Goal: Task Accomplishment & Management: Manage account settings

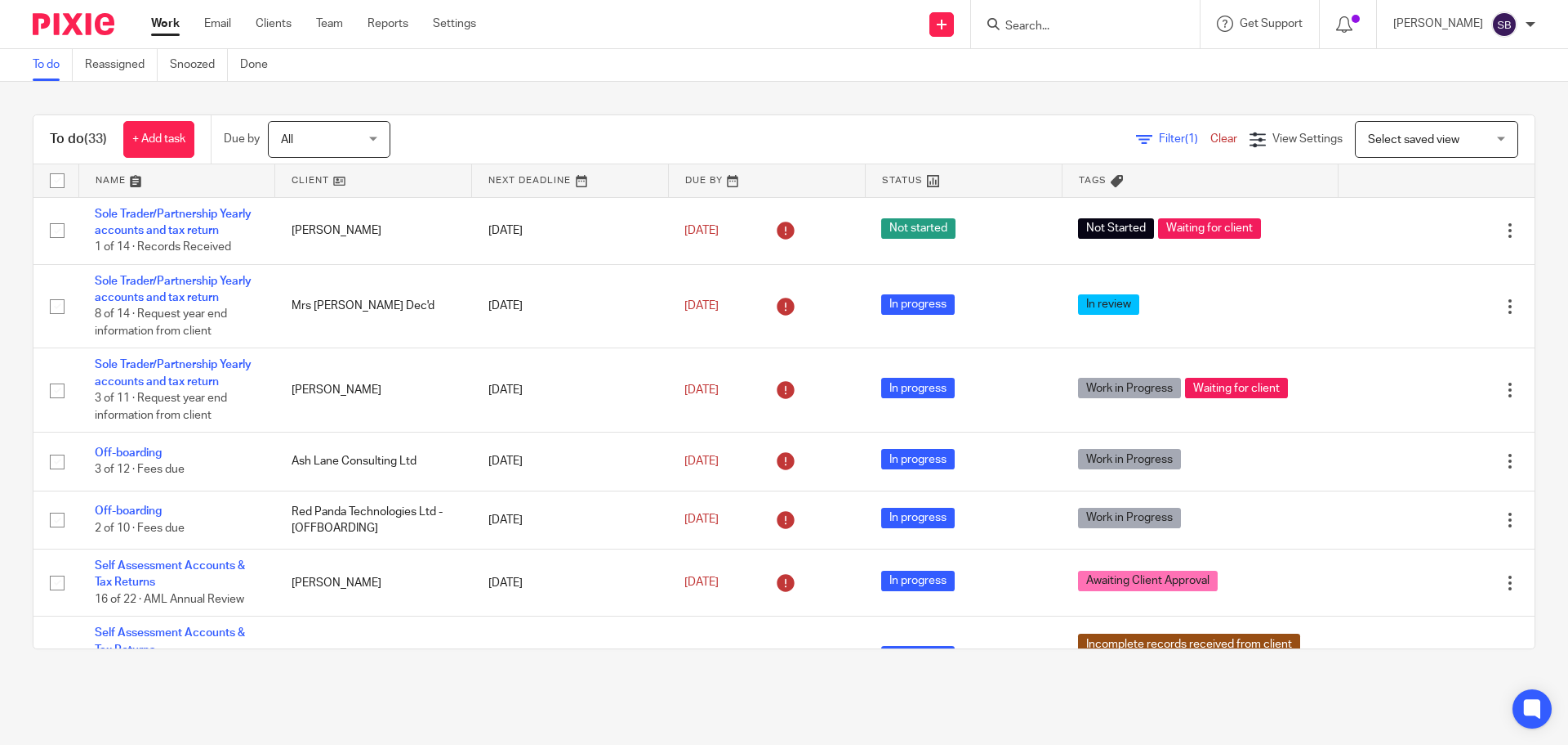
click at [1095, 23] on input "Search" at bounding box center [1077, 27] width 147 height 15
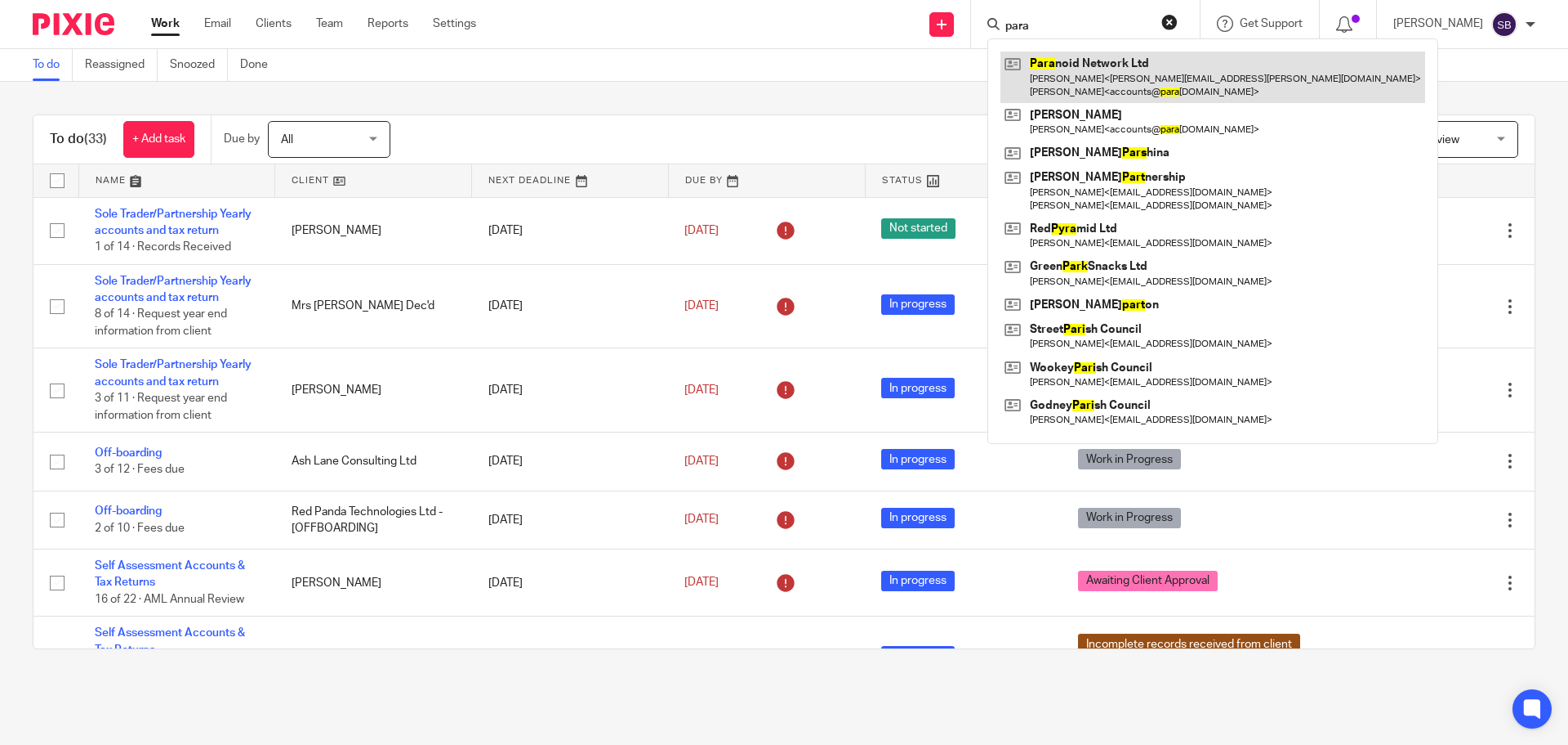
type input "para"
click at [1158, 84] on link at bounding box center [1213, 76] width 425 height 50
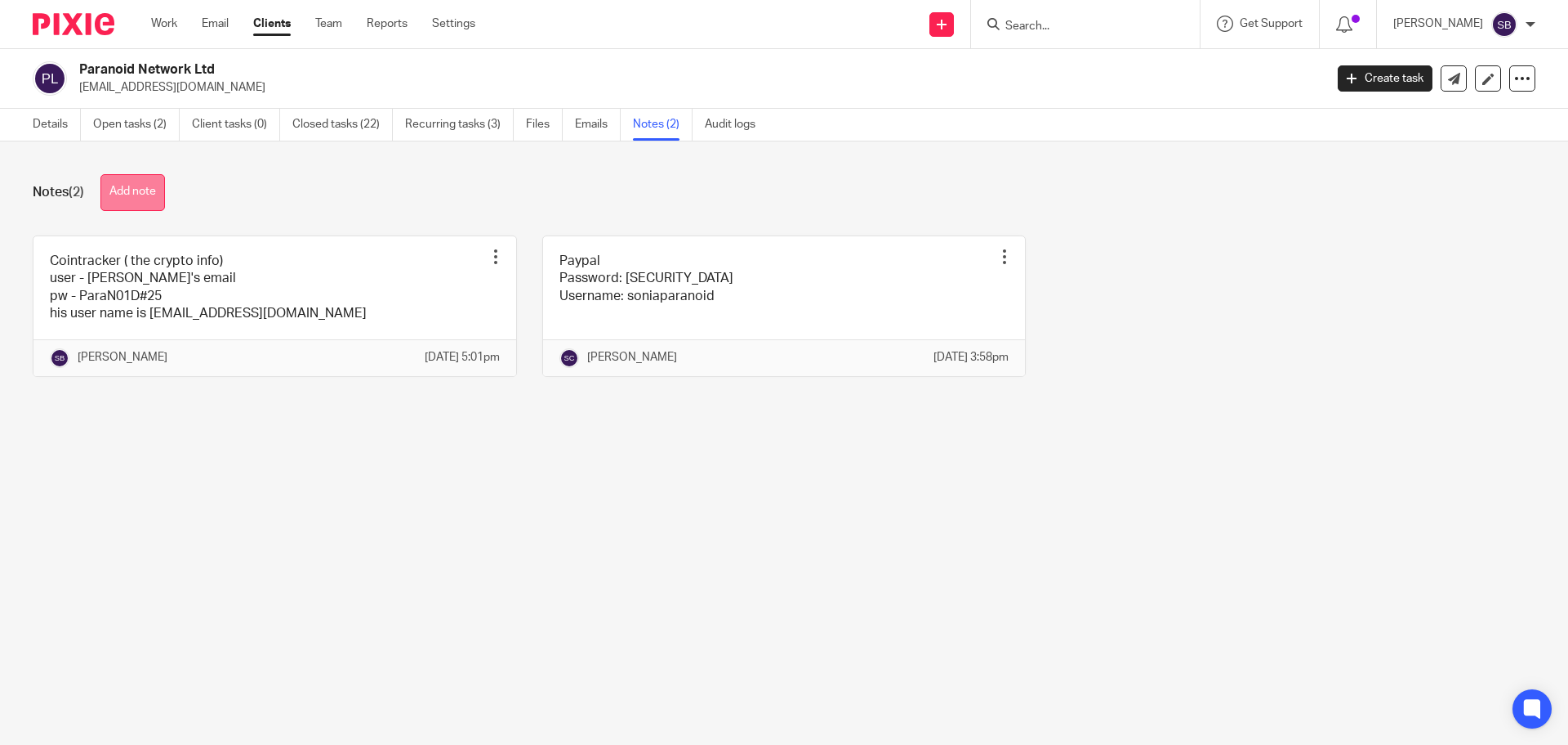
click at [137, 191] on button "Add note" at bounding box center [132, 191] width 64 height 37
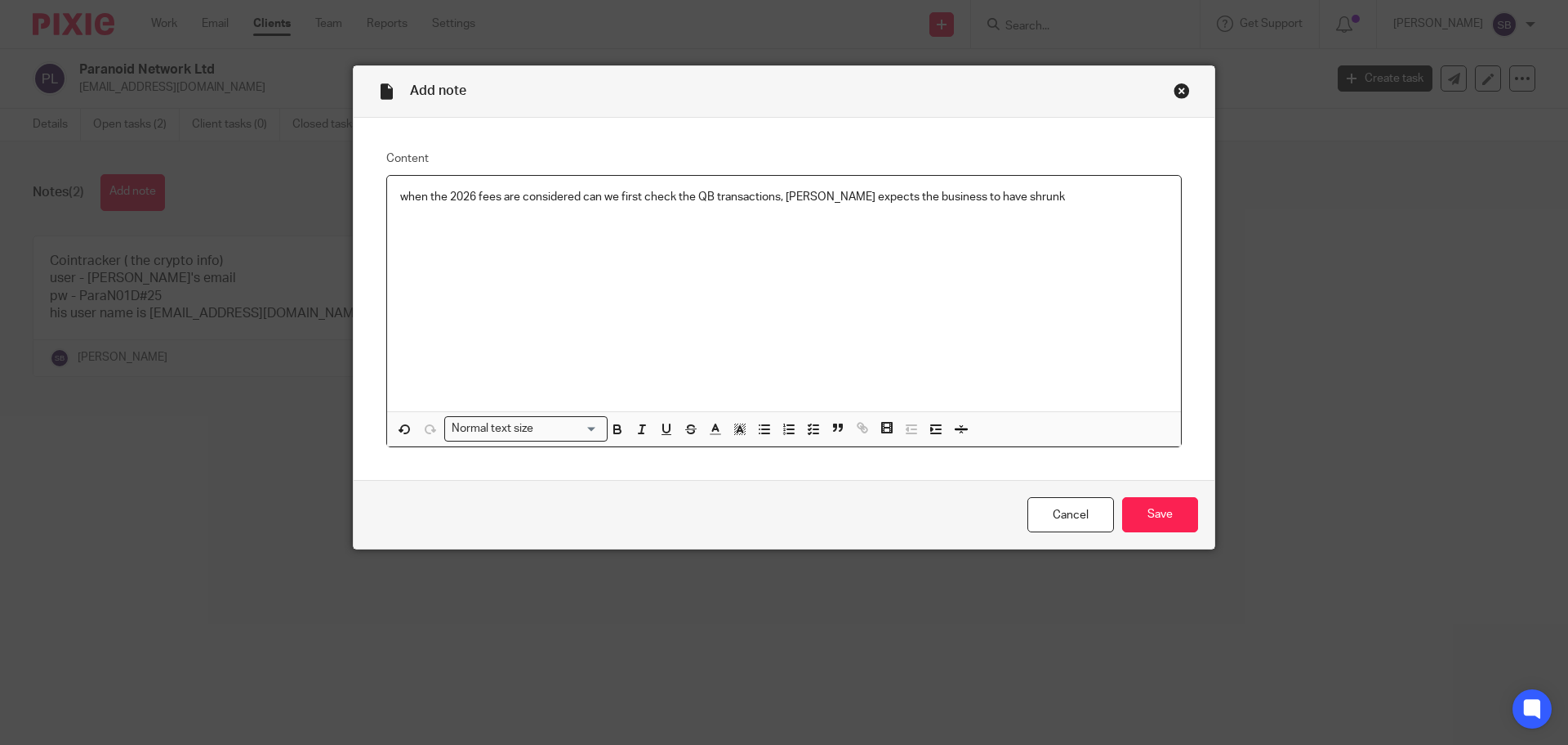
click at [781, 195] on p "when the 2026 fees are considered can we first check the QB transactions, jorda…" at bounding box center [784, 196] width 768 height 17
click at [1013, 197] on p "when the 2026 fees are considered can we first check the QB transactions, Jorda…" at bounding box center [784, 196] width 768 height 17
click at [1150, 528] on input "Save" at bounding box center [1160, 515] width 76 height 36
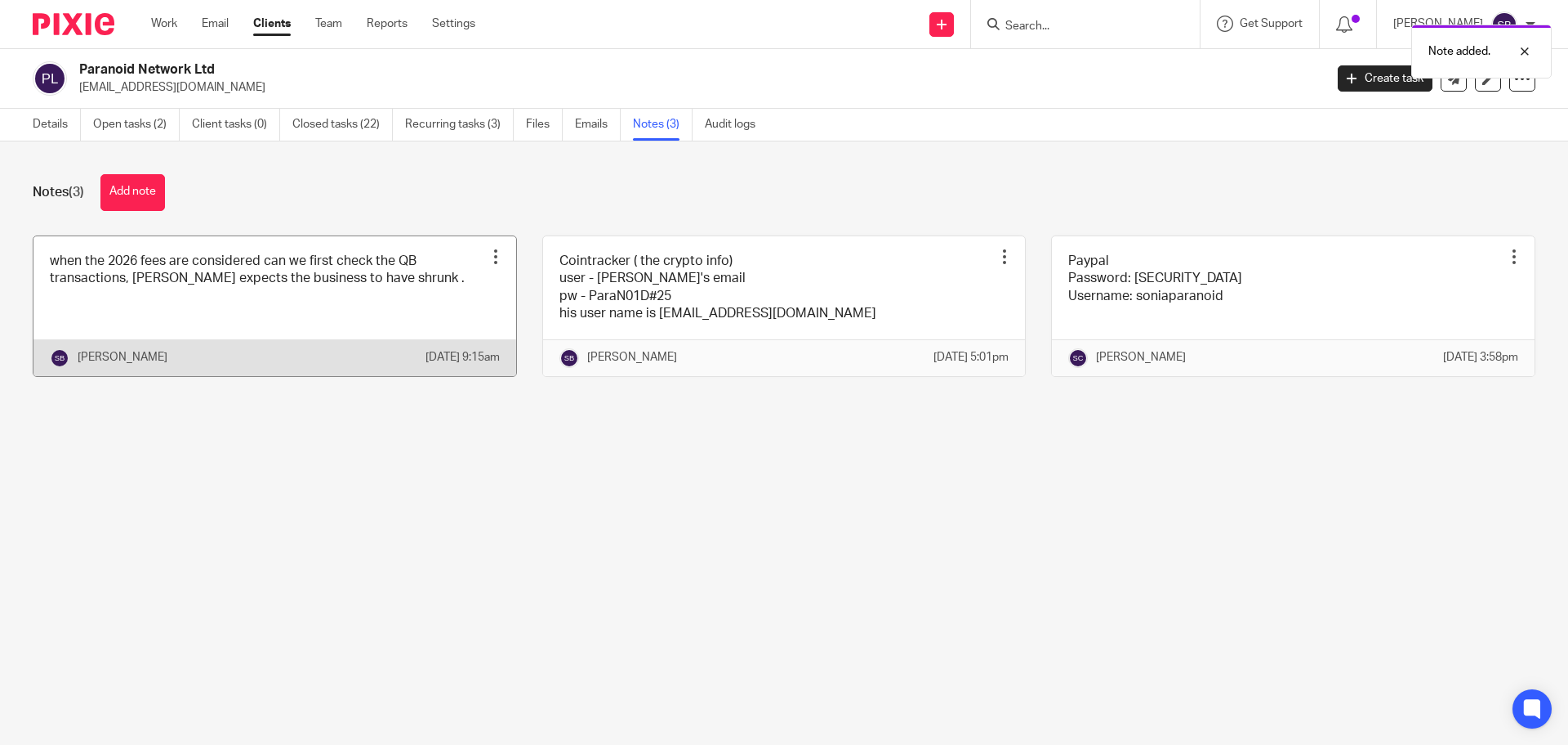
click at [487, 252] on div at bounding box center [495, 257] width 17 height 17
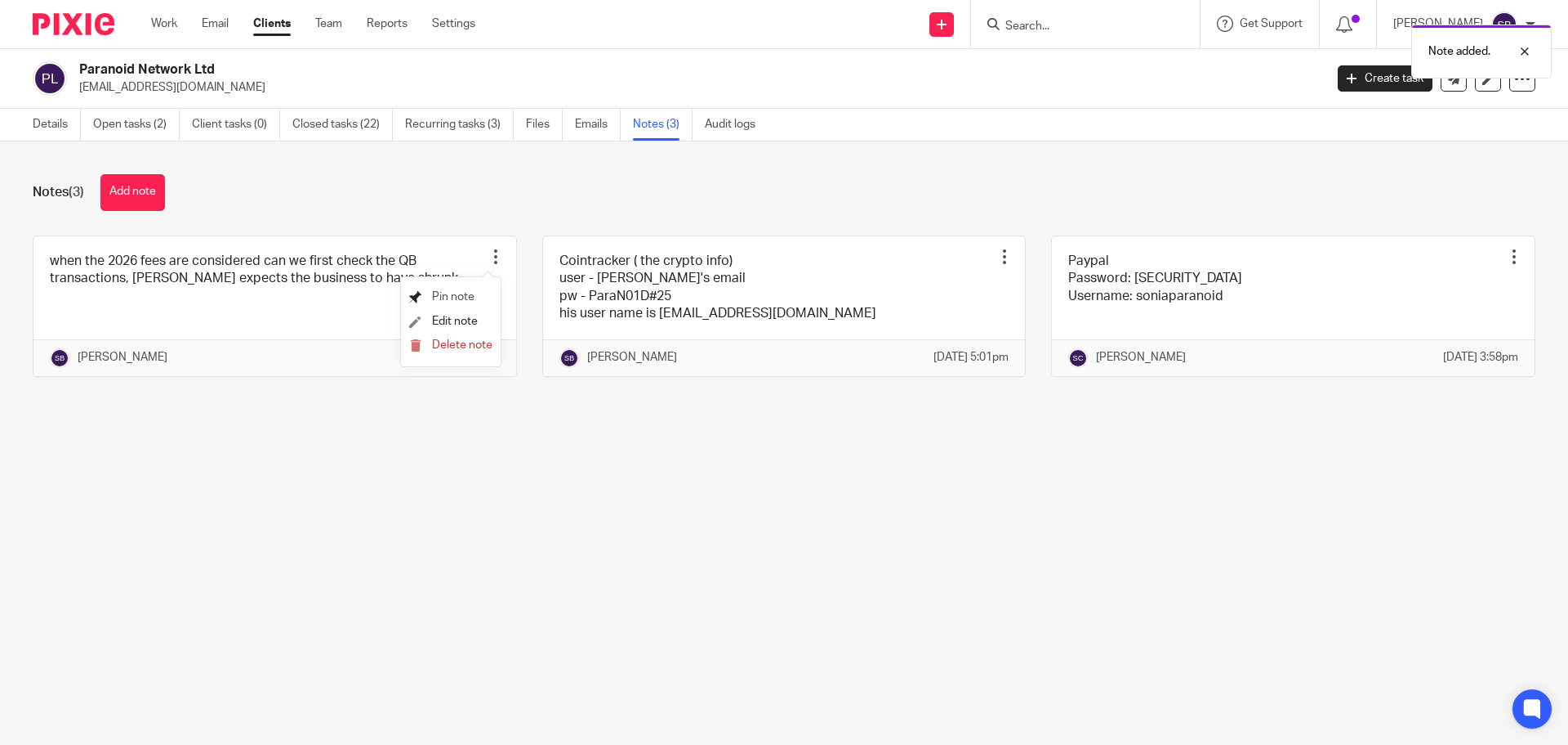
click at [457, 293] on span "Pin note" at bounding box center [453, 297] width 42 height 12
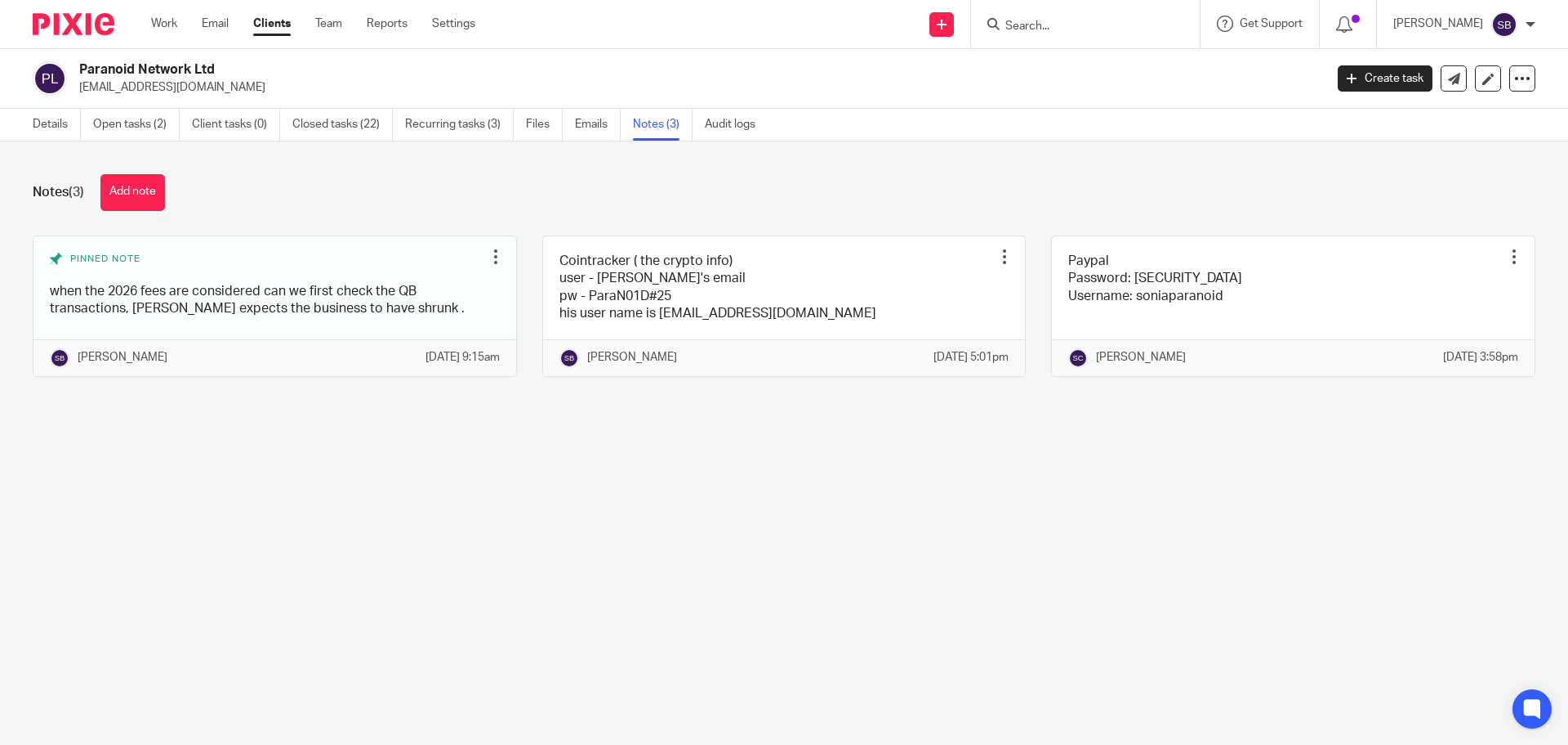
click at [1087, 28] on input "Search" at bounding box center [1077, 27] width 147 height 15
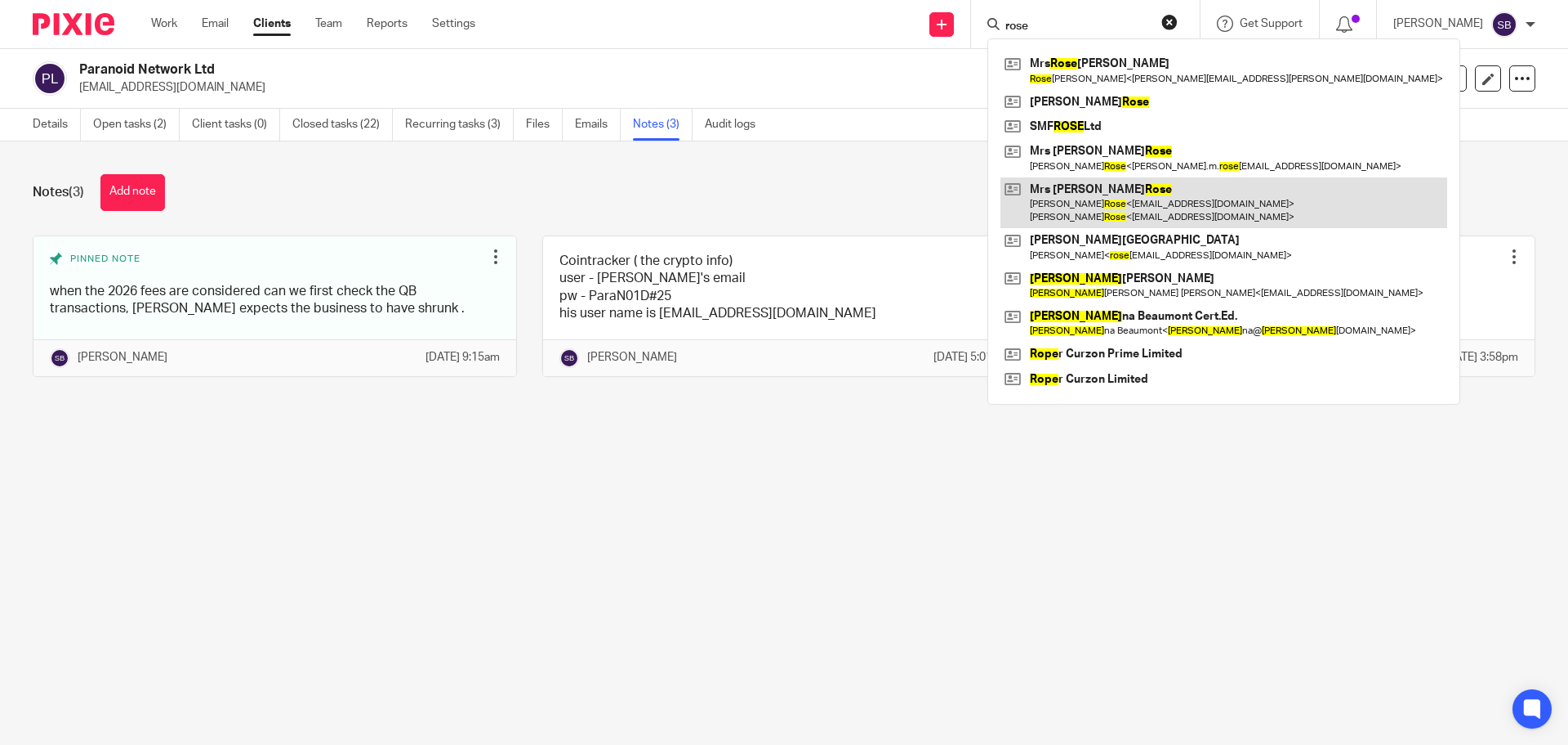
type input "rose"
click at [1109, 187] on link at bounding box center [1224, 202] width 447 height 50
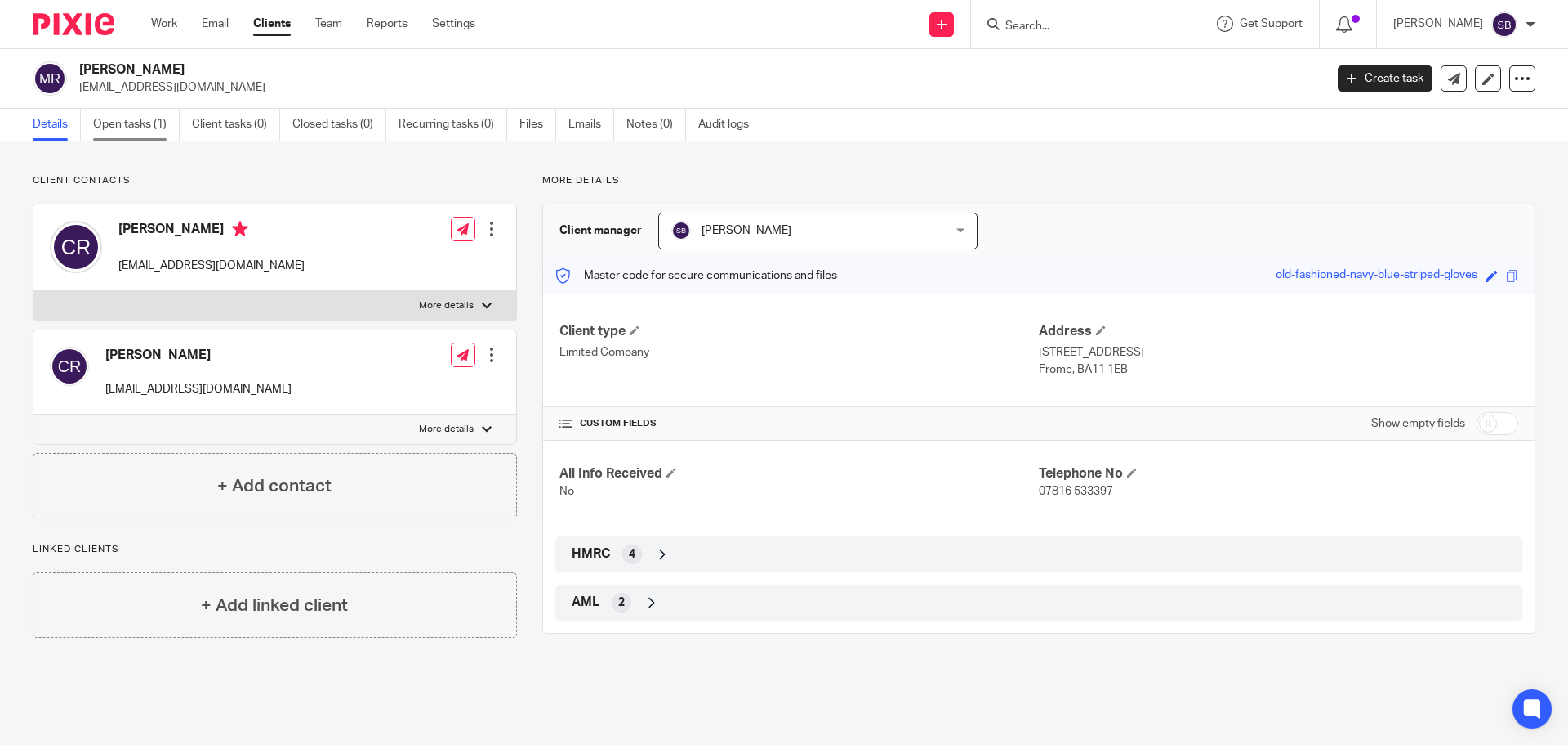
click at [117, 120] on link "Open tasks (1)" at bounding box center [136, 124] width 87 height 32
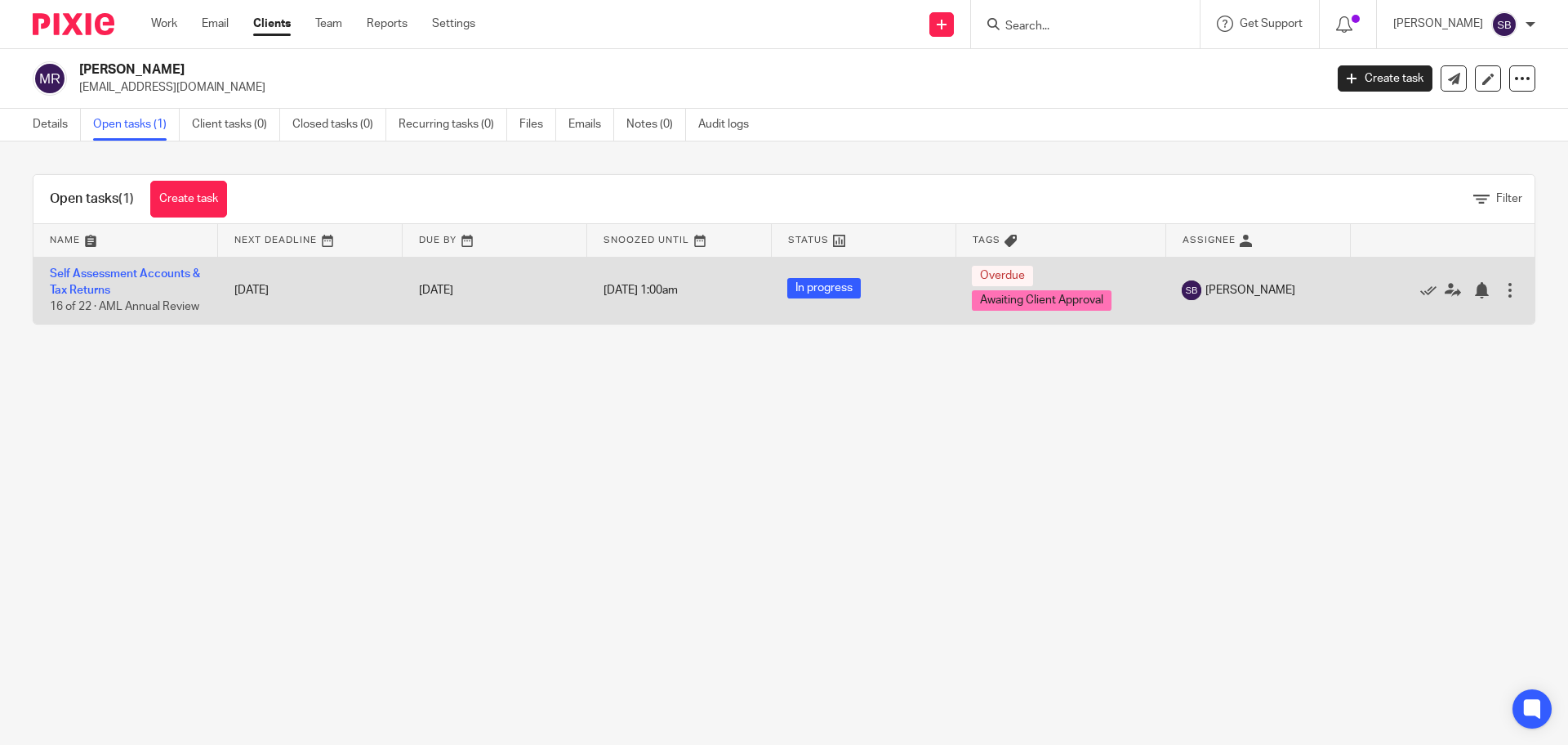
click at [121, 263] on td "Self Assessment Accounts & Tax Returns 16 of 22 · AML Annual Review" at bounding box center [125, 290] width 184 height 67
click at [121, 272] on link "Self Assessment Accounts & Tax Returns" at bounding box center [125, 282] width 150 height 28
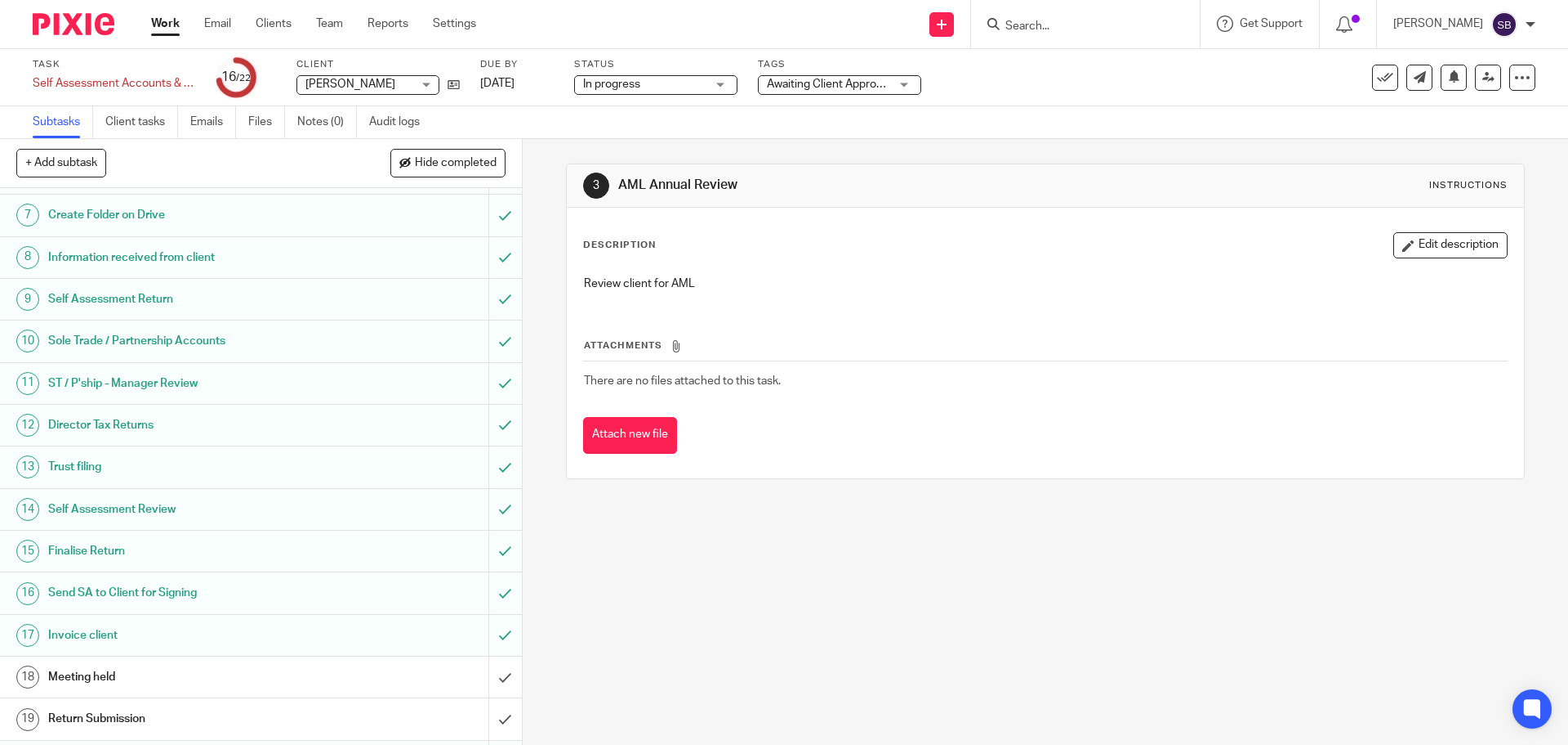
scroll to position [379, 0]
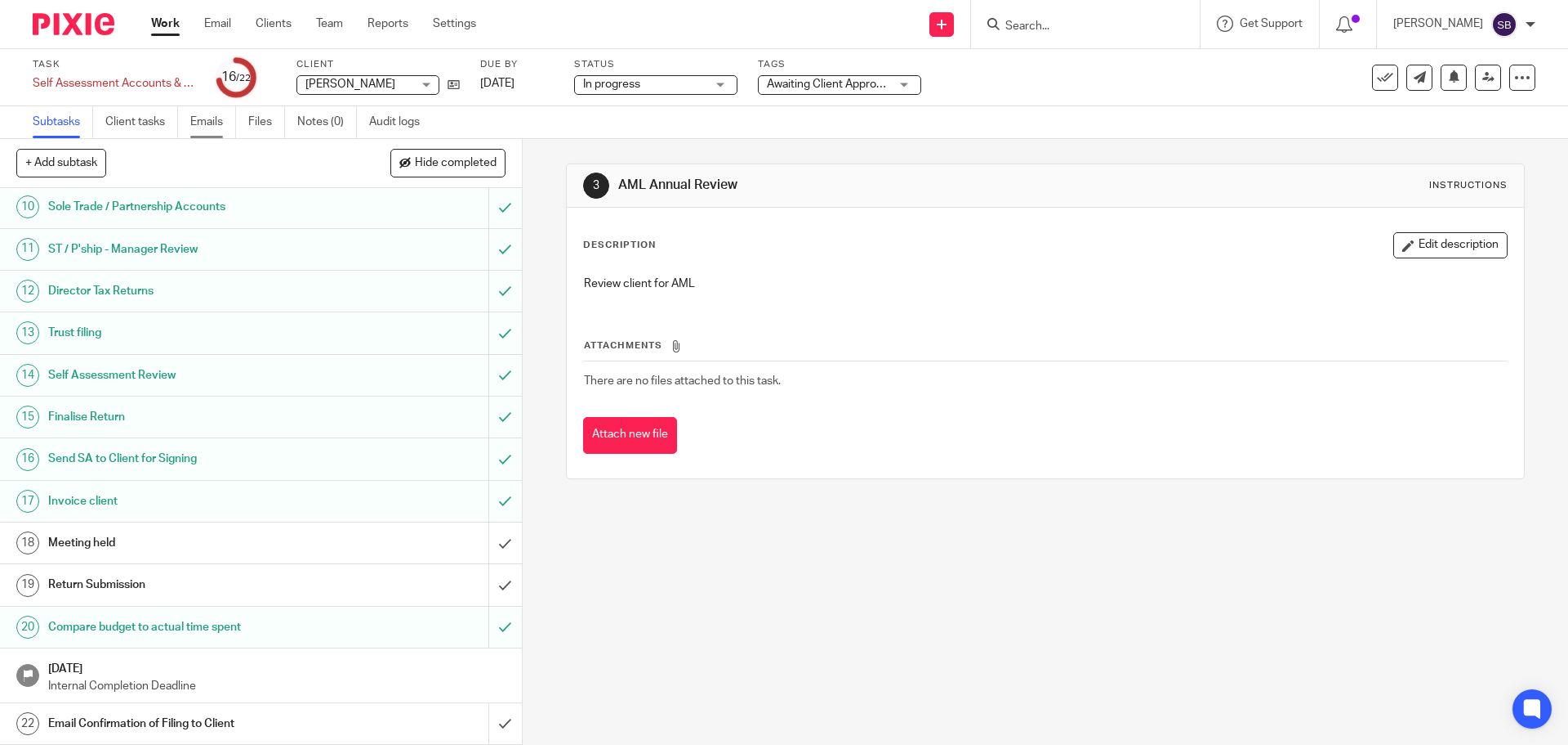
click at [217, 121] on link "Emails" at bounding box center [213, 122] width 45 height 32
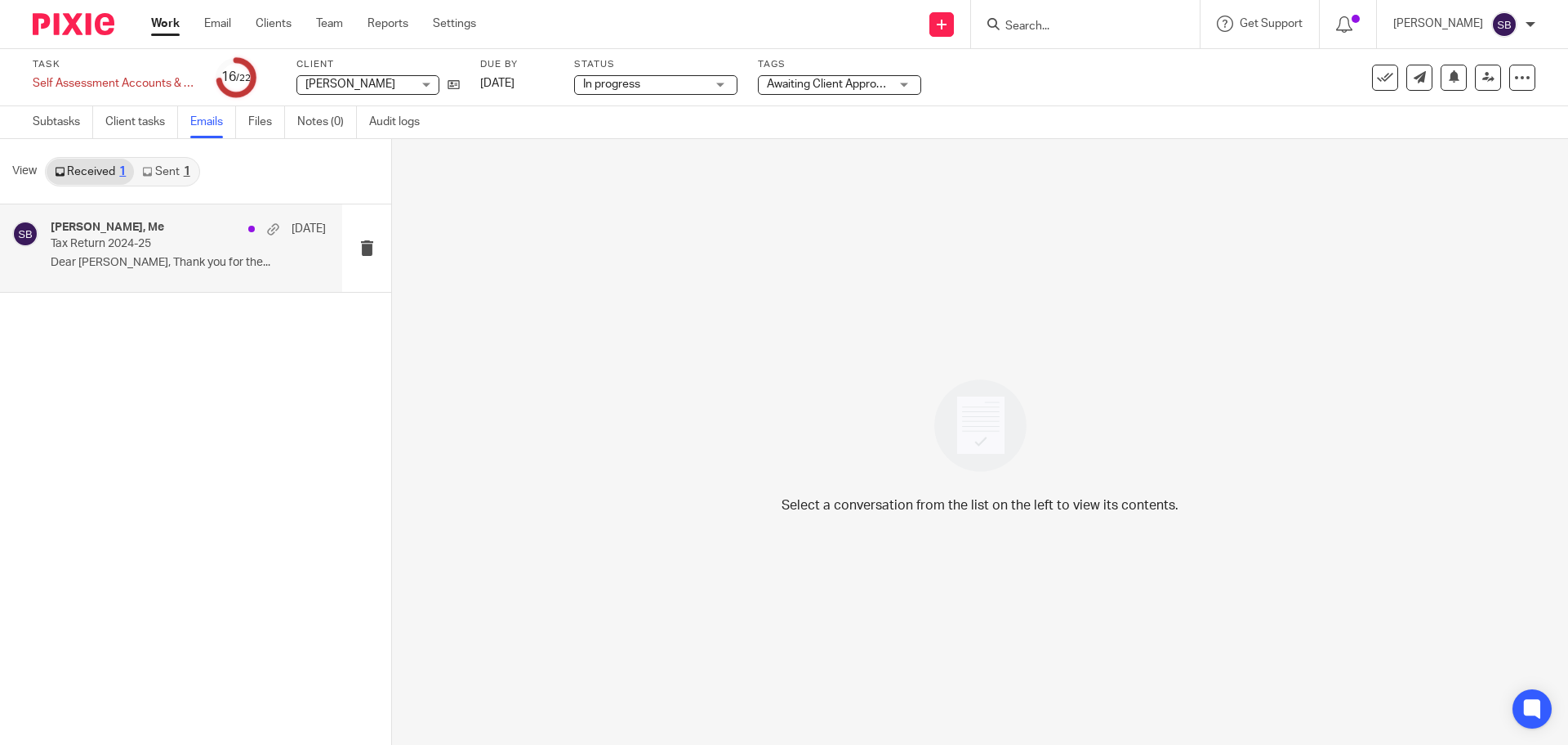
click at [83, 250] on p "Tax Return 2024-25" at bounding box center [161, 244] width 221 height 14
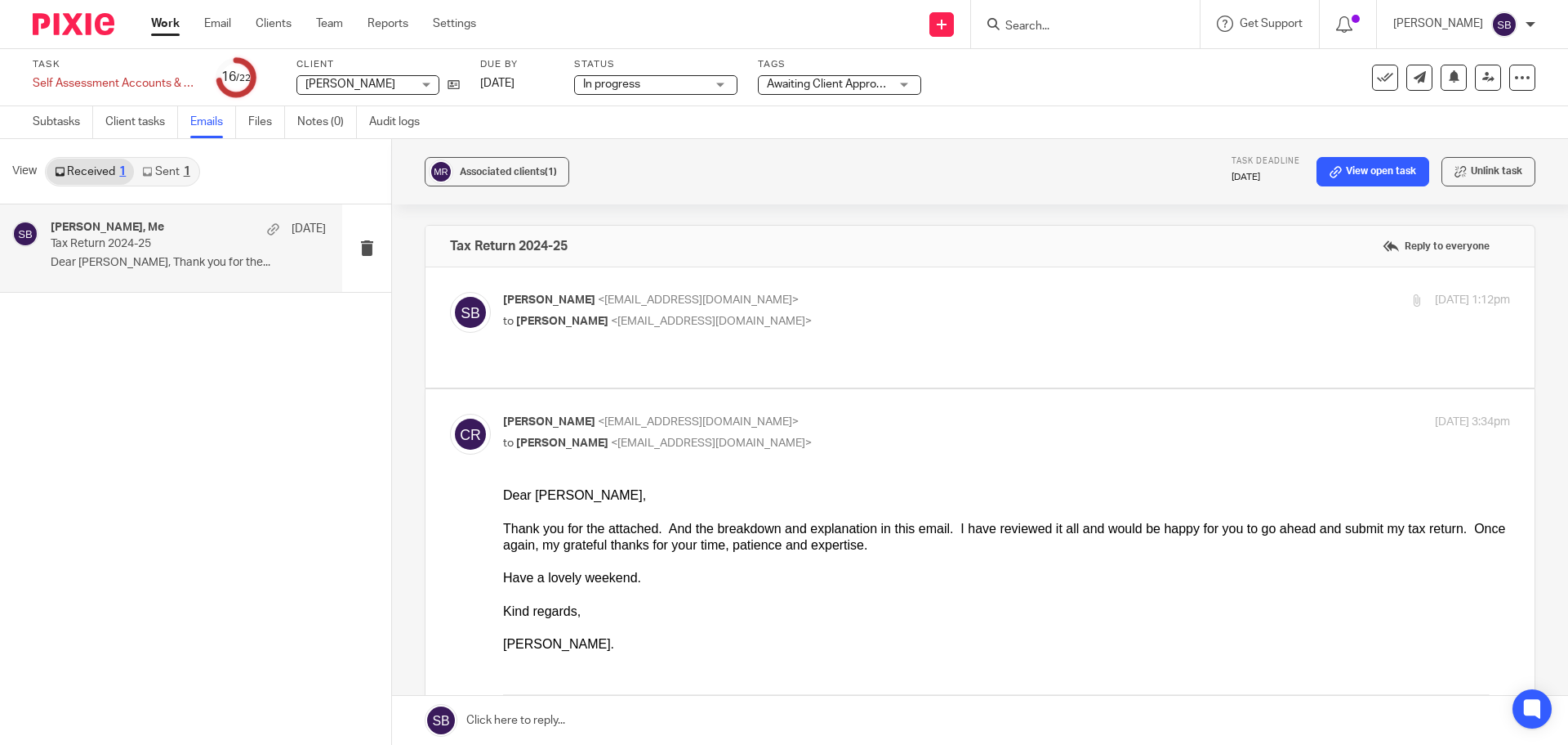
click at [753, 308] on p "Sonia Bird <soniabird@probusinessuk.com>" at bounding box center [838, 300] width 672 height 17
checkbox input "true"
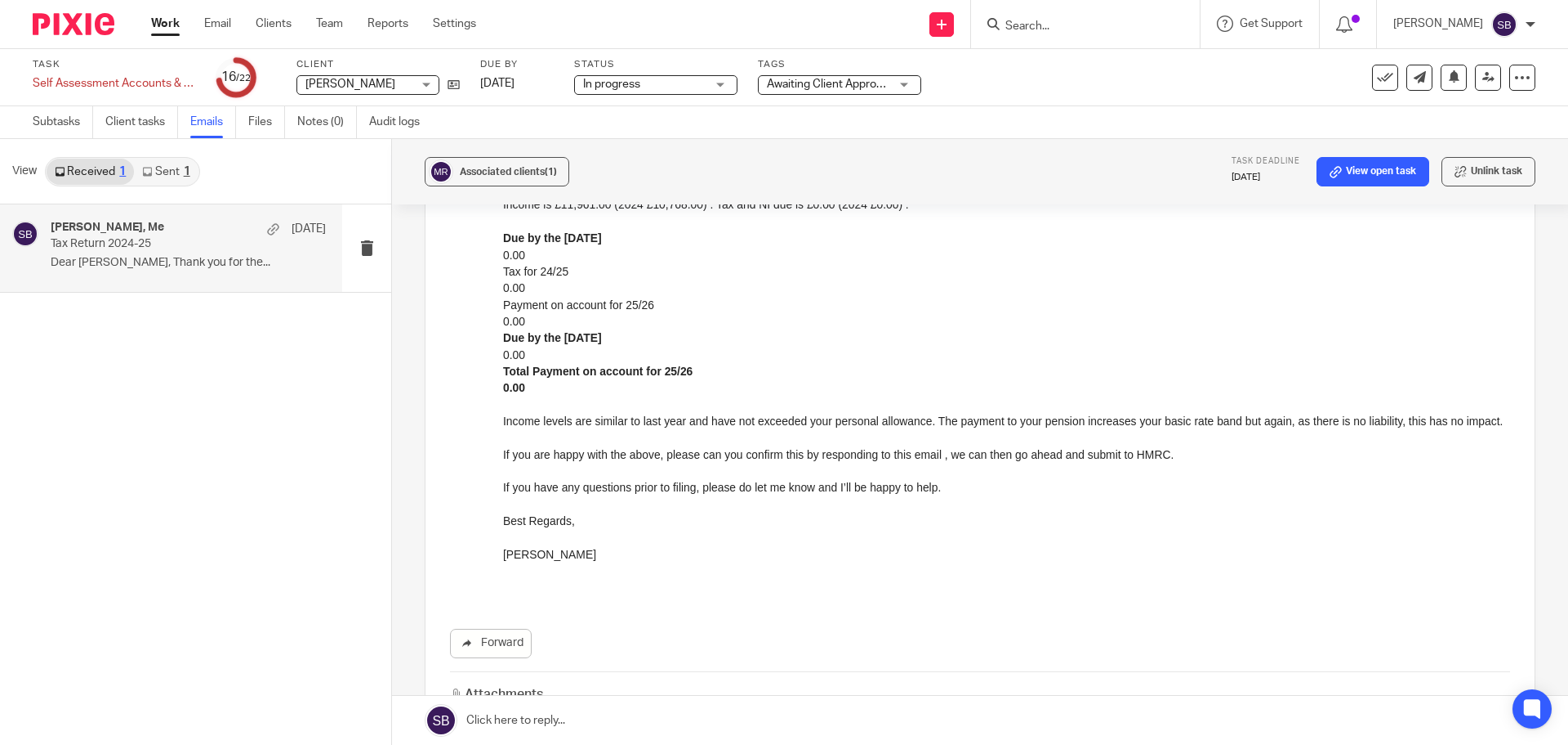
scroll to position [245, 0]
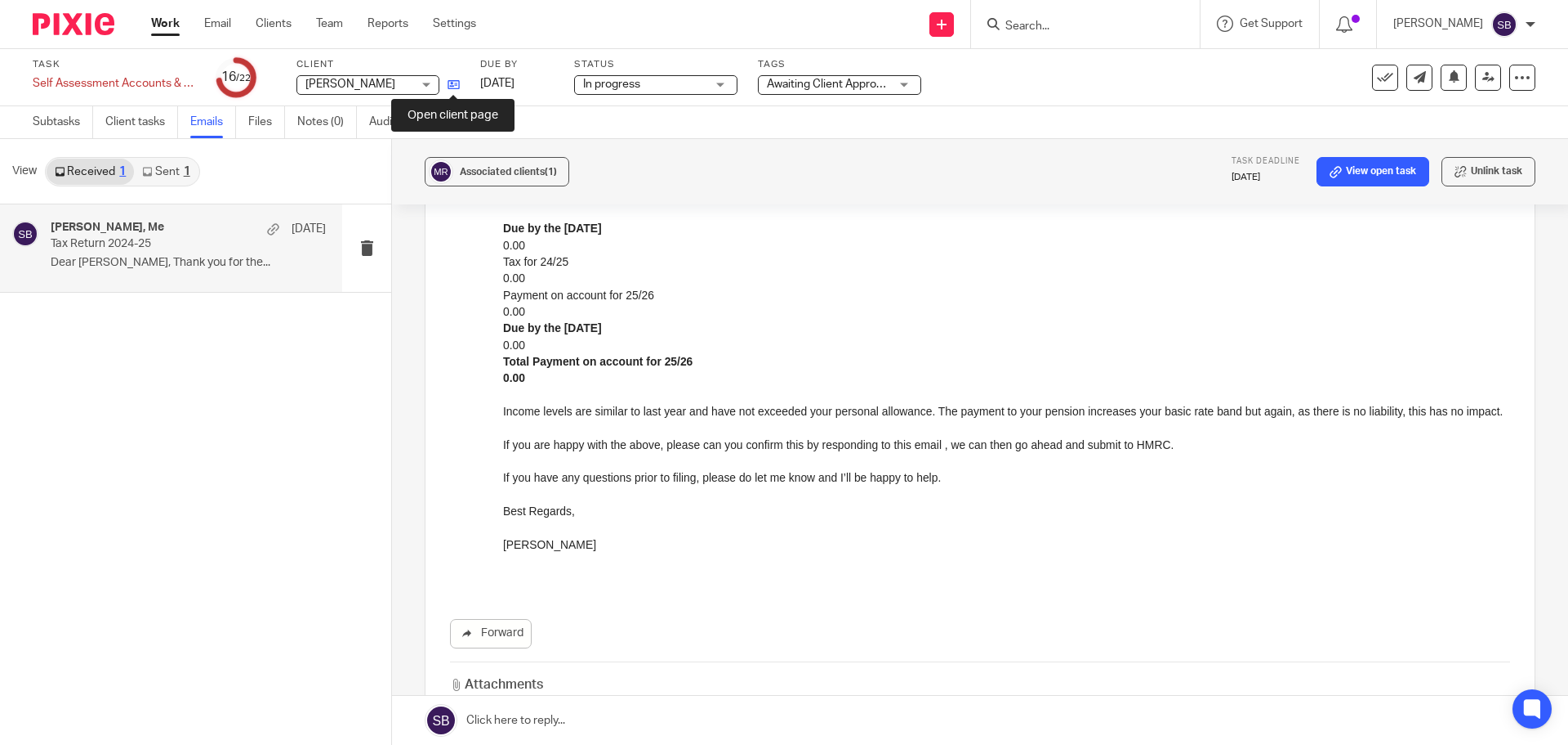
click at [450, 83] on icon at bounding box center [454, 85] width 12 height 12
click at [116, 116] on link "Client tasks" at bounding box center [142, 122] width 73 height 32
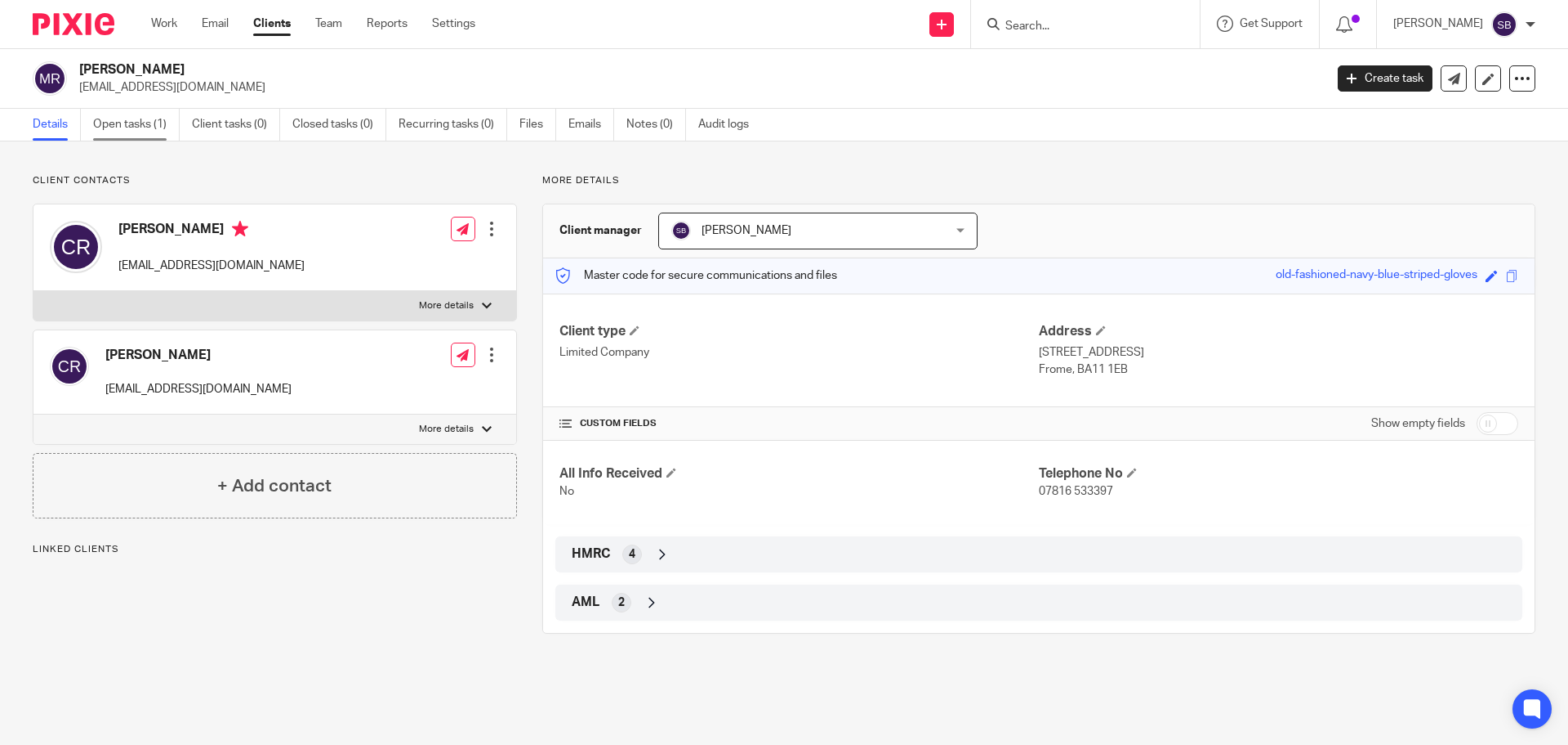
click at [111, 117] on link "Open tasks (1)" at bounding box center [136, 124] width 87 height 32
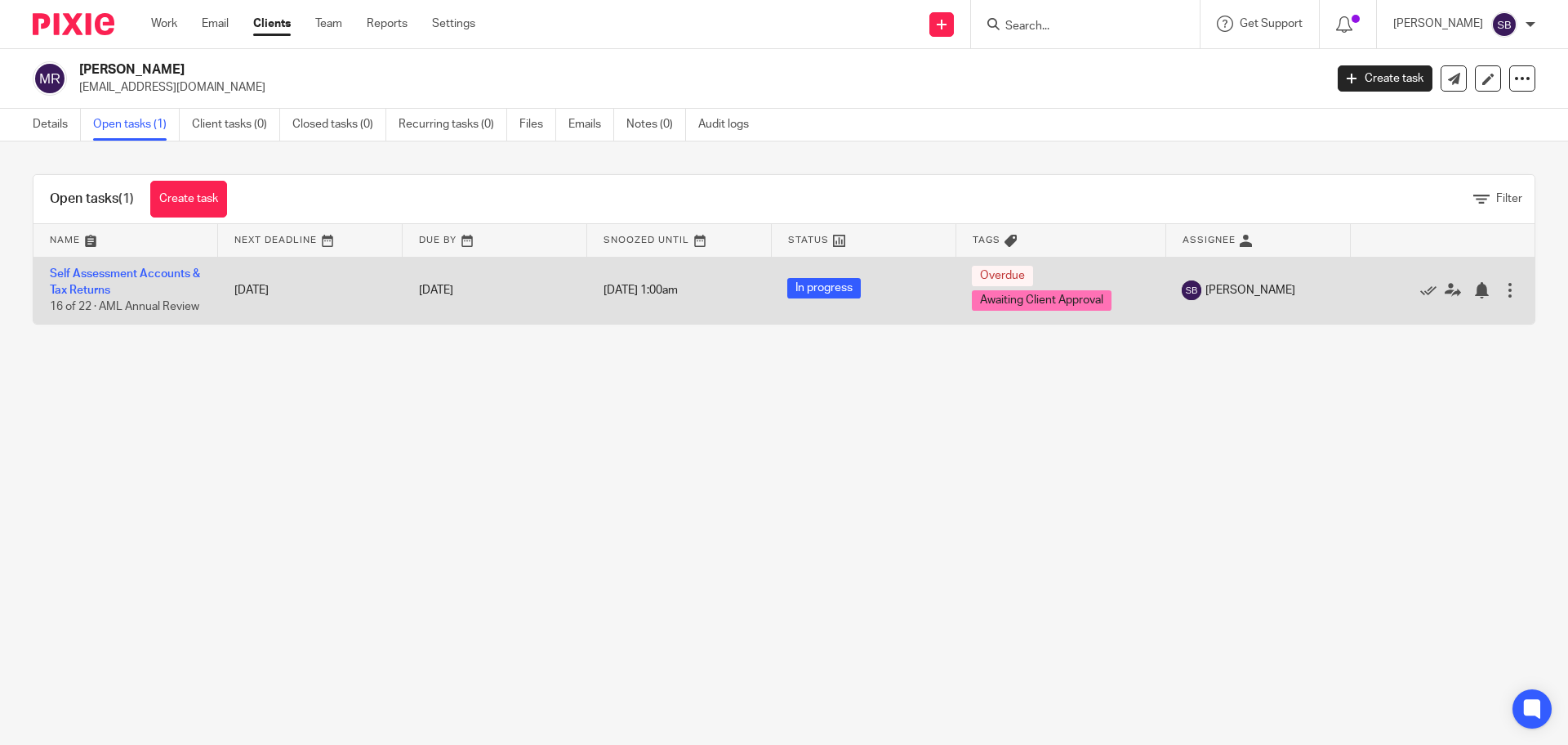
click at [116, 283] on td "Self Assessment Accounts & Tax Returns 16 of 22 · AML Annual Review" at bounding box center [125, 290] width 184 height 67
click at [114, 272] on link "Self Assessment Accounts & Tax Returns" at bounding box center [125, 282] width 150 height 28
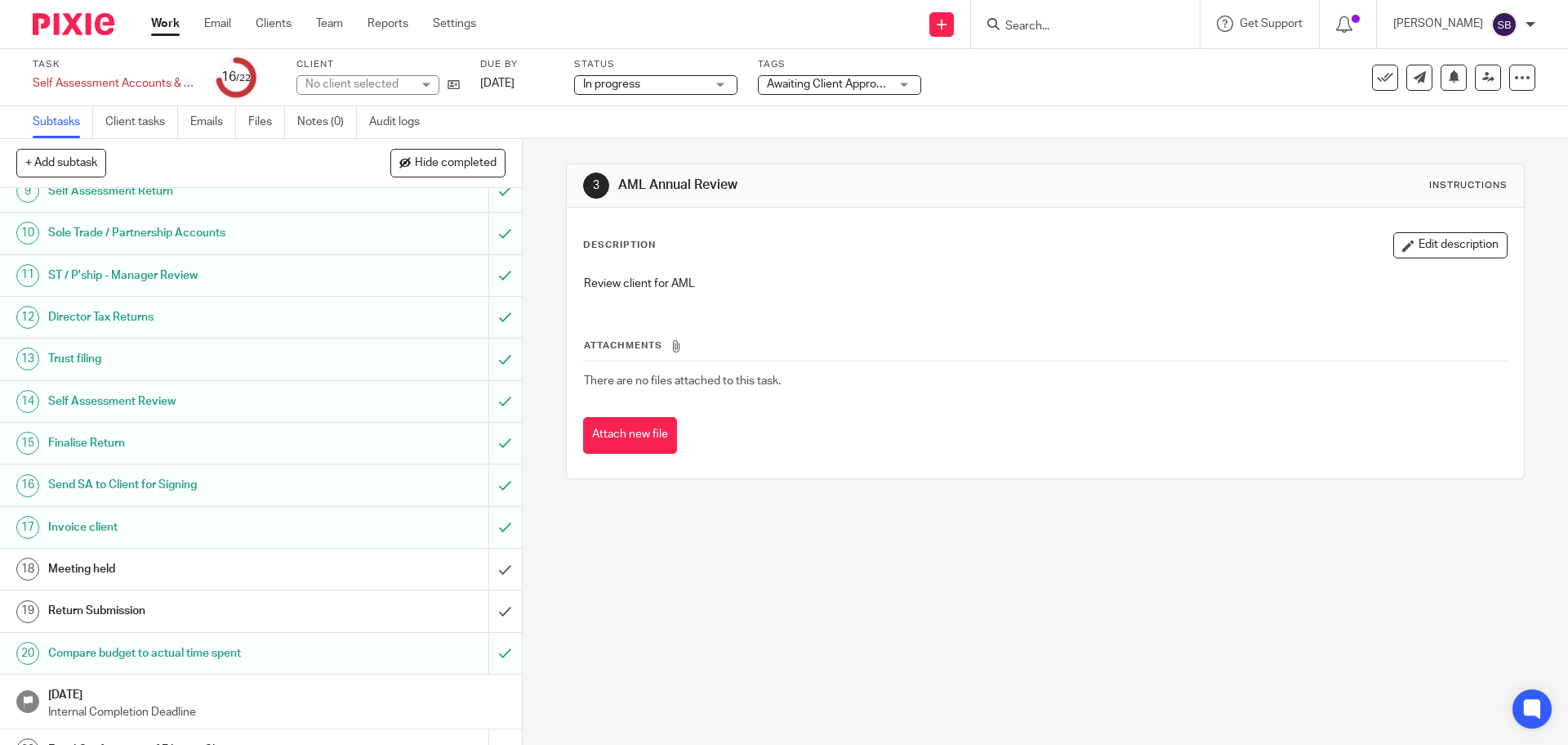
scroll to position [379, 0]
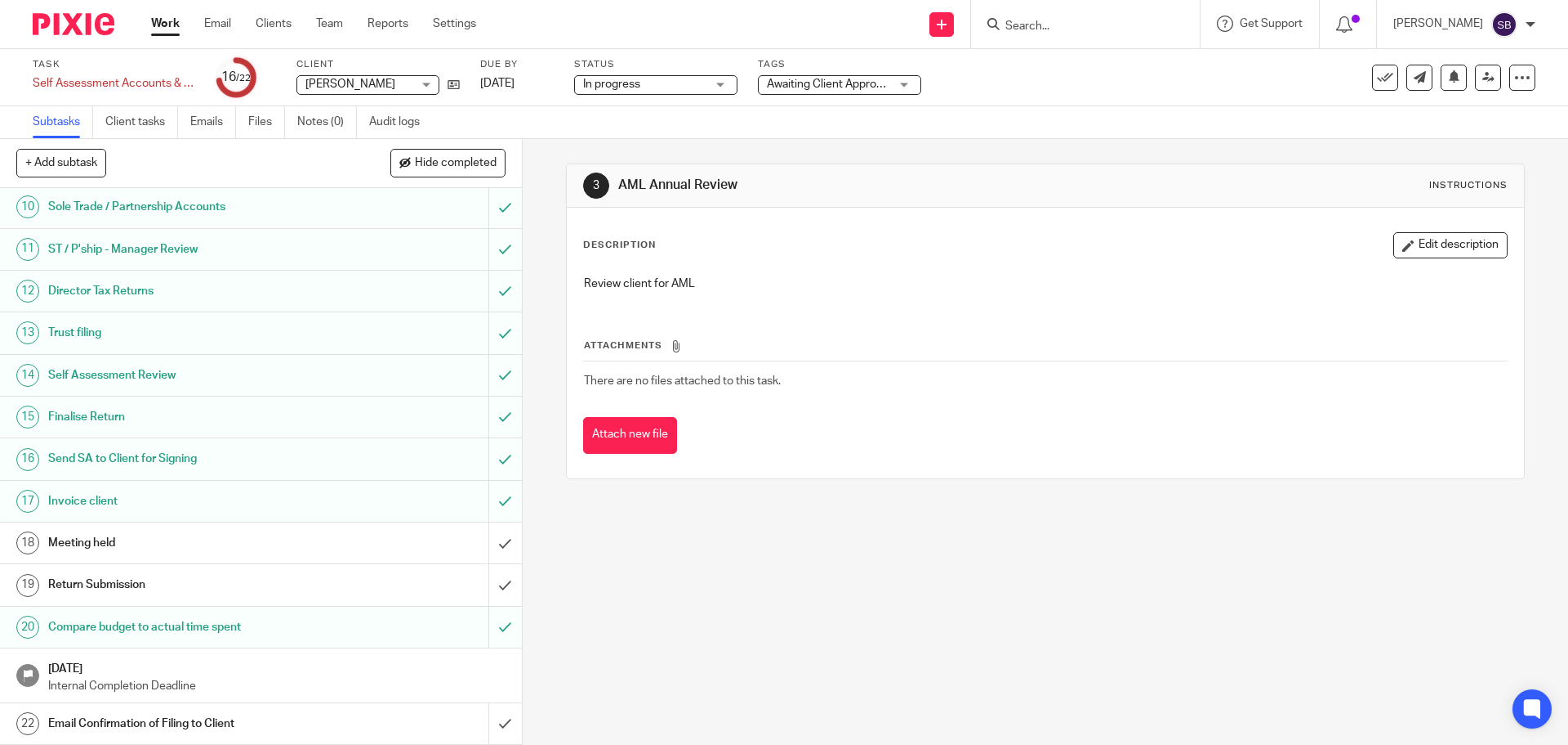
click at [907, 88] on div "Awaiting Client Approval" at bounding box center [840, 85] width 164 height 20
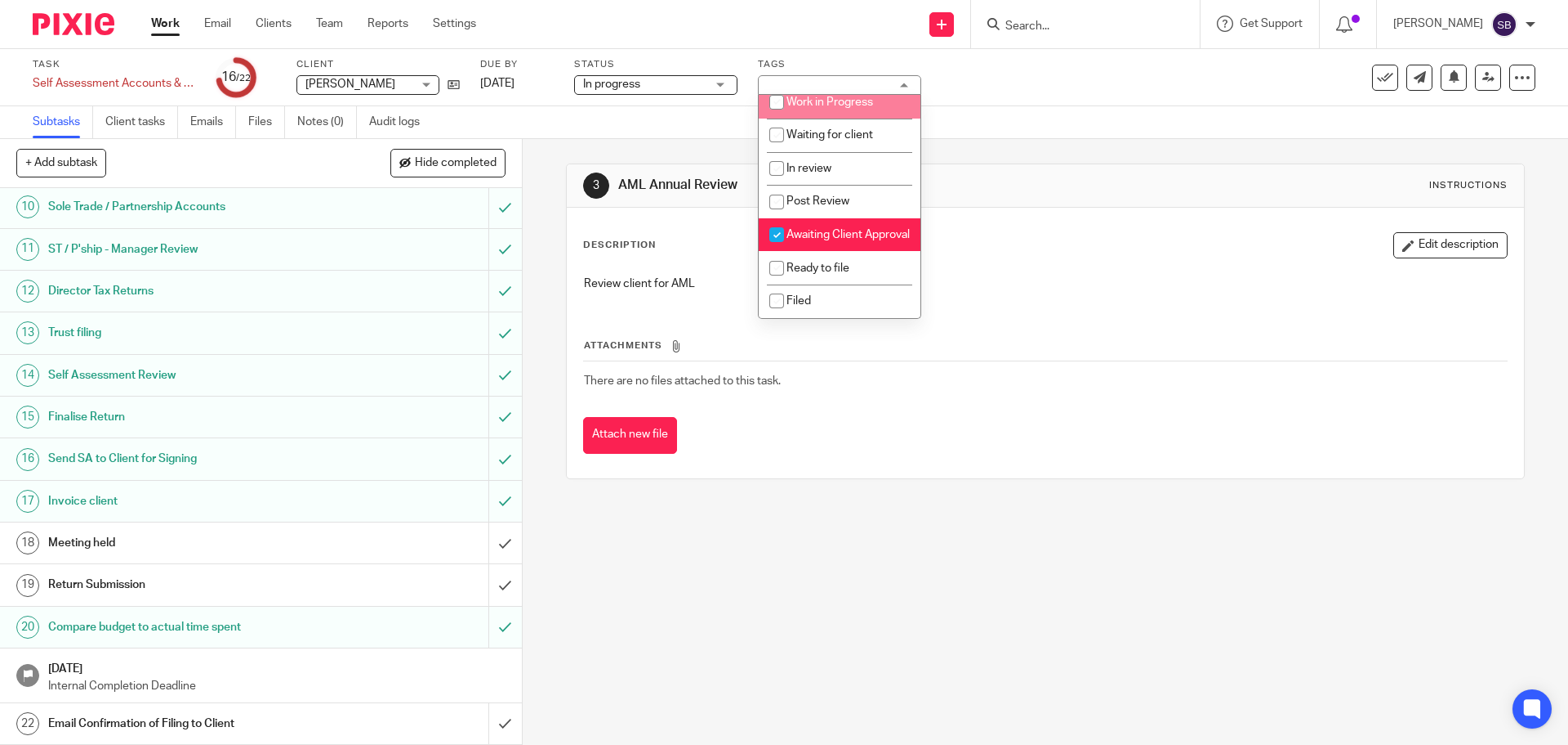
scroll to position [175, 0]
click at [776, 219] on input "checkbox" at bounding box center [776, 234] width 31 height 31
checkbox input "false"
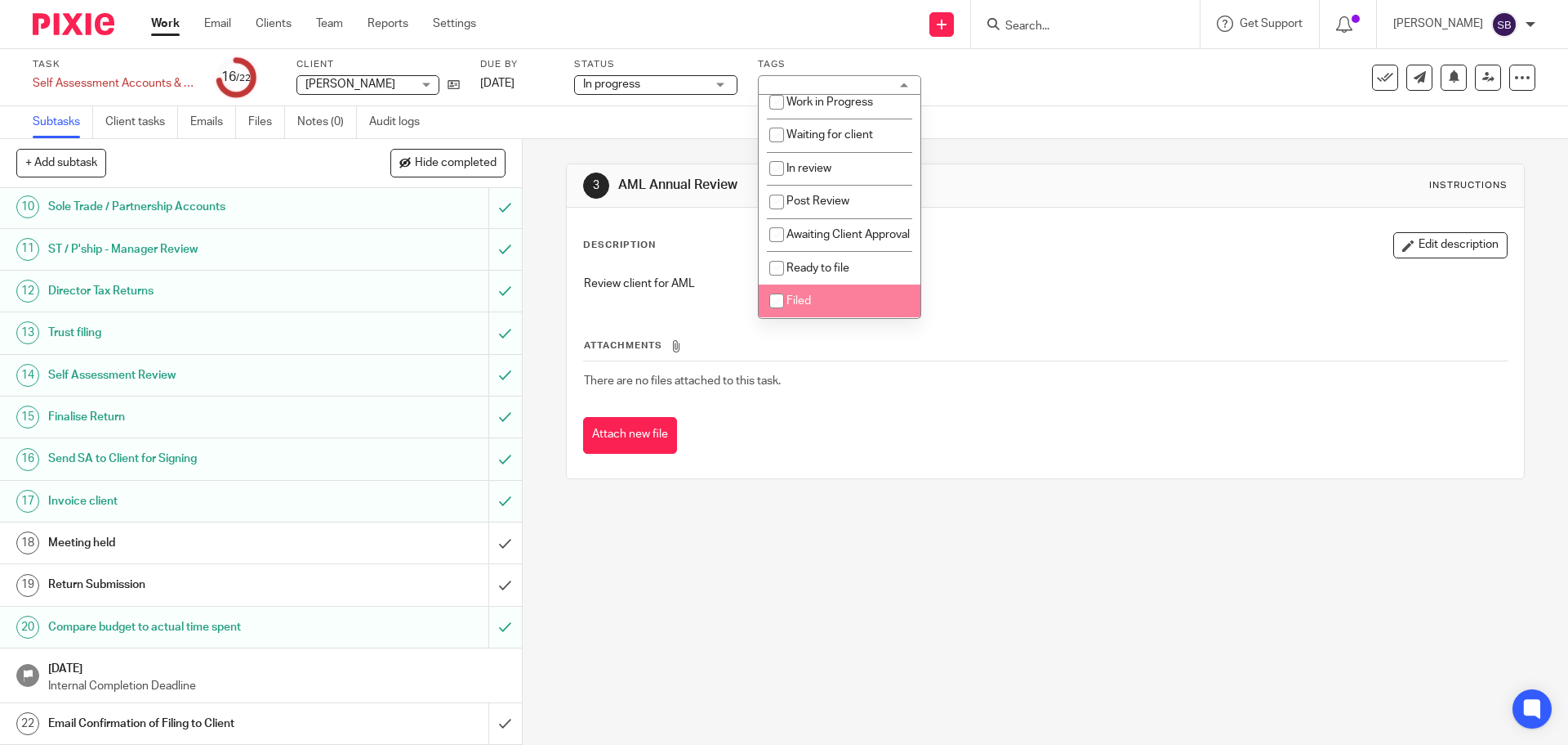
click at [777, 301] on input "checkbox" at bounding box center [776, 300] width 31 height 31
checkbox input "true"
click at [490, 539] on input "submit" at bounding box center [260, 542] width 522 height 40
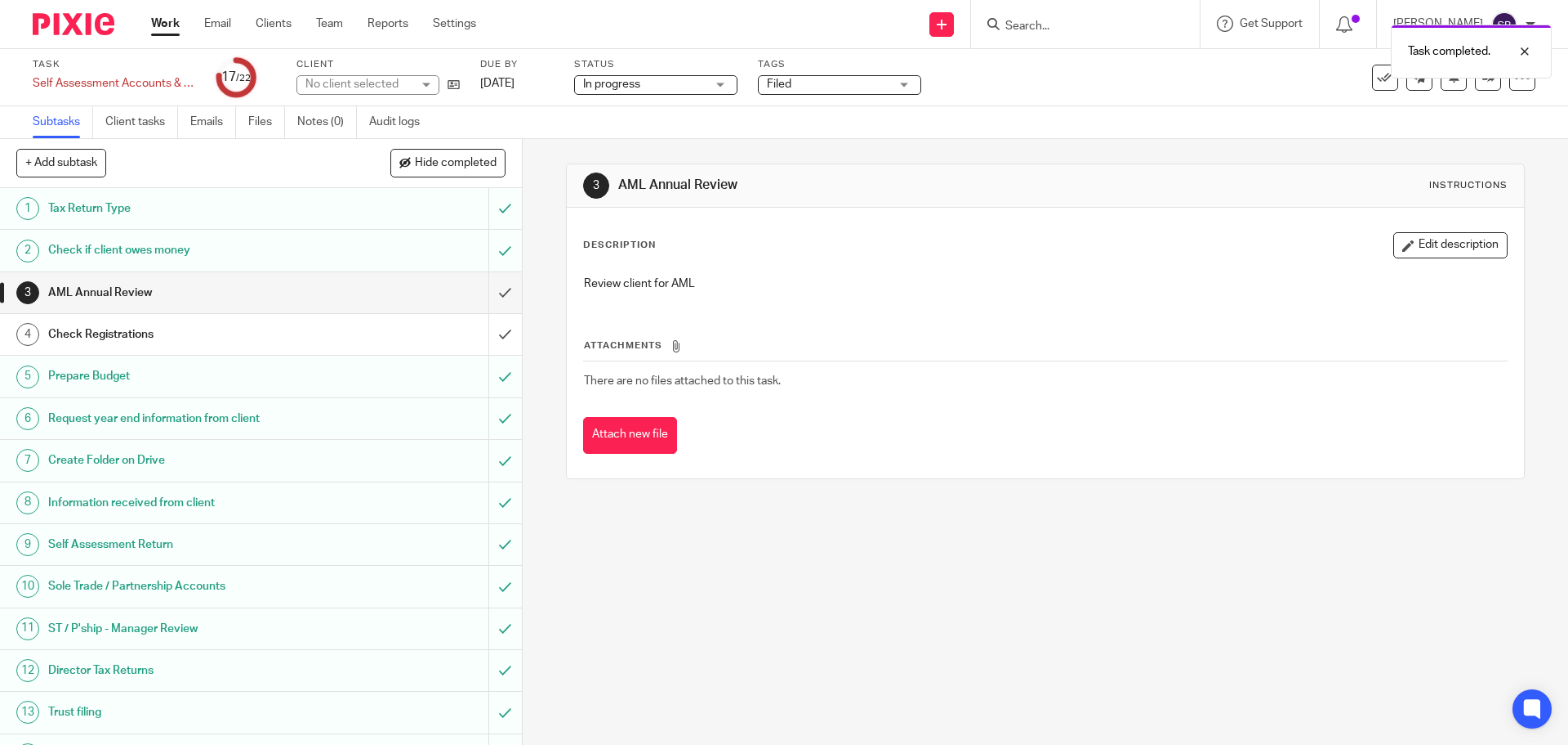
scroll to position [379, 0]
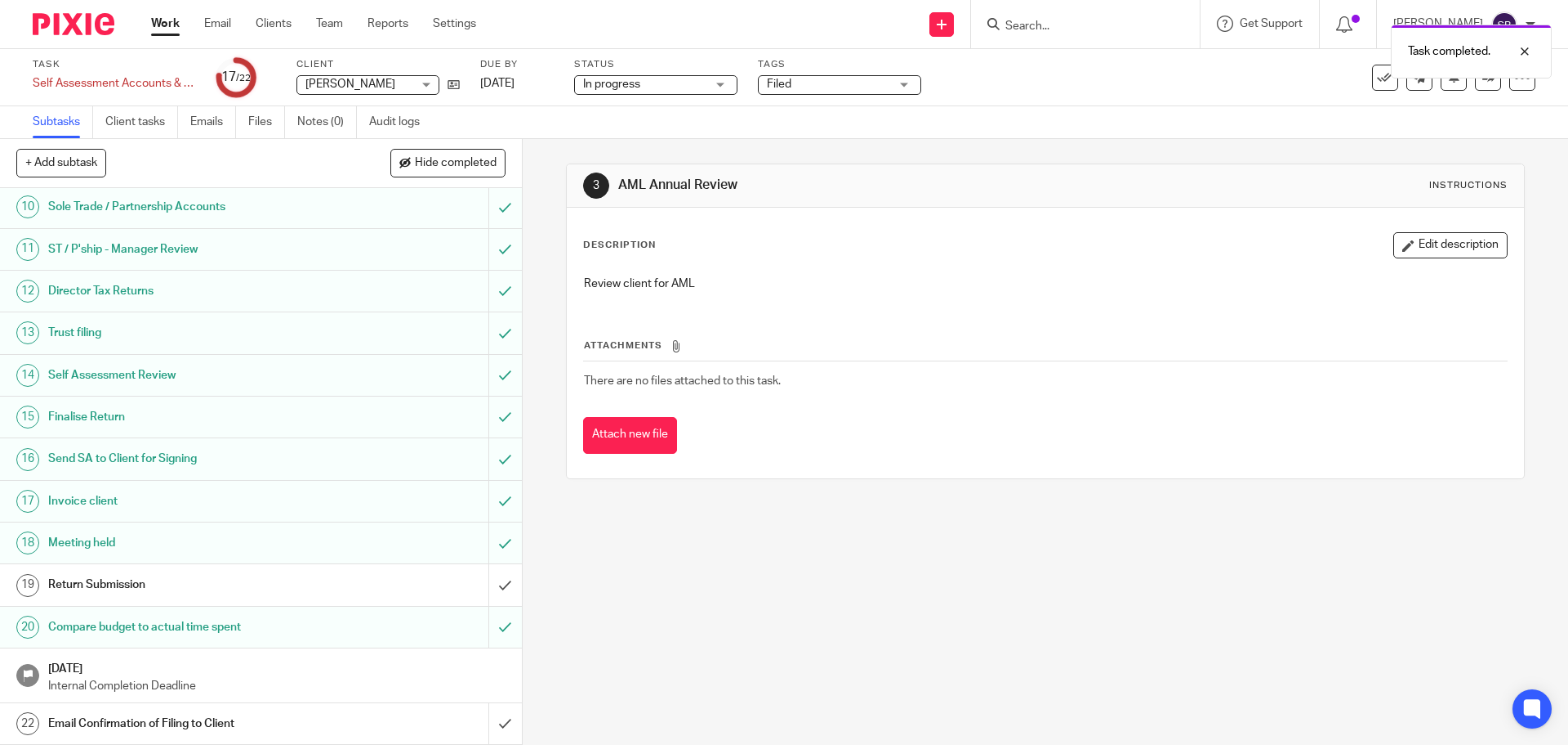
click at [404, 580] on div "Return Submission" at bounding box center [260, 584] width 424 height 25
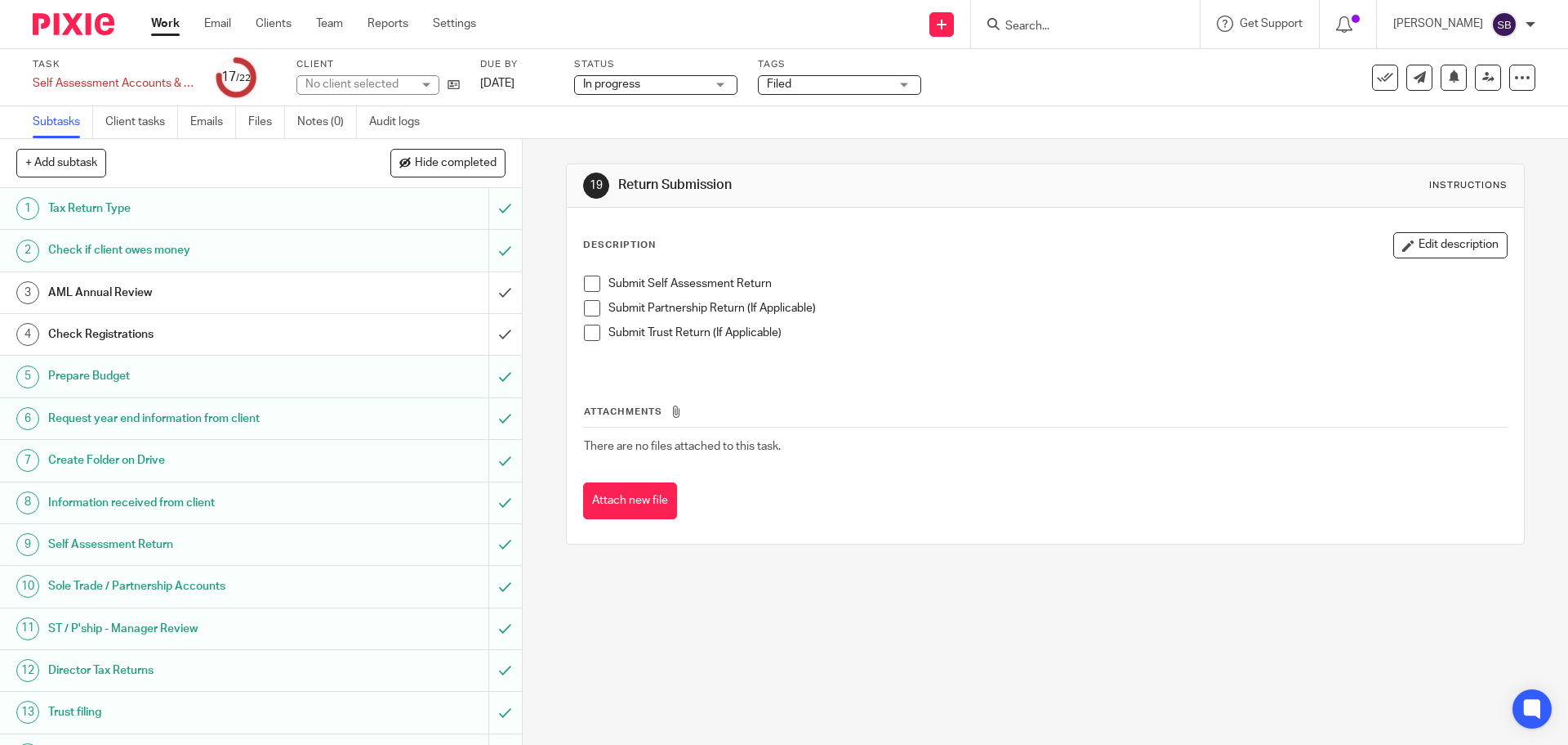
click at [588, 285] on span at bounding box center [592, 283] width 17 height 17
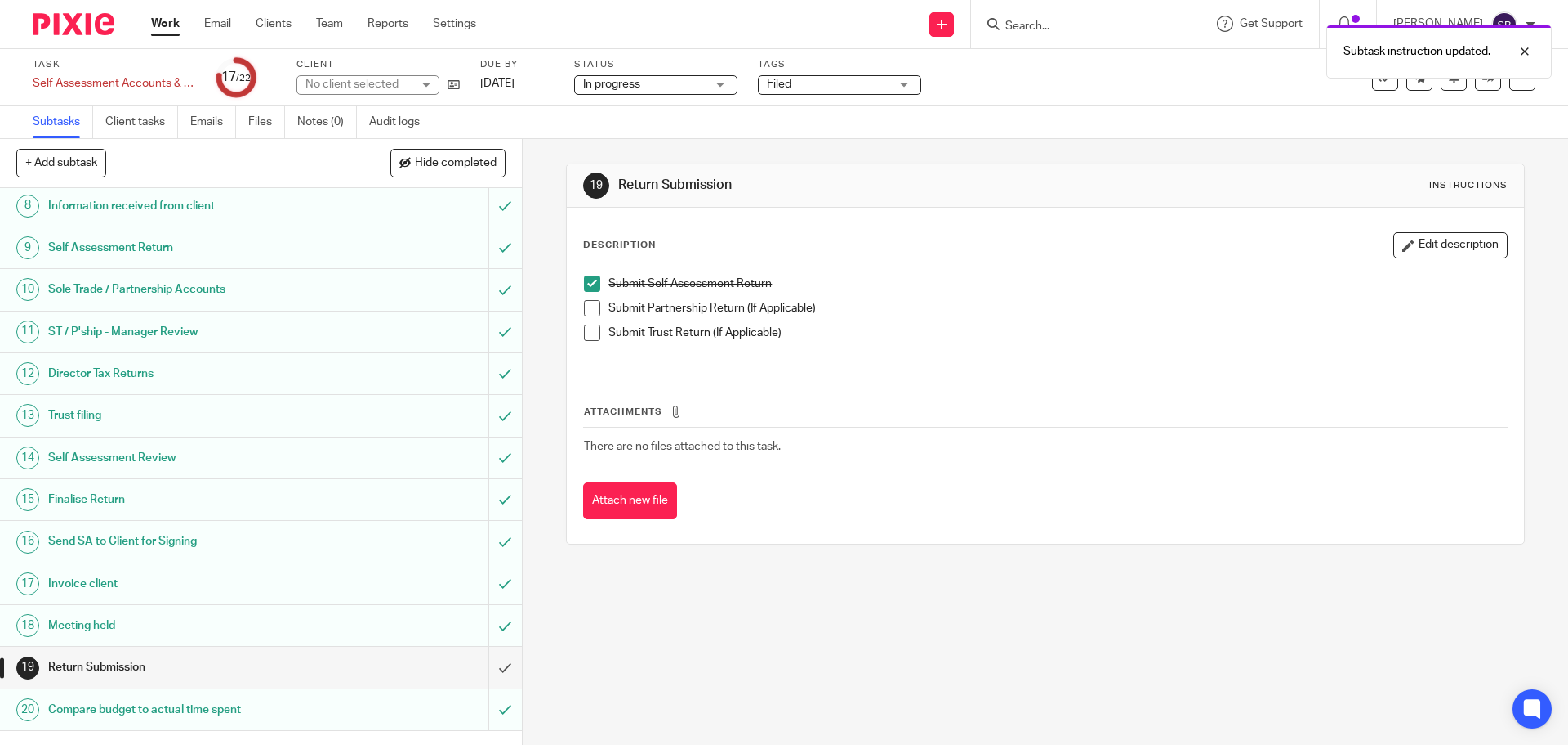
scroll to position [379, 0]
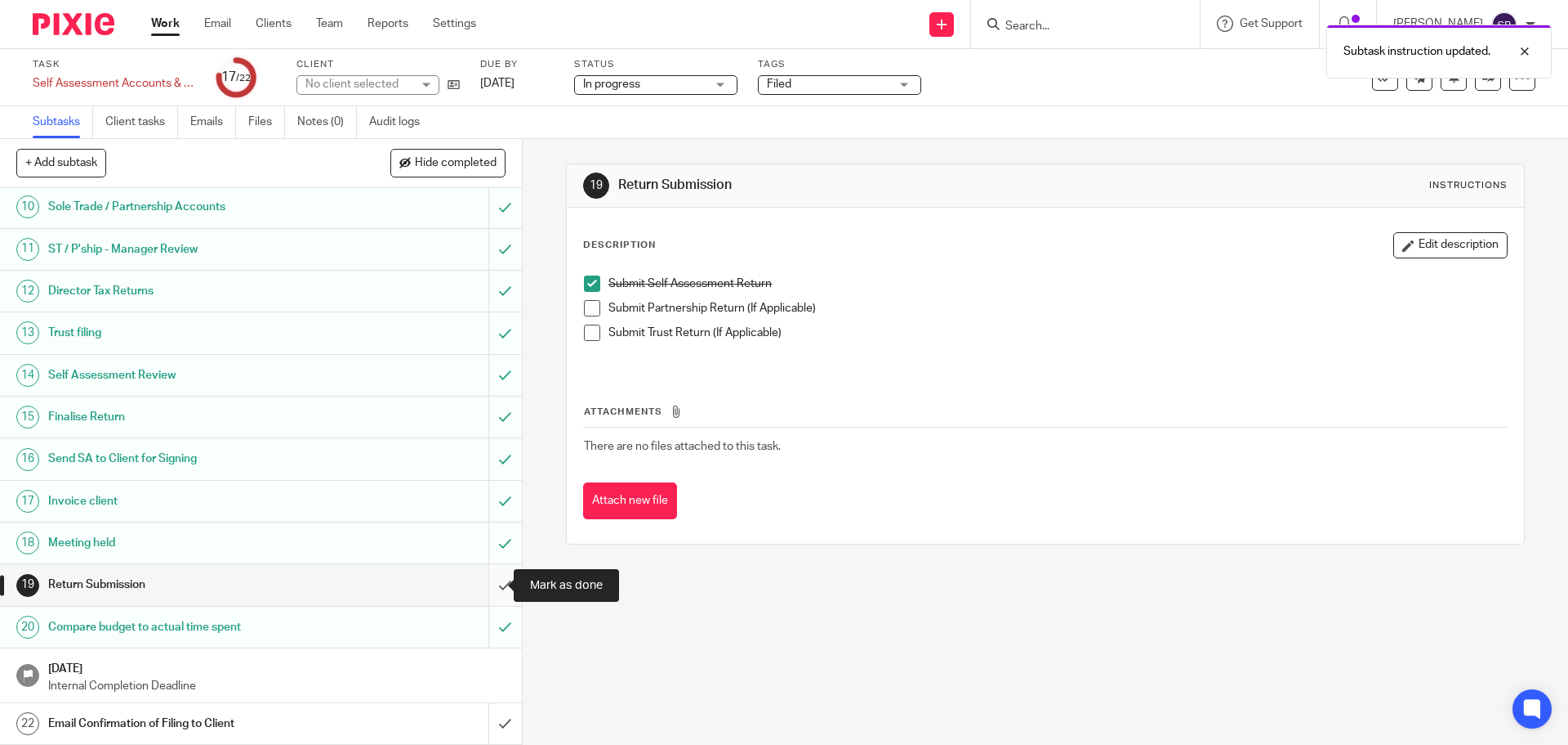
click at [489, 583] on input "submit" at bounding box center [260, 583] width 522 height 40
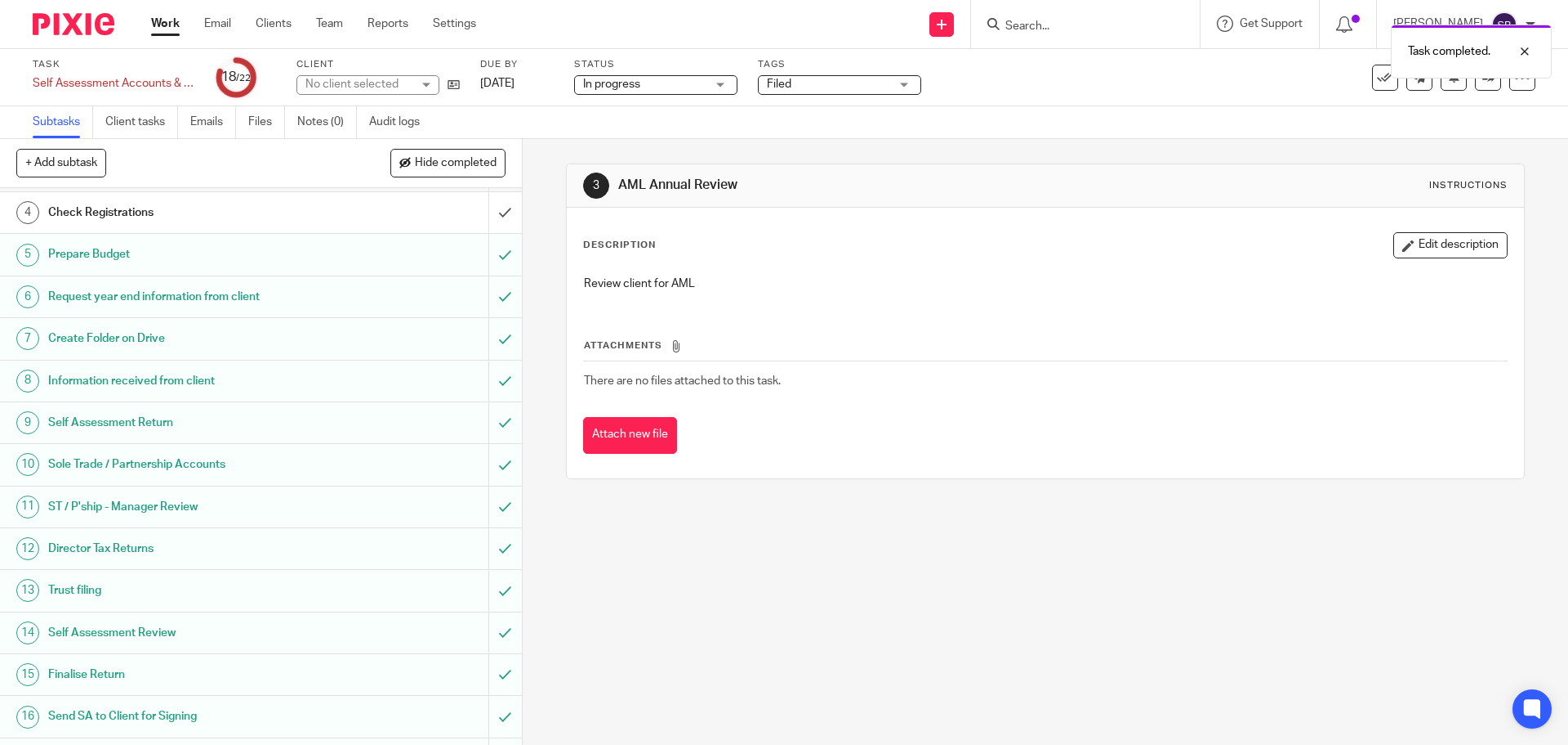
scroll to position [379, 0]
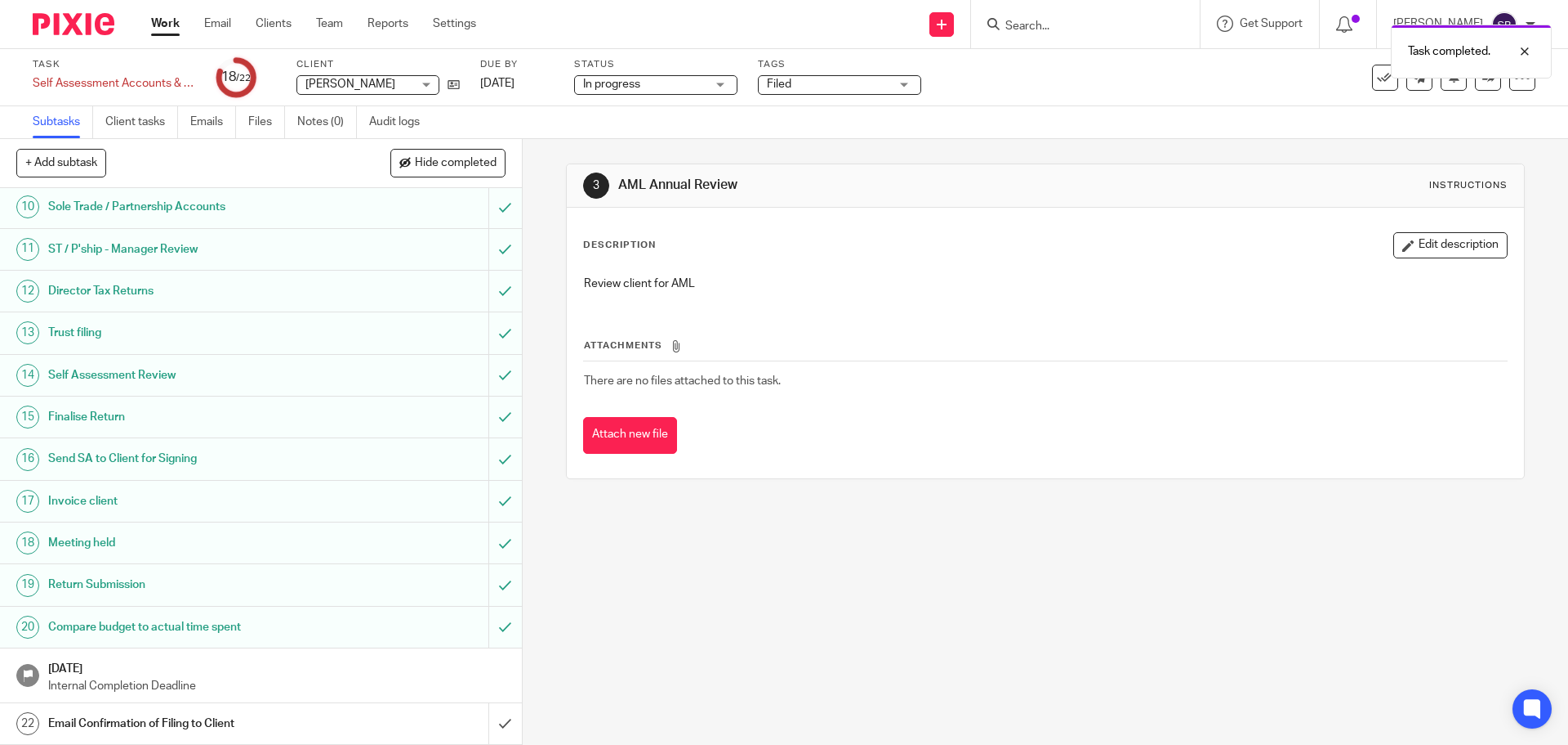
click at [330, 720] on div "Email Confirmation of Filing to Client" at bounding box center [260, 723] width 424 height 25
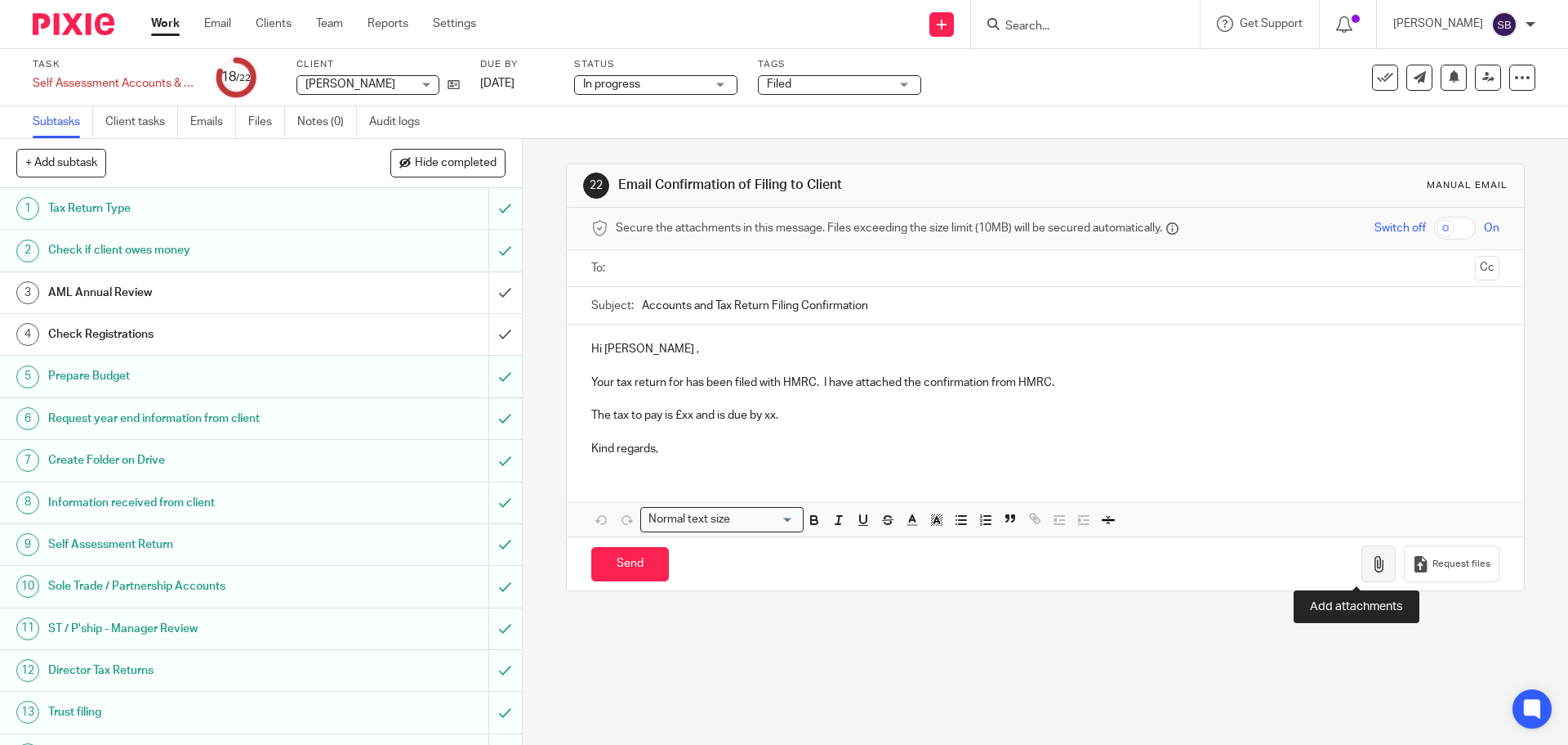
click at [1362, 572] on button "button" at bounding box center [1379, 562] width 35 height 37
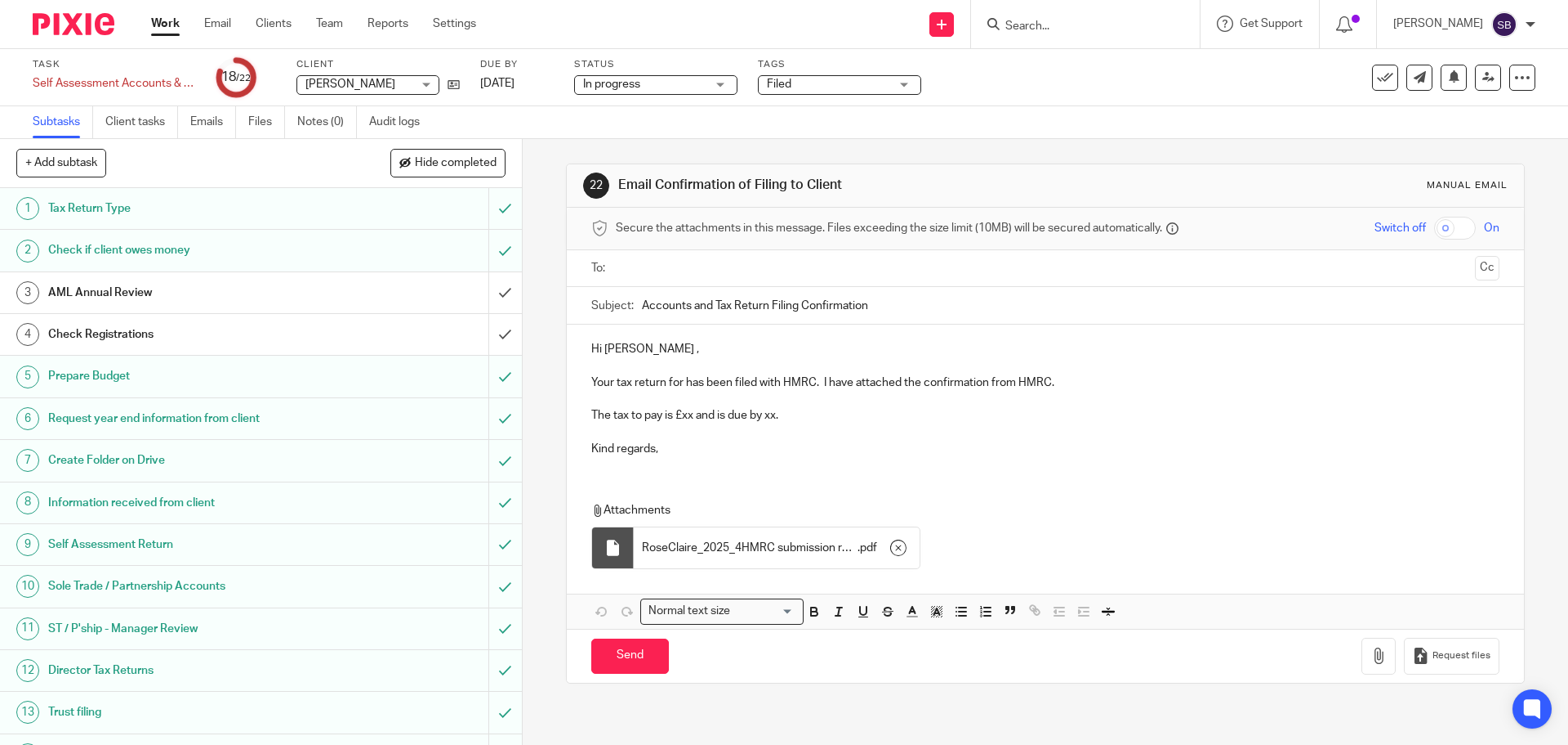
click at [606, 416] on p "The tax to pay is £xx and is due by xx." at bounding box center [1045, 414] width 907 height 17
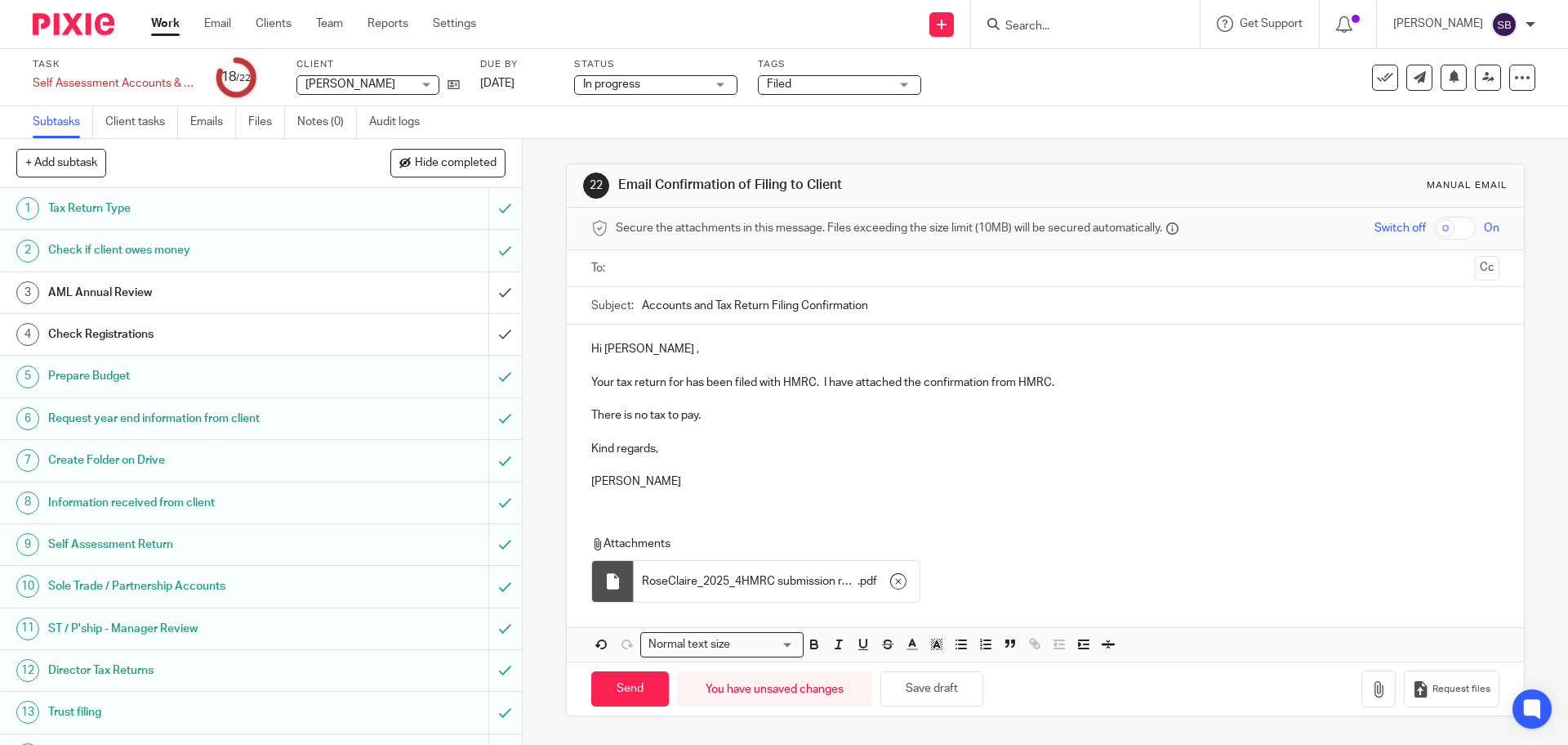
click at [628, 264] on input "text" at bounding box center [1044, 268] width 846 height 19
click at [621, 692] on input "Send" at bounding box center [630, 693] width 78 height 36
type input "Sent"
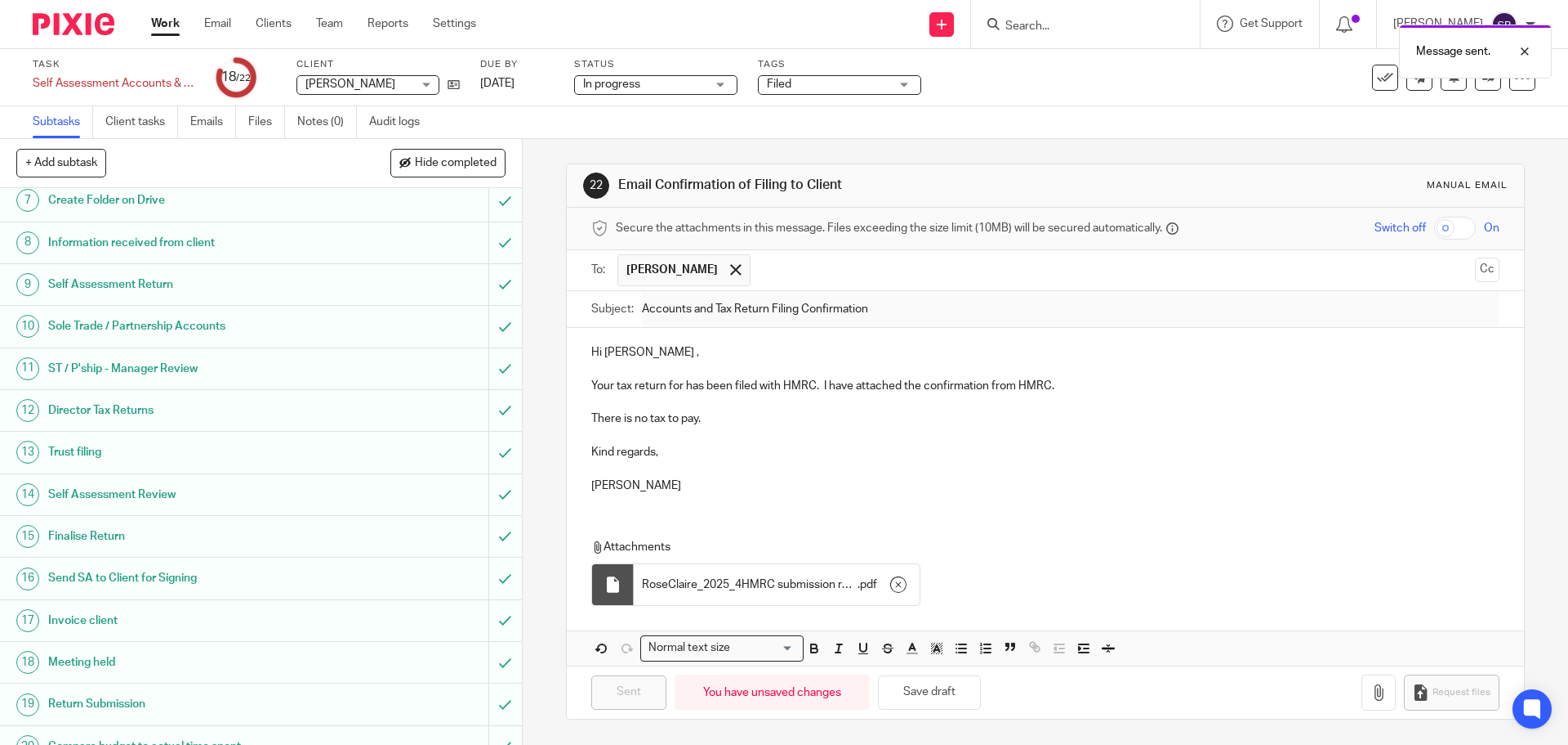
scroll to position [379, 0]
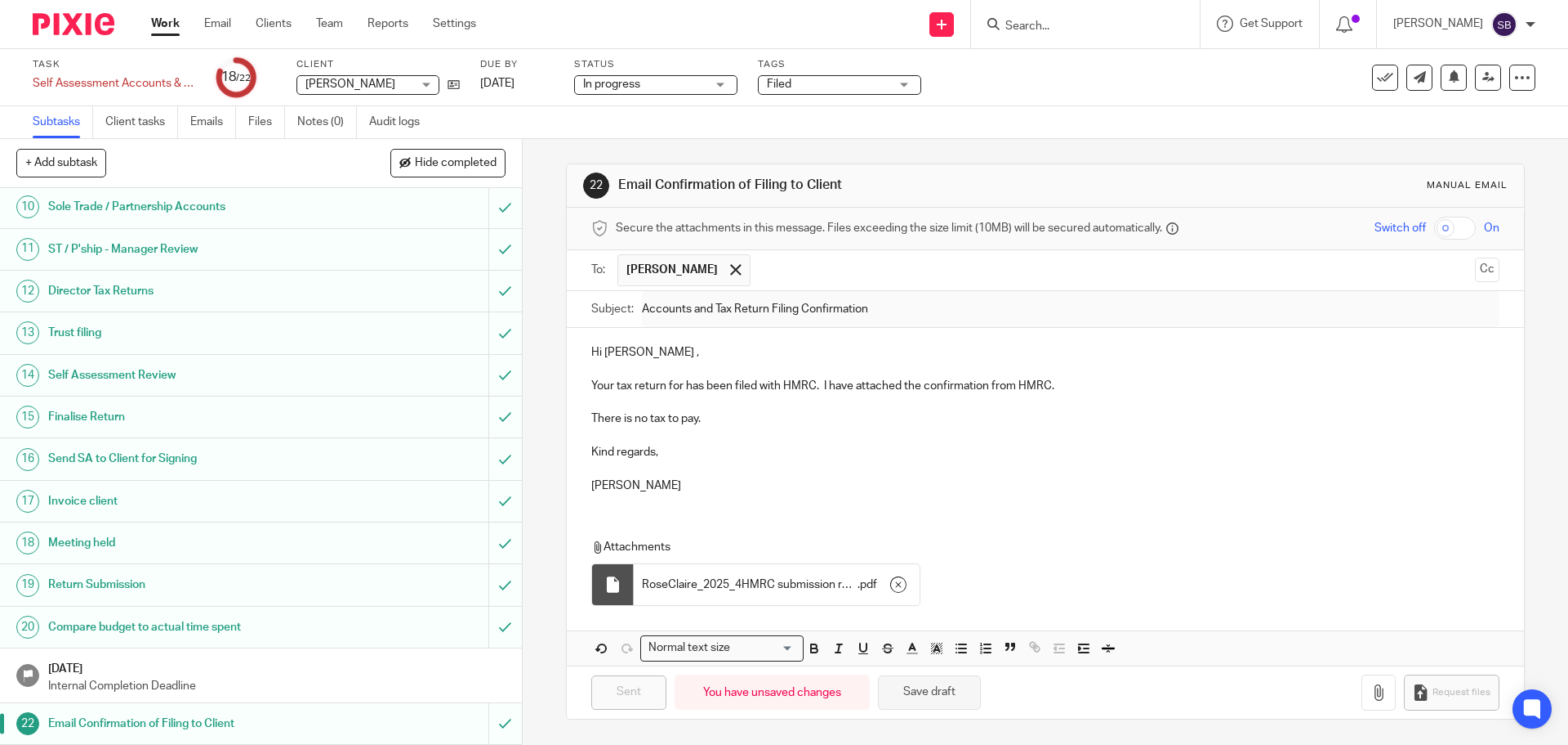
click at [944, 705] on button "Save draft" at bounding box center [929, 693] width 103 height 36
click at [917, 688] on button "Save draft" at bounding box center [929, 693] width 103 height 36
click at [106, 503] on h1 "Invoice client" at bounding box center [189, 500] width 283 height 25
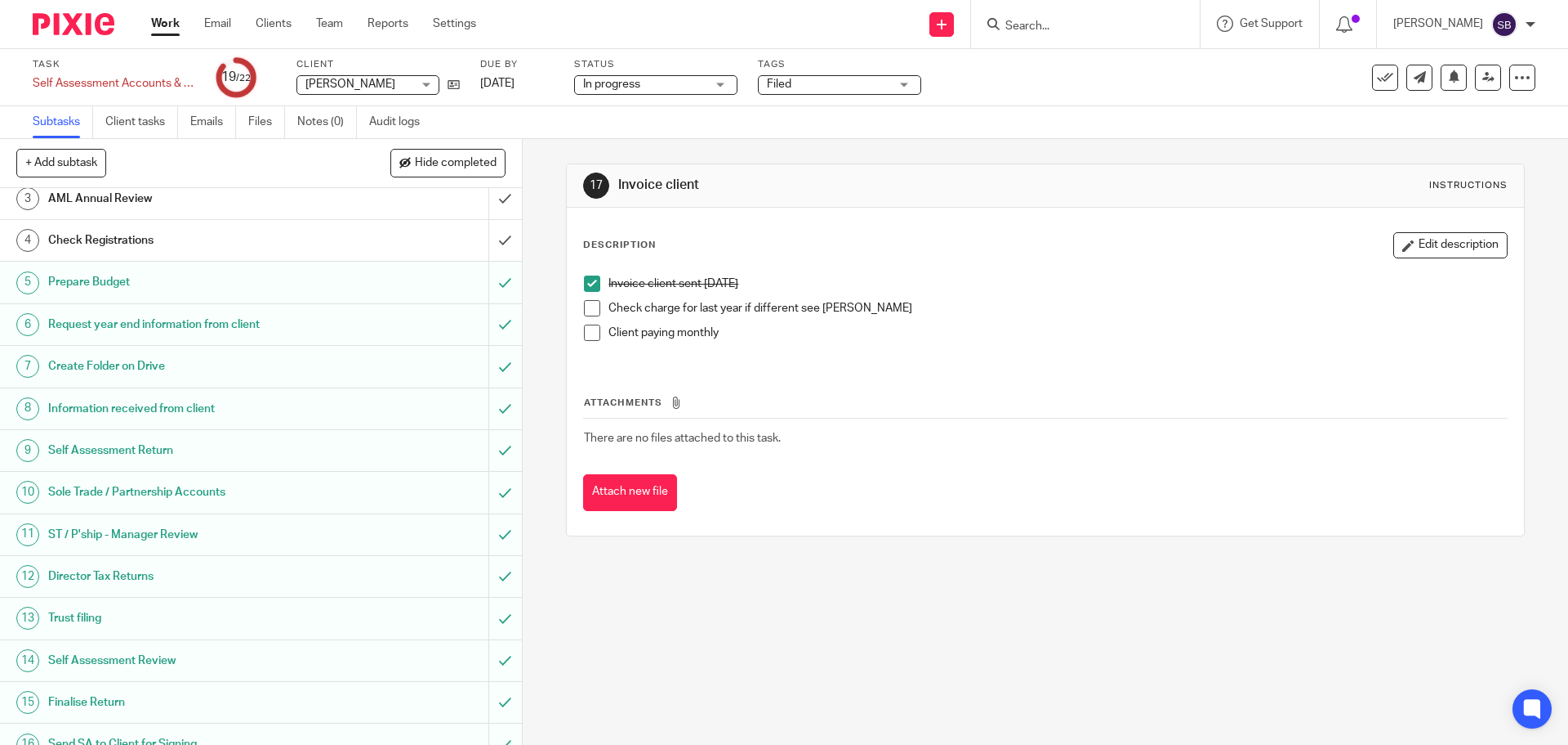
scroll to position [379, 0]
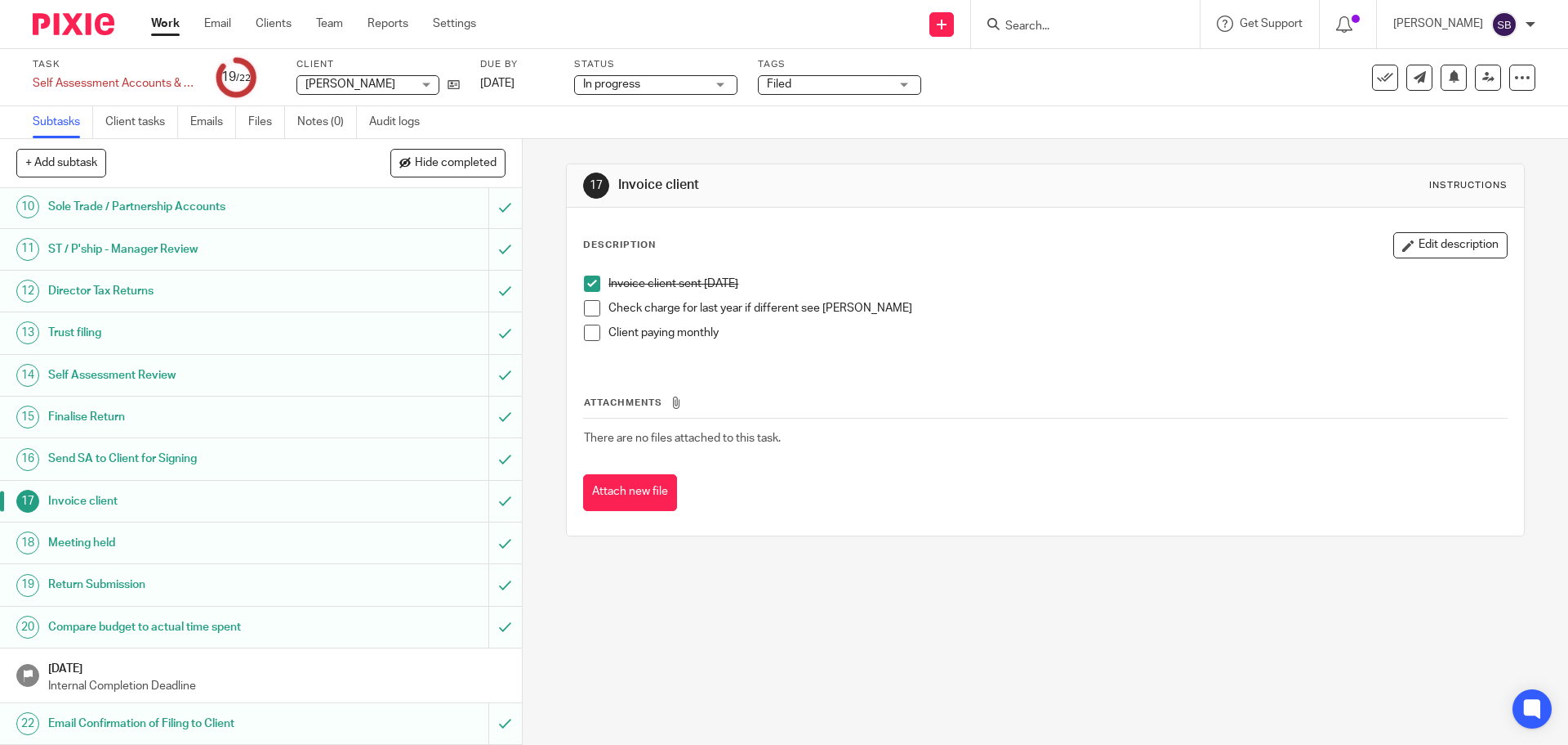
click at [168, 631] on h1 "Compare budget to actual time spent" at bounding box center [189, 627] width 283 height 25
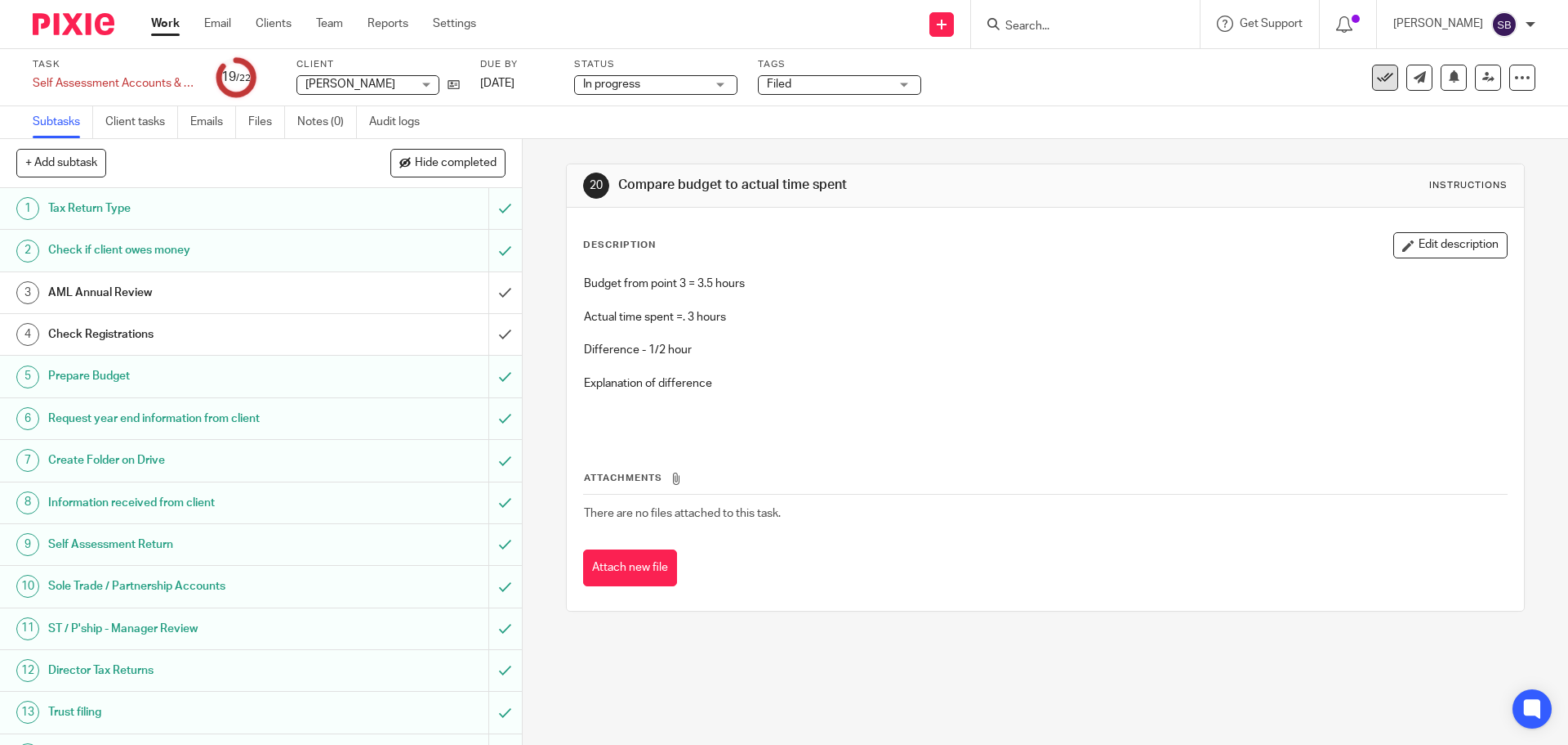
click at [1377, 85] on icon at bounding box center [1385, 77] width 17 height 17
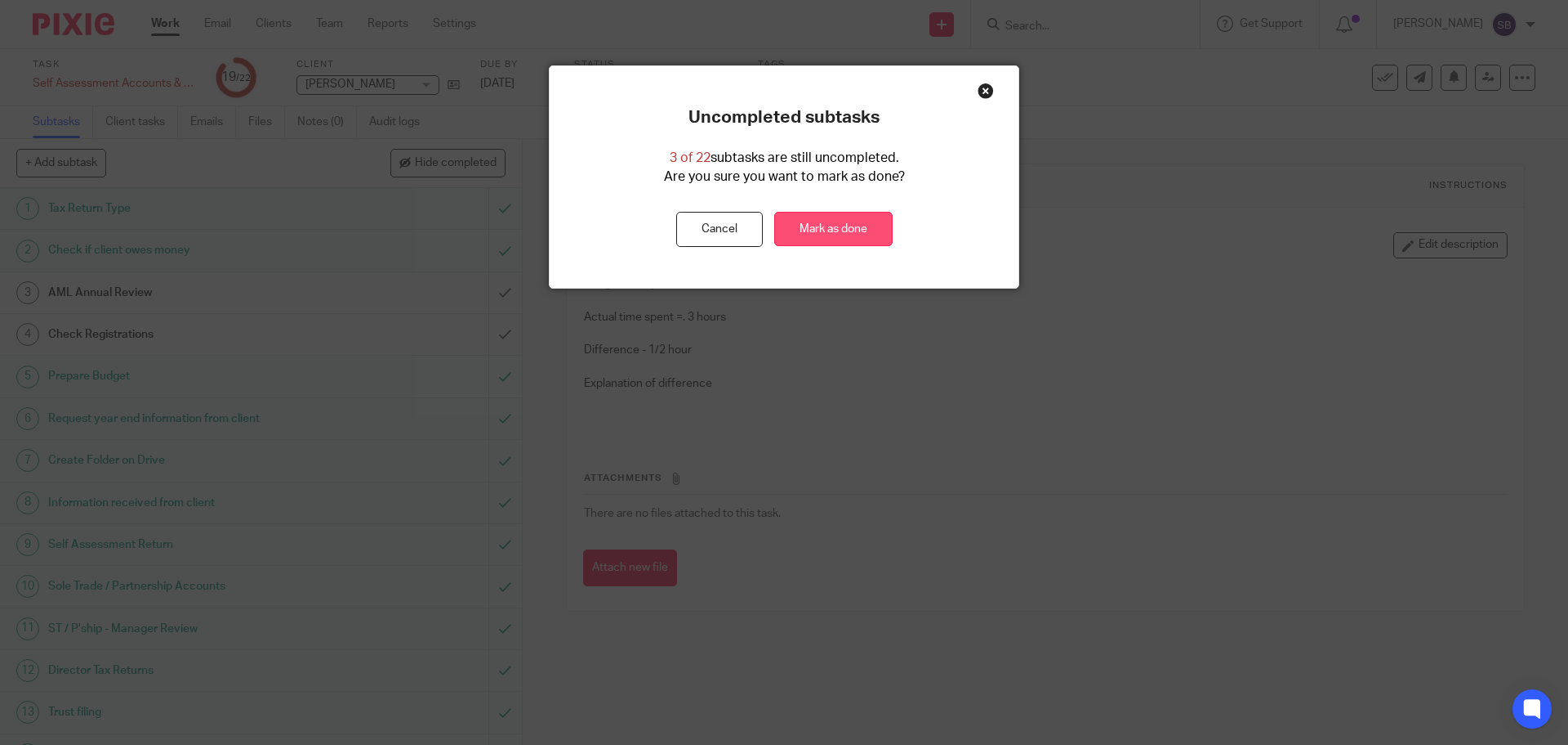
click at [812, 232] on link "Mark as done" at bounding box center [833, 230] width 118 height 36
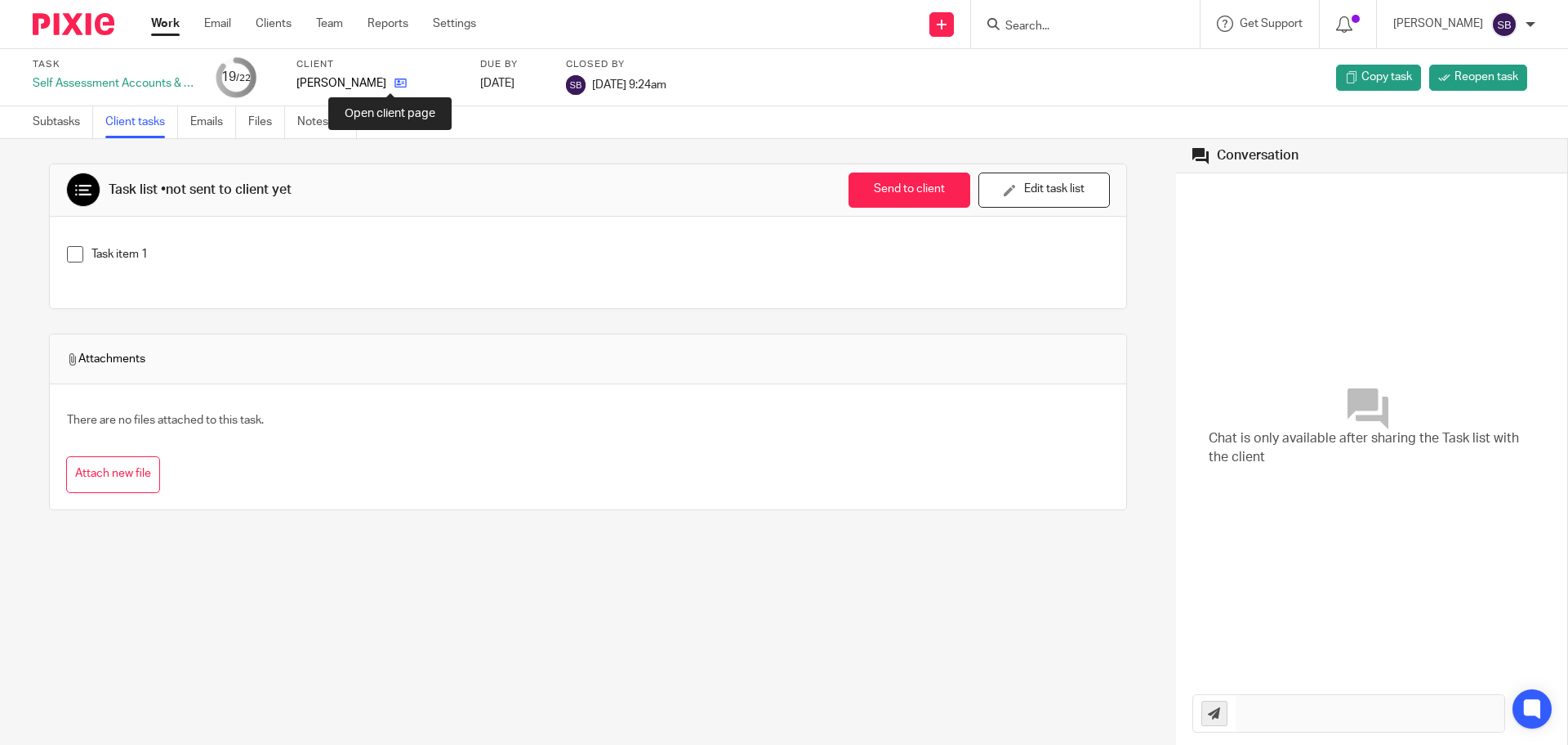
click at [394, 80] on icon at bounding box center [400, 83] width 12 height 12
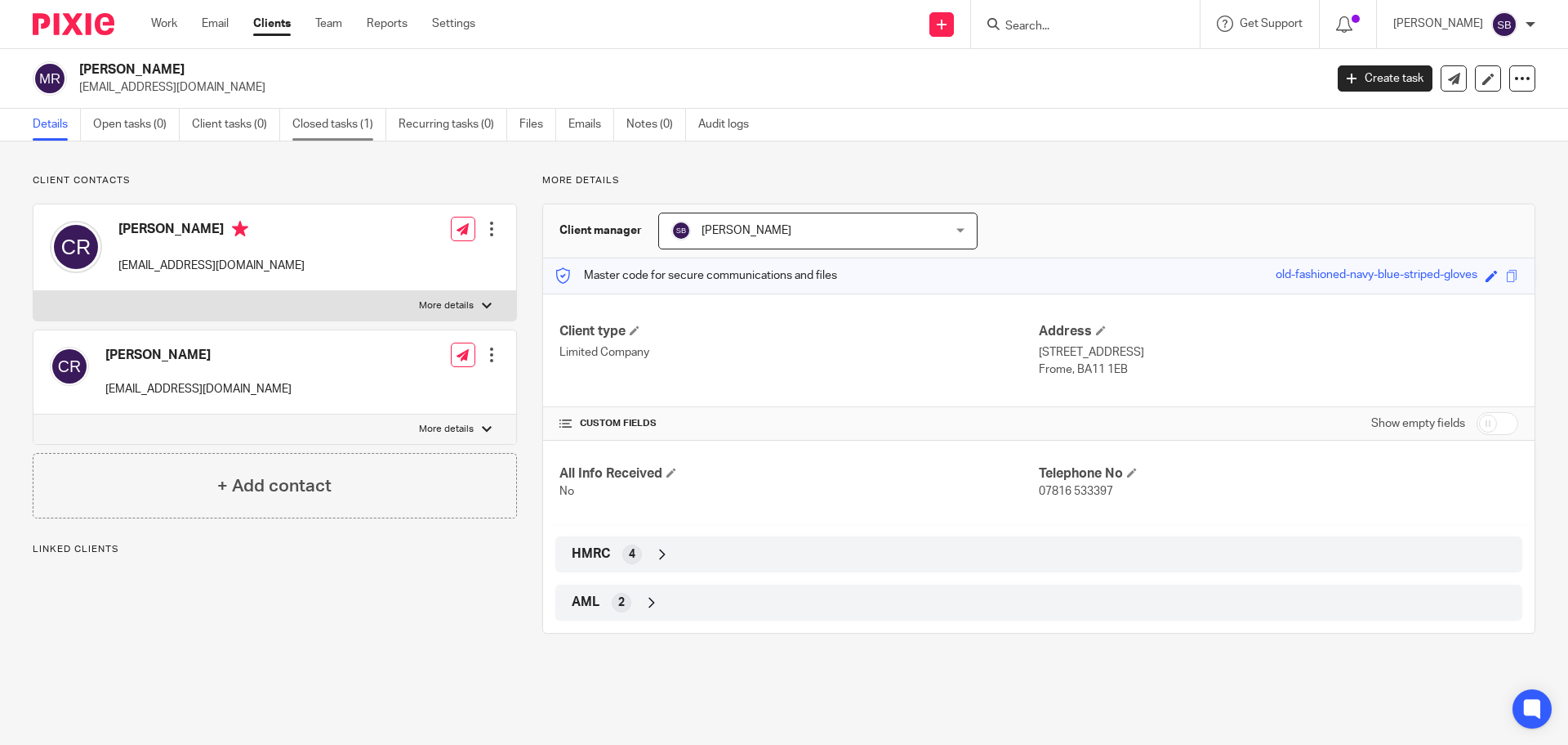
click at [322, 127] on link "Closed tasks (1)" at bounding box center [339, 124] width 94 height 32
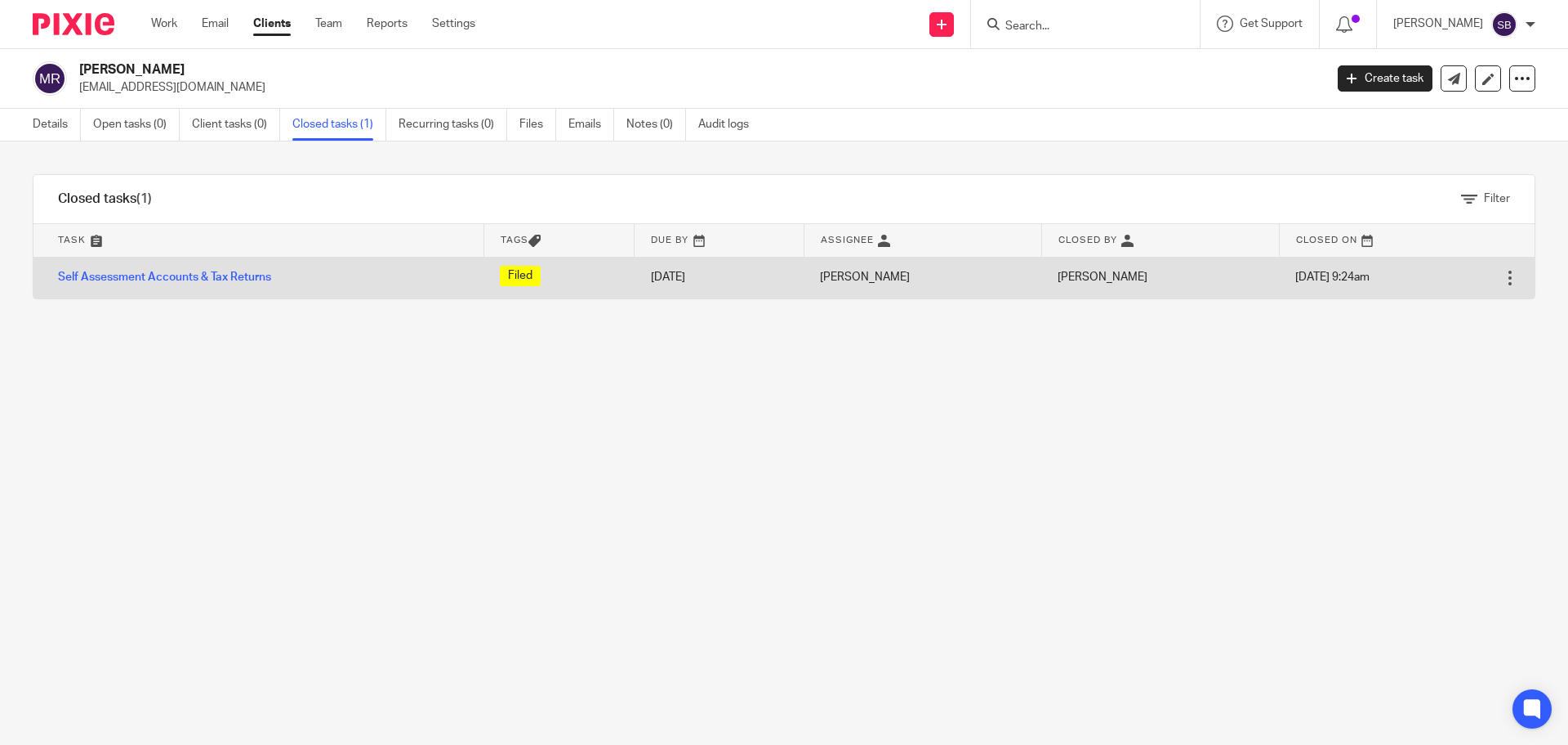
click at [1494, 284] on td "Open Delete" at bounding box center [1514, 277] width 40 height 41
click at [1502, 282] on div at bounding box center [1510, 277] width 17 height 17
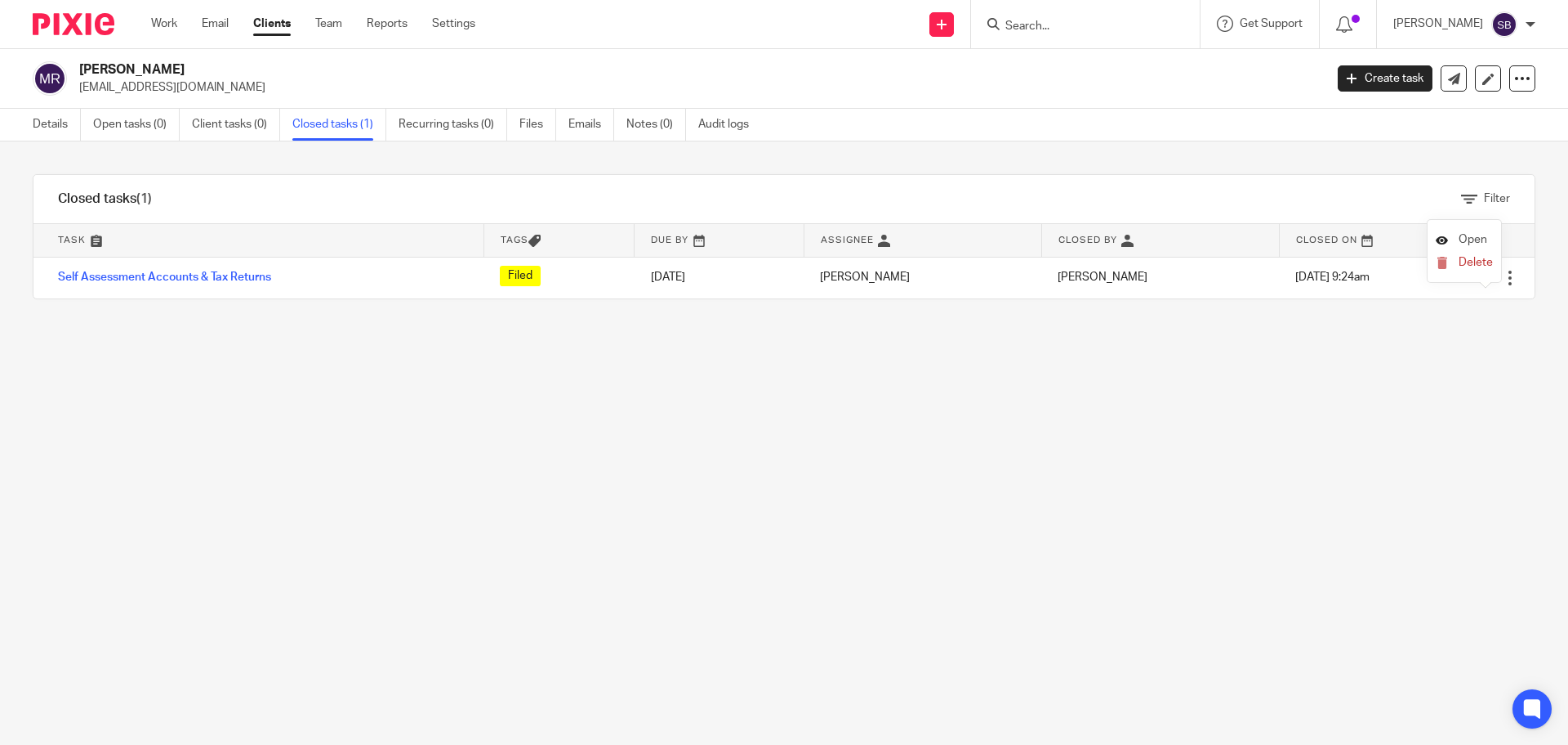
click at [1471, 240] on span "Open" at bounding box center [1472, 240] width 29 height 12
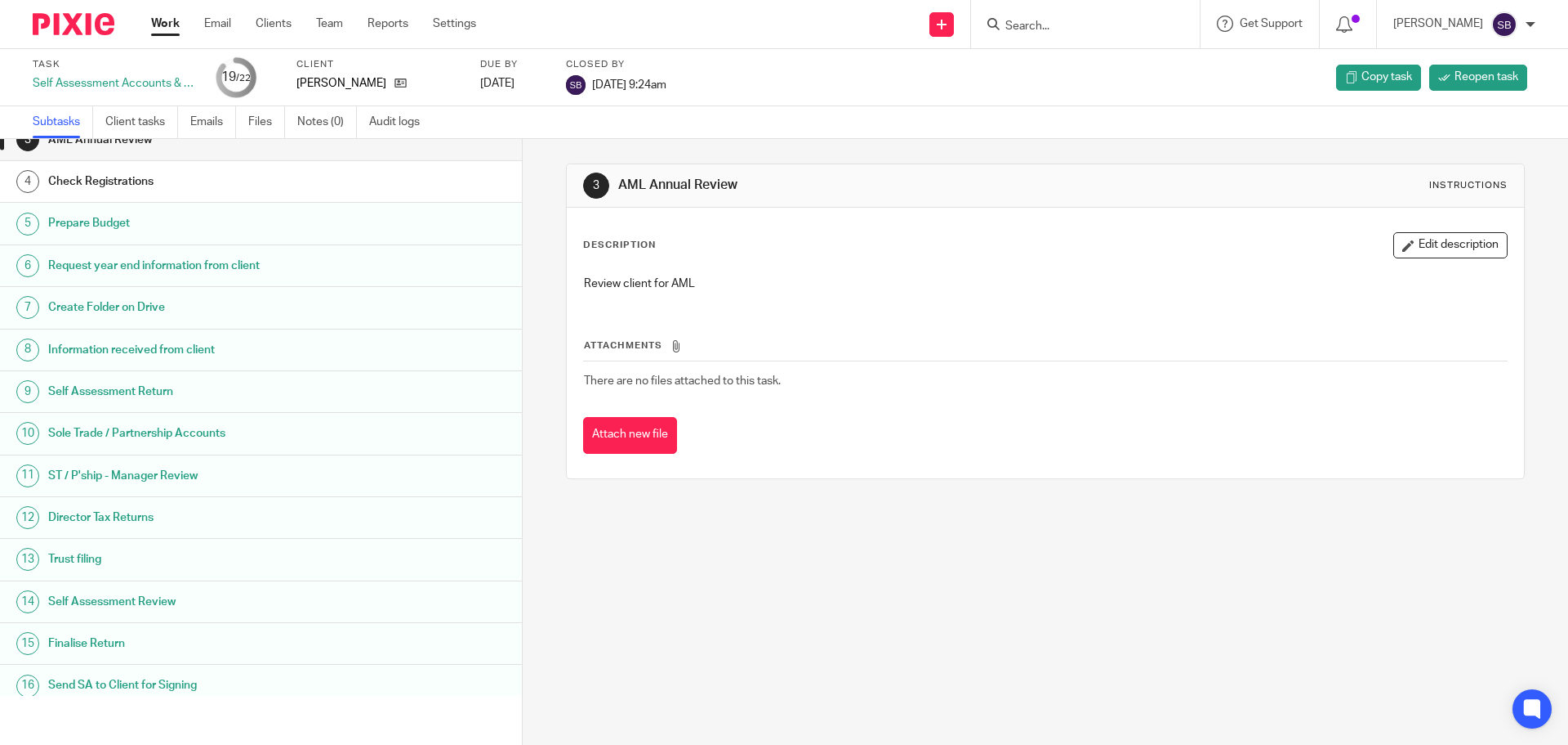
scroll to position [379, 0]
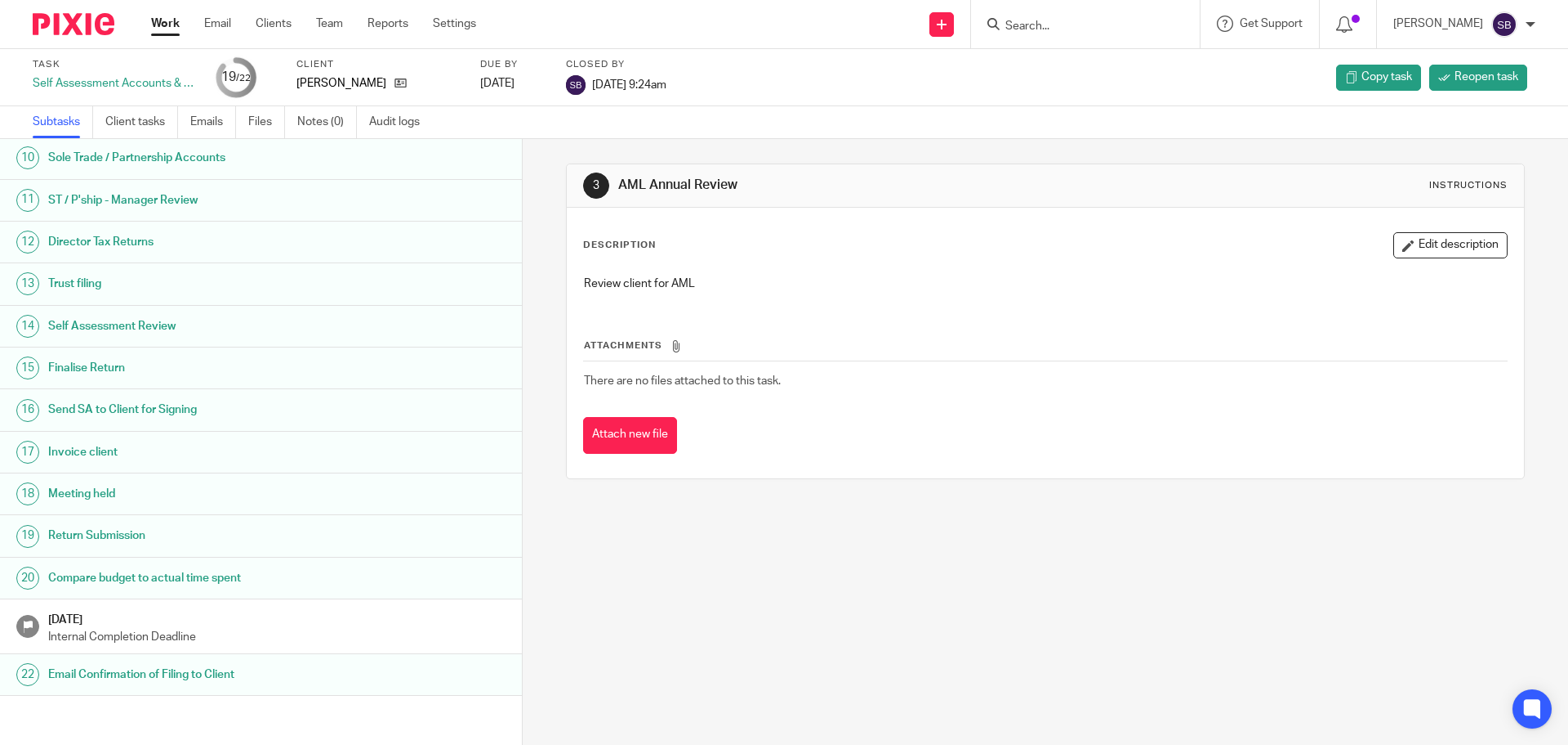
click at [166, 26] on link "Work" at bounding box center [165, 24] width 29 height 17
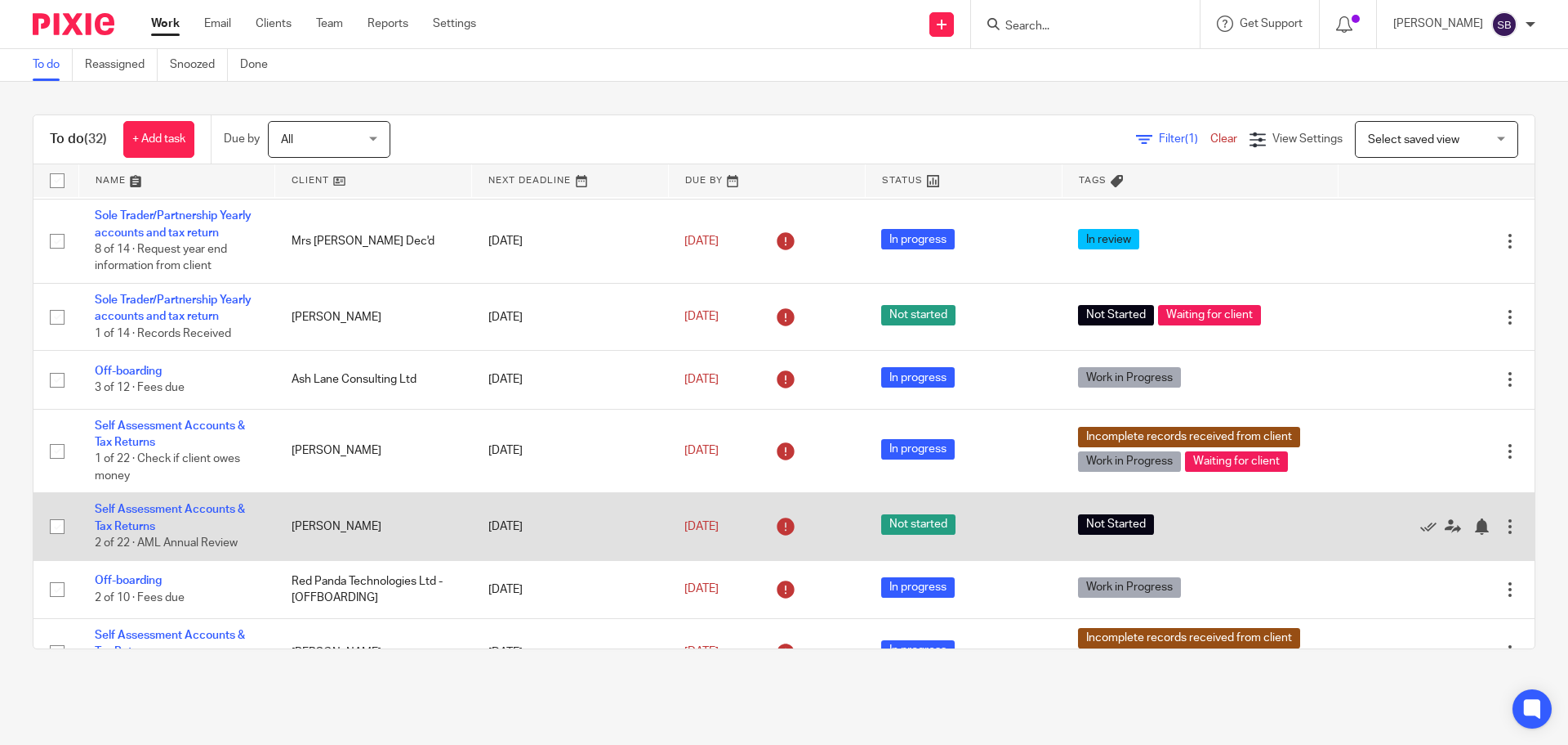
scroll to position [164, 0]
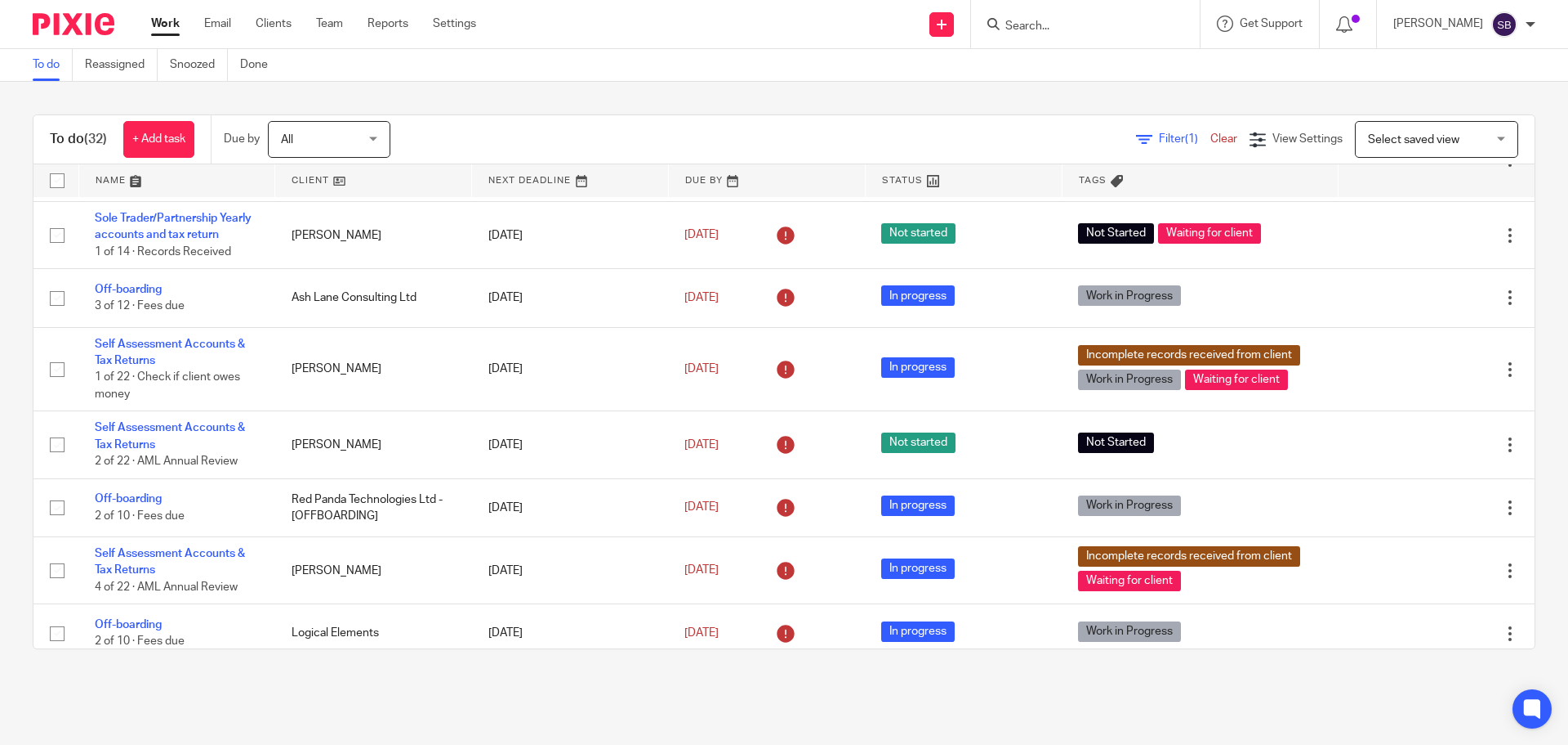
click at [1093, 21] on input "Search" at bounding box center [1077, 27] width 147 height 15
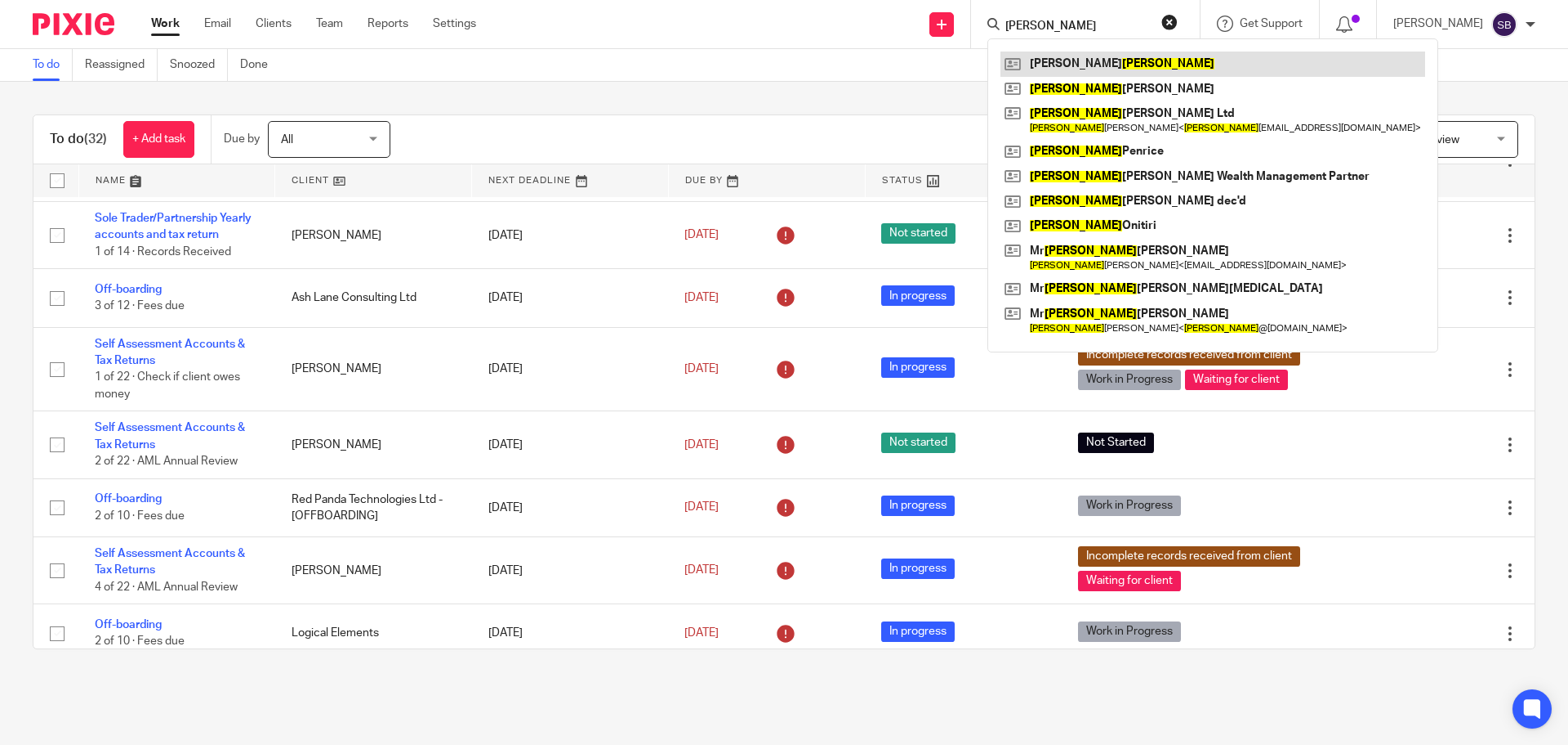
type input "andrews"
click at [1087, 58] on link at bounding box center [1213, 63] width 425 height 25
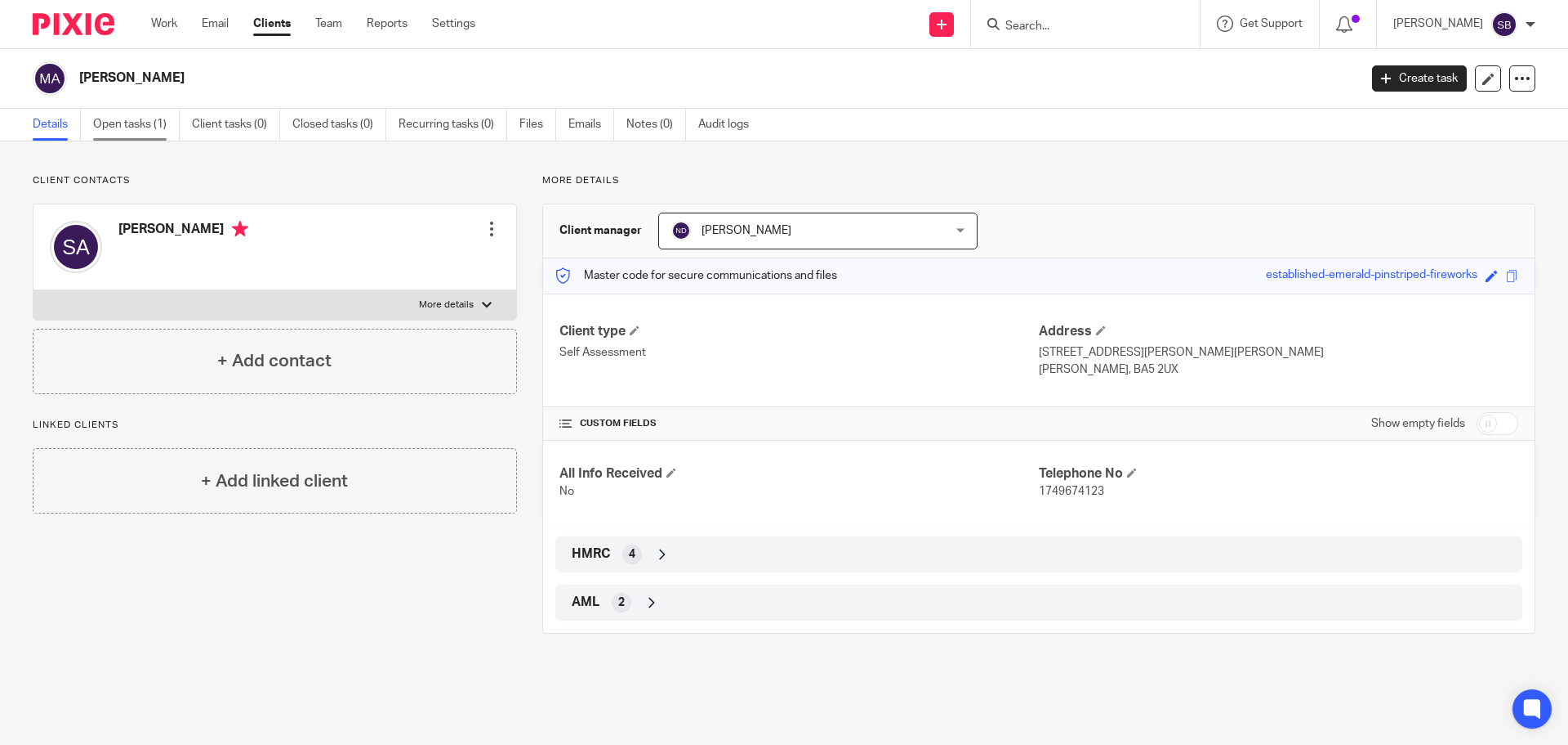
click at [117, 116] on link "Open tasks (1)" at bounding box center [136, 124] width 87 height 32
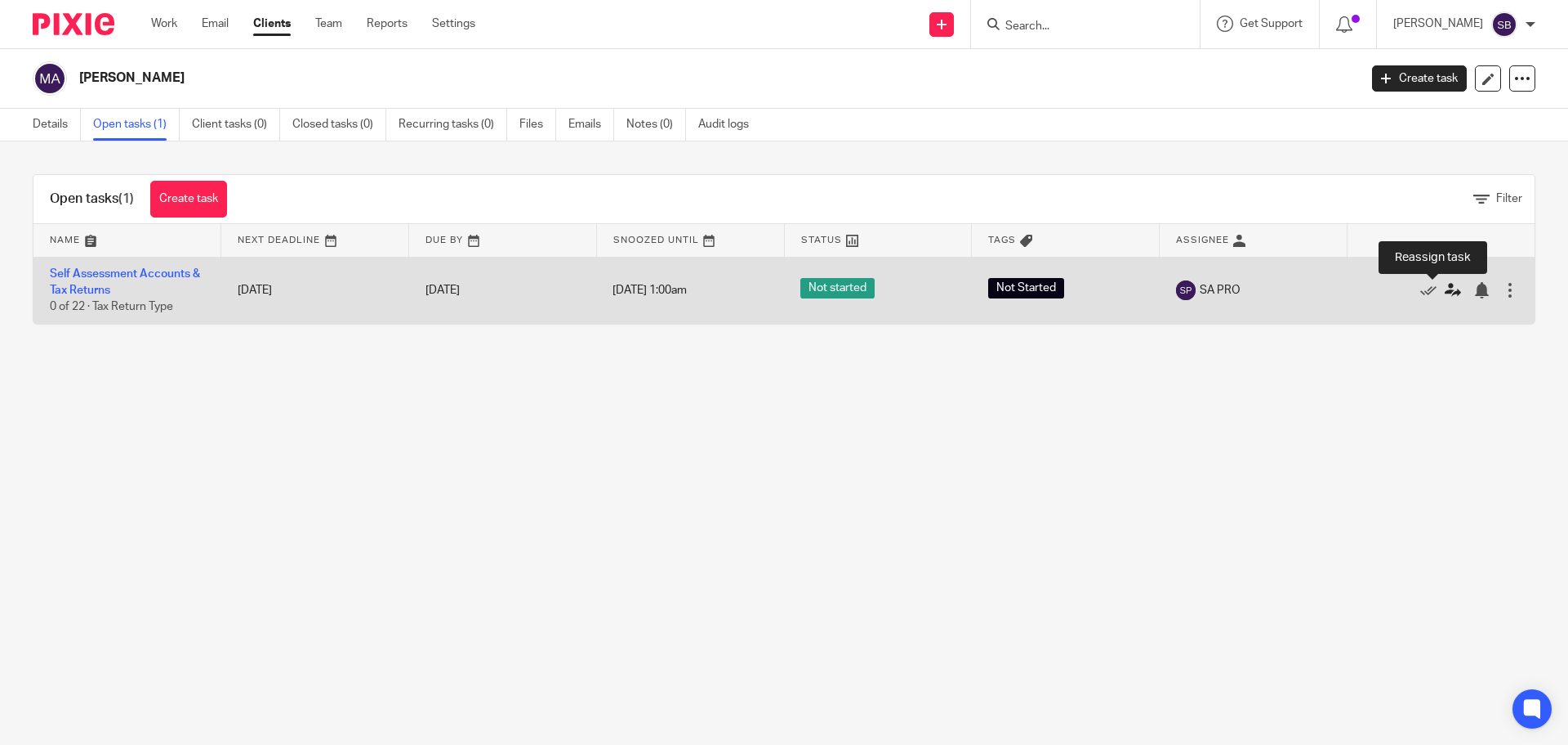
click at [1445, 291] on icon at bounding box center [1453, 290] width 17 height 17
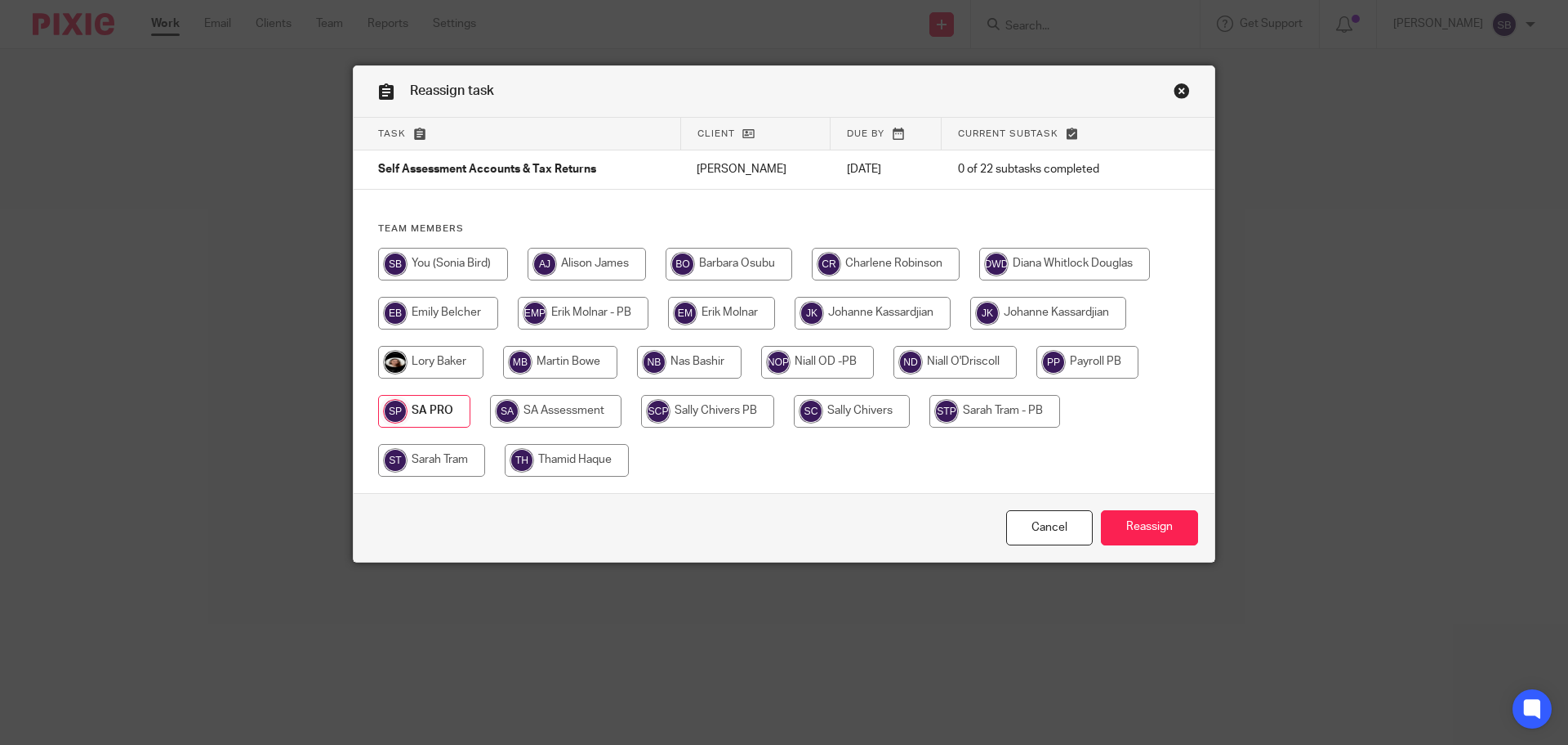
click at [444, 260] on input "radio" at bounding box center [443, 263] width 130 height 33
radio input "true"
click at [1144, 529] on input "Reassign" at bounding box center [1149, 528] width 98 height 36
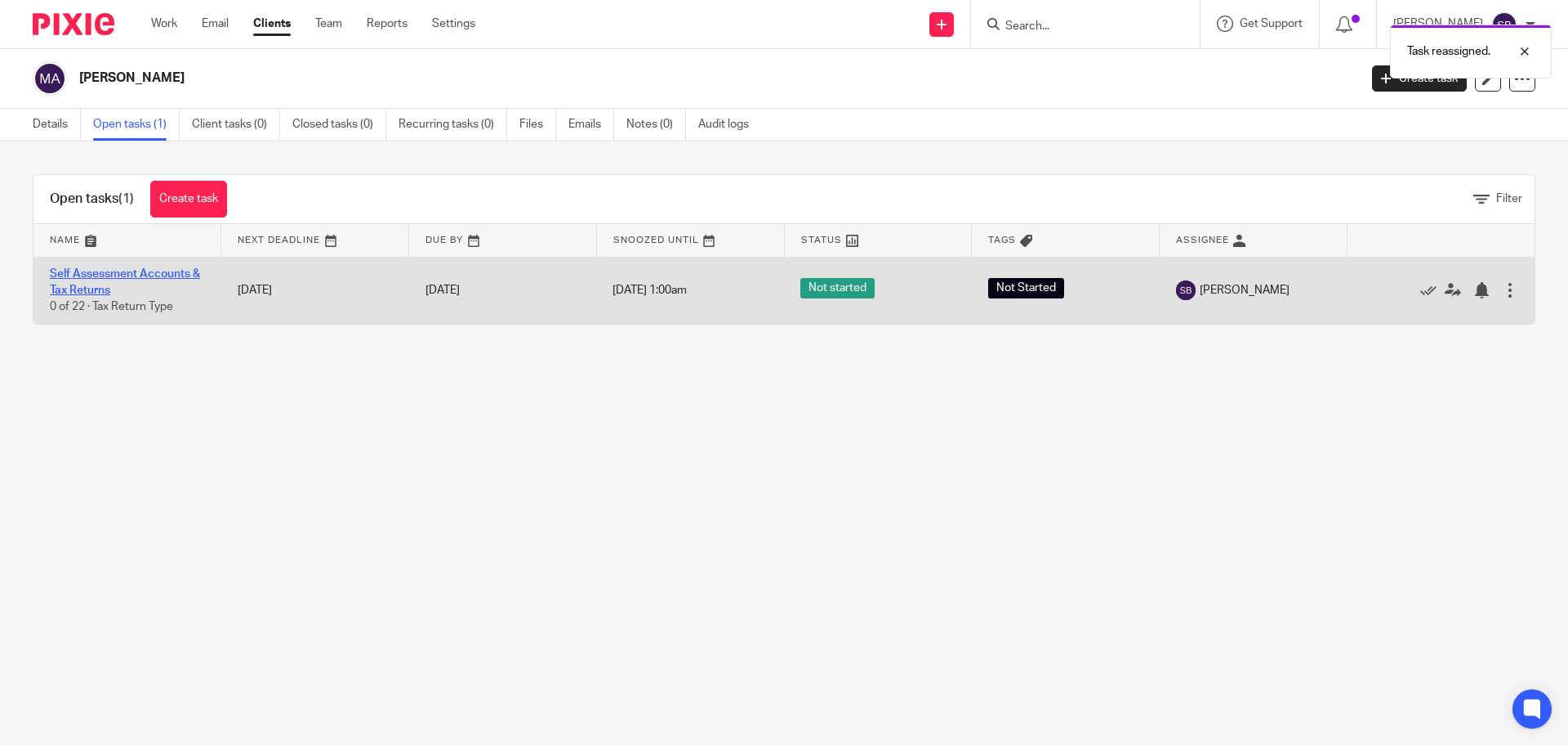
click at [134, 275] on link "Self Assessment Accounts & Tax Returns" at bounding box center [125, 282] width 150 height 28
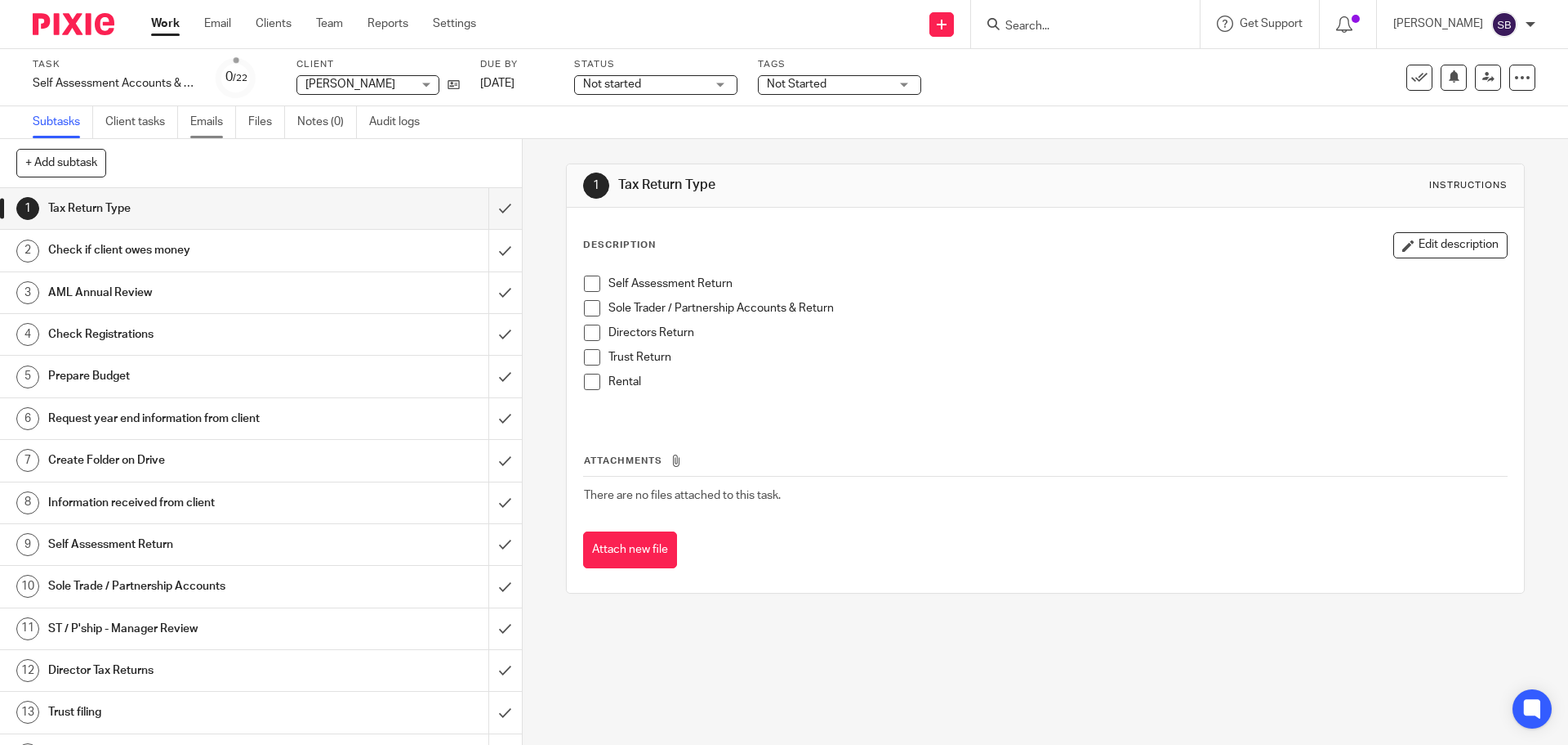
click at [203, 128] on link "Emails" at bounding box center [213, 122] width 45 height 32
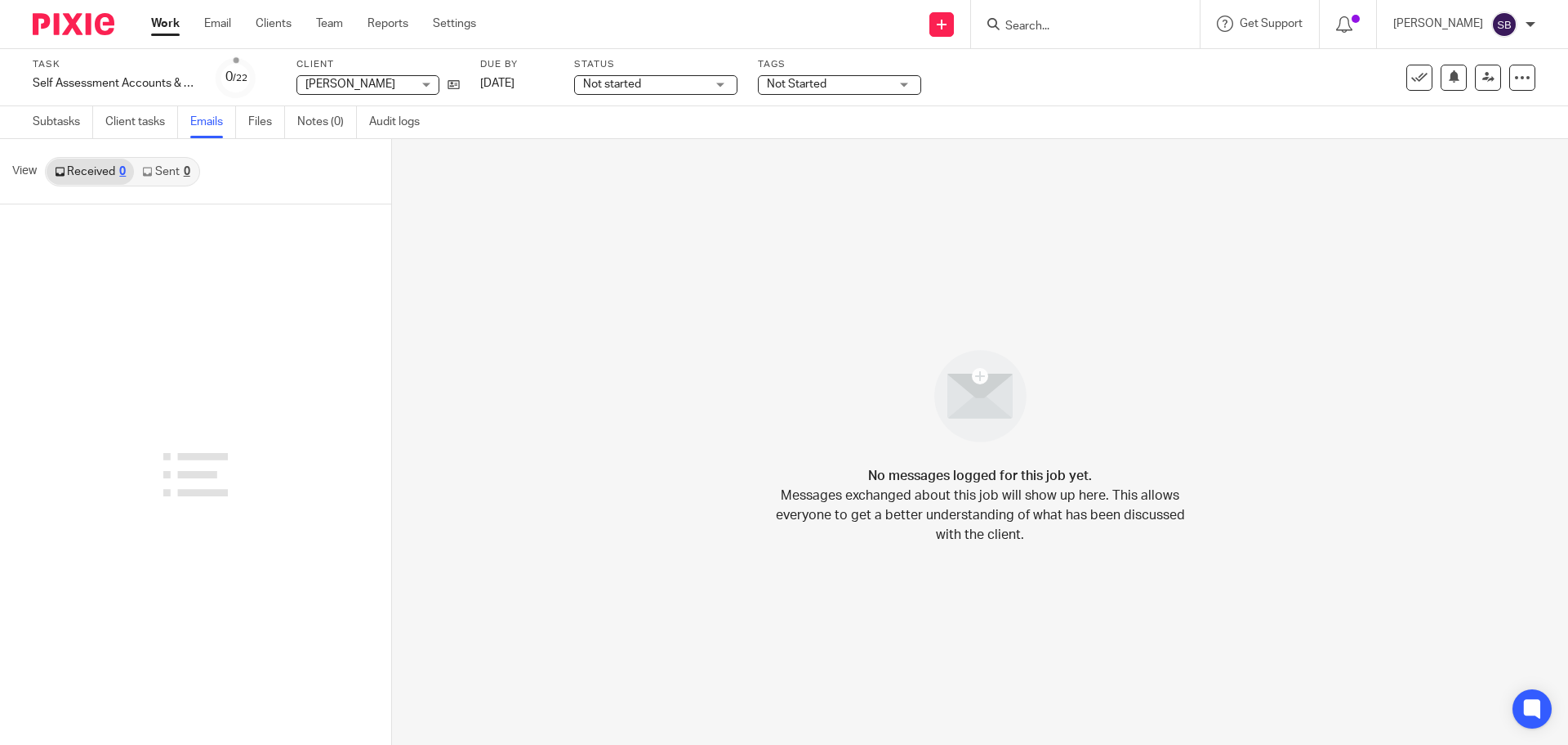
click at [175, 177] on link "Sent 0" at bounding box center [166, 172] width 64 height 27
click at [453, 87] on icon at bounding box center [454, 85] width 12 height 12
click at [450, 85] on icon at bounding box center [454, 85] width 12 height 12
click at [830, 85] on span "Not Started" at bounding box center [828, 84] width 122 height 17
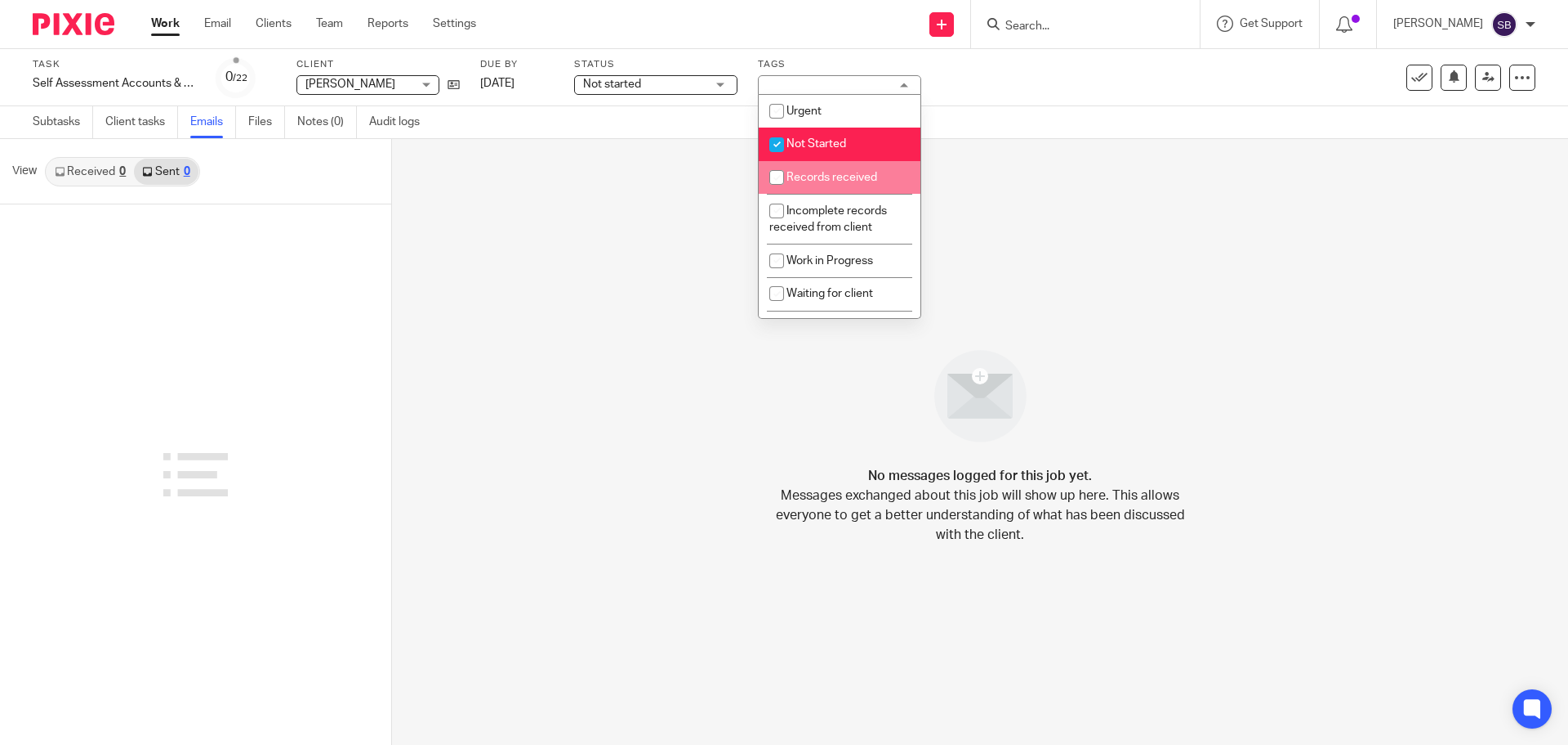
click at [775, 179] on input "checkbox" at bounding box center [776, 177] width 31 height 31
checkbox input "true"
click at [773, 138] on input "checkbox" at bounding box center [776, 144] width 31 height 31
checkbox input "false"
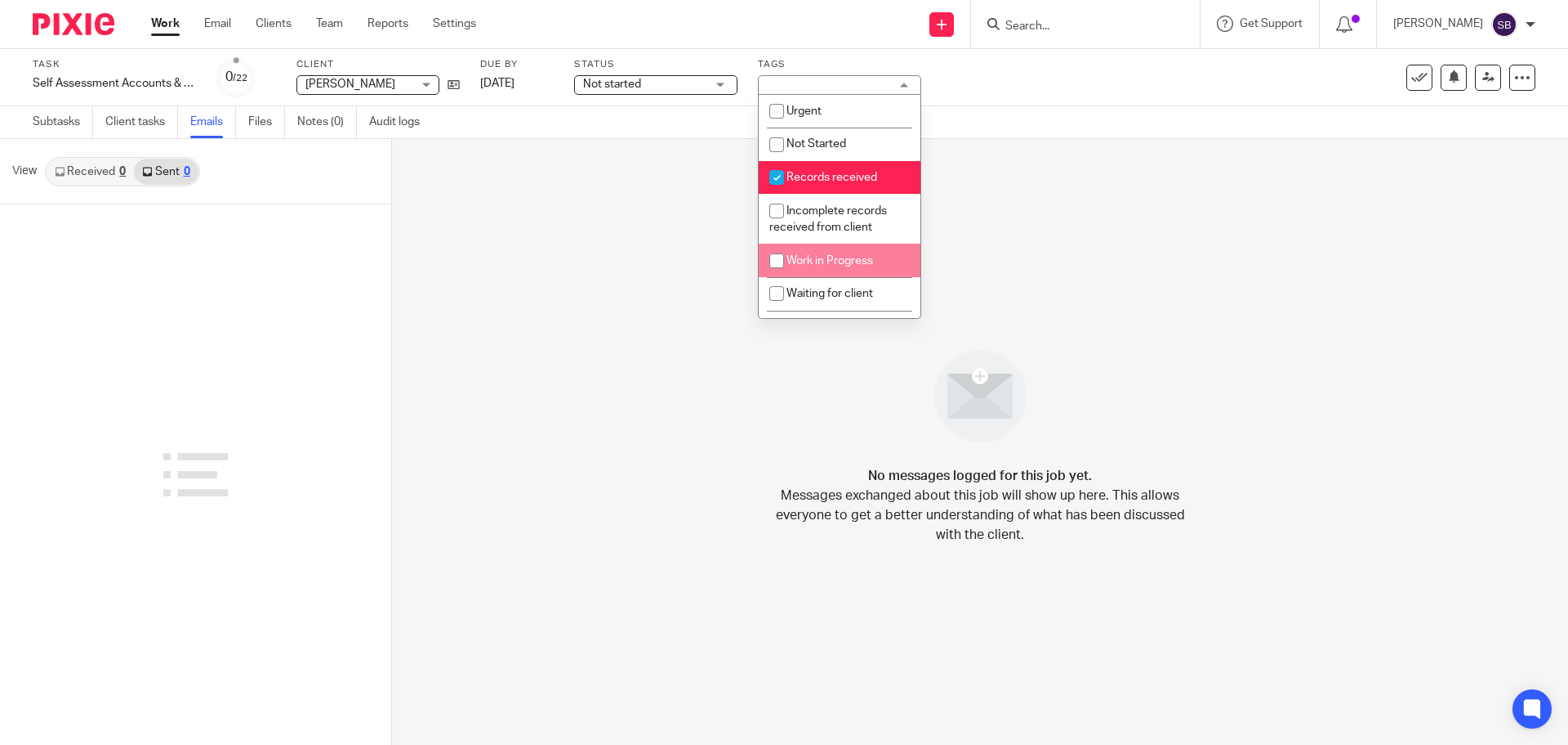
click at [775, 260] on input "checkbox" at bounding box center [776, 260] width 31 height 31
checkbox input "true"
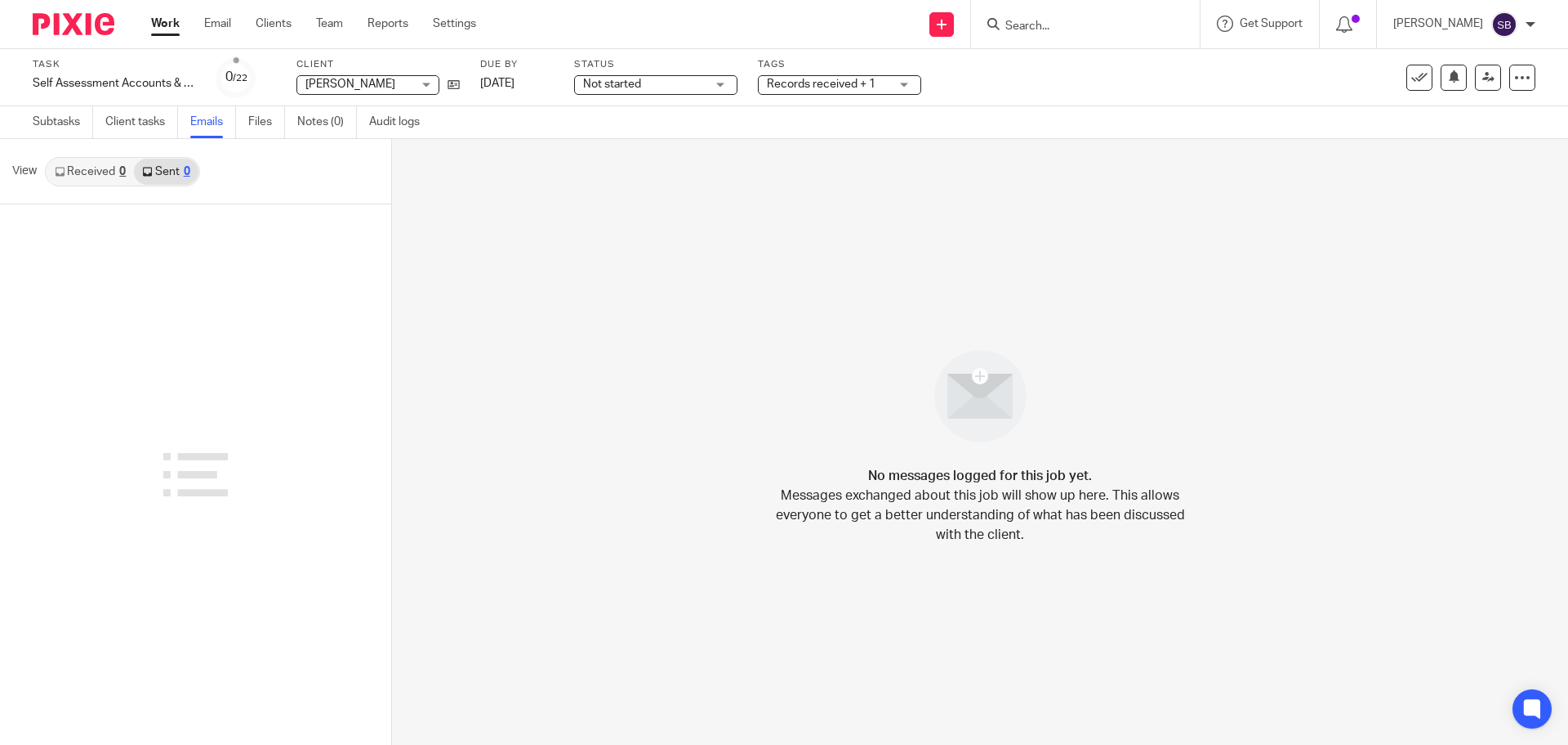
click at [728, 87] on div "Not started Not started" at bounding box center [656, 85] width 164 height 20
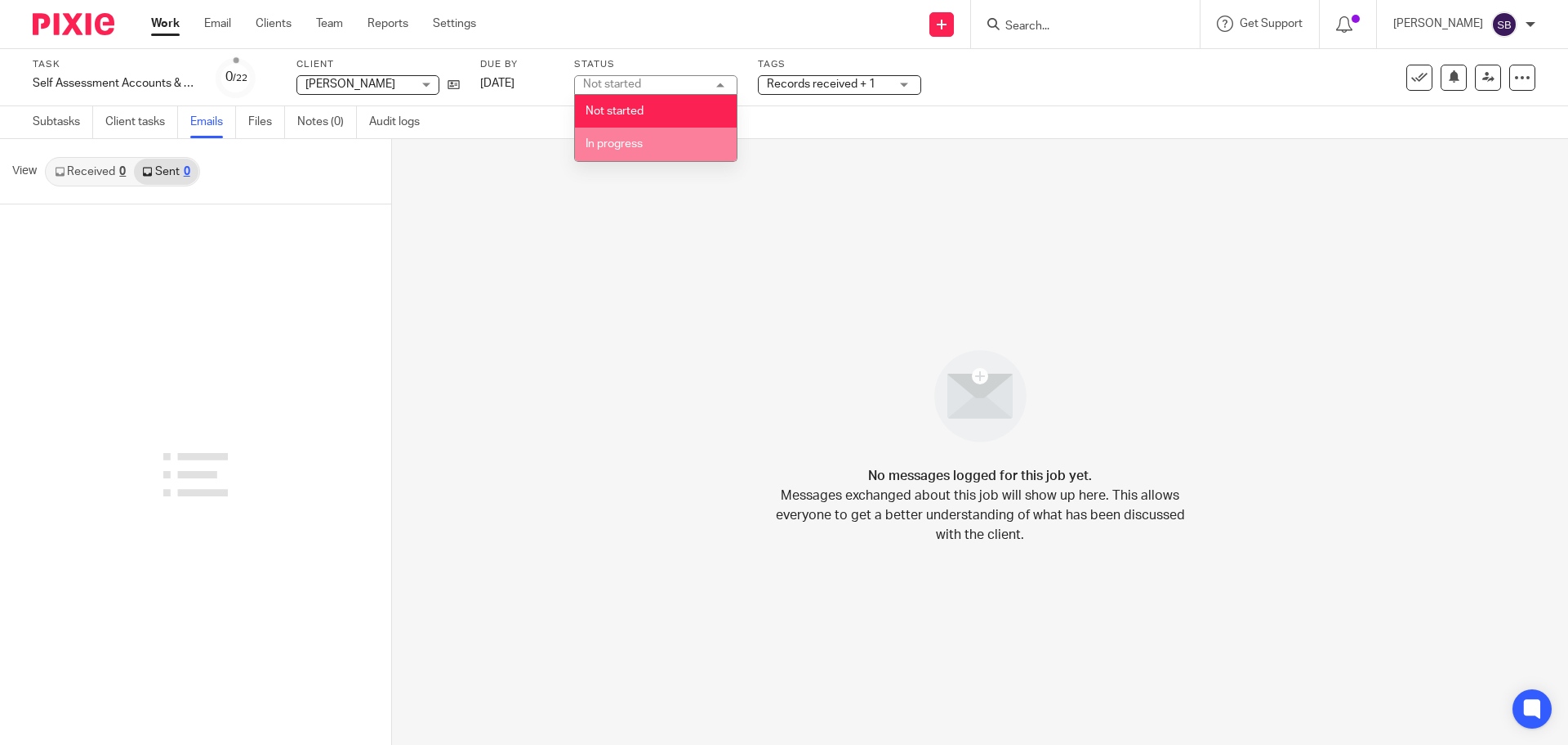
click at [656, 143] on li "In progress" at bounding box center [656, 144] width 162 height 34
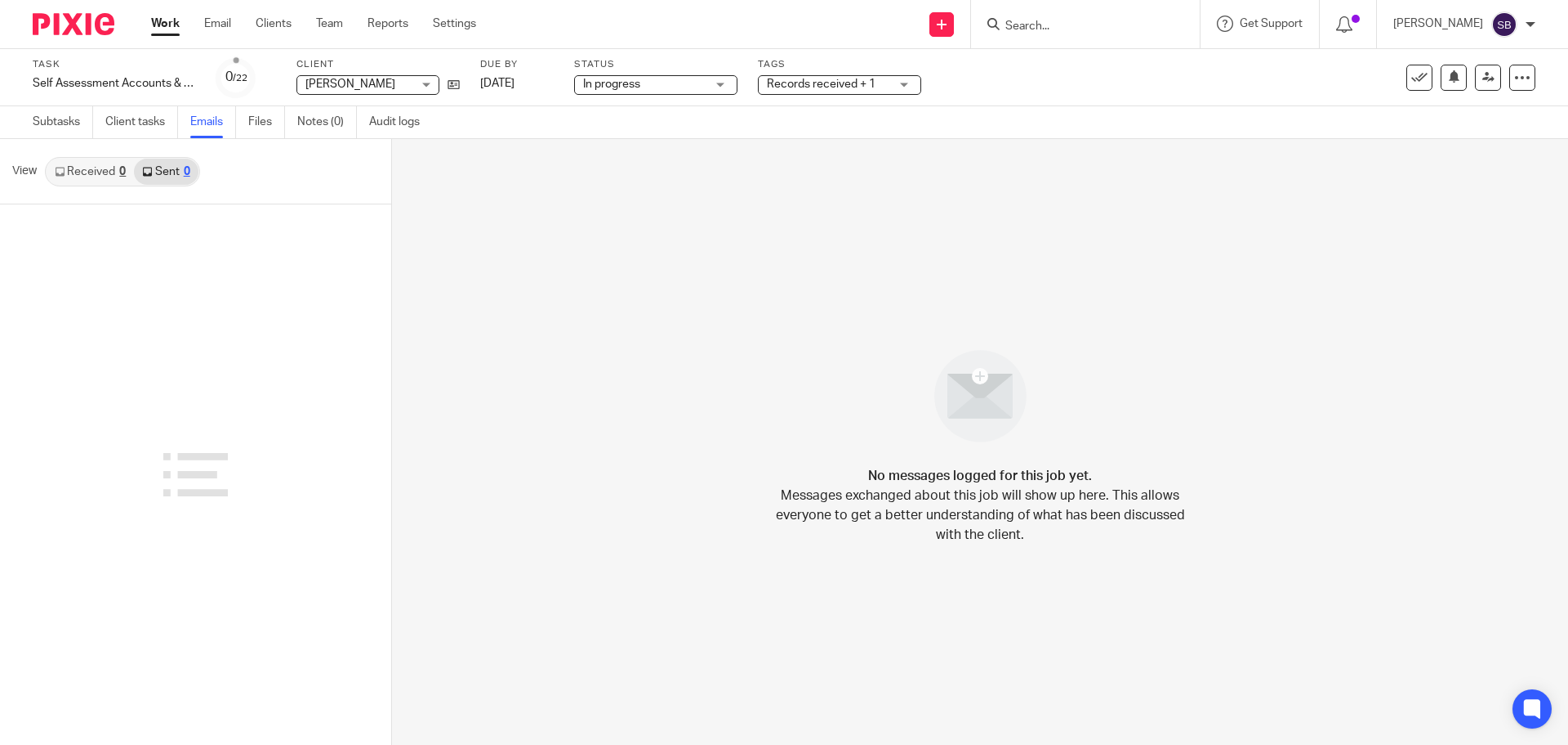
click at [478, 261] on div "No messages logged for this job yet. Messages exchanged about this job will sho…" at bounding box center [980, 442] width 1176 height 606
click at [312, 116] on link "Notes (0)" at bounding box center [326, 122] width 59 height 32
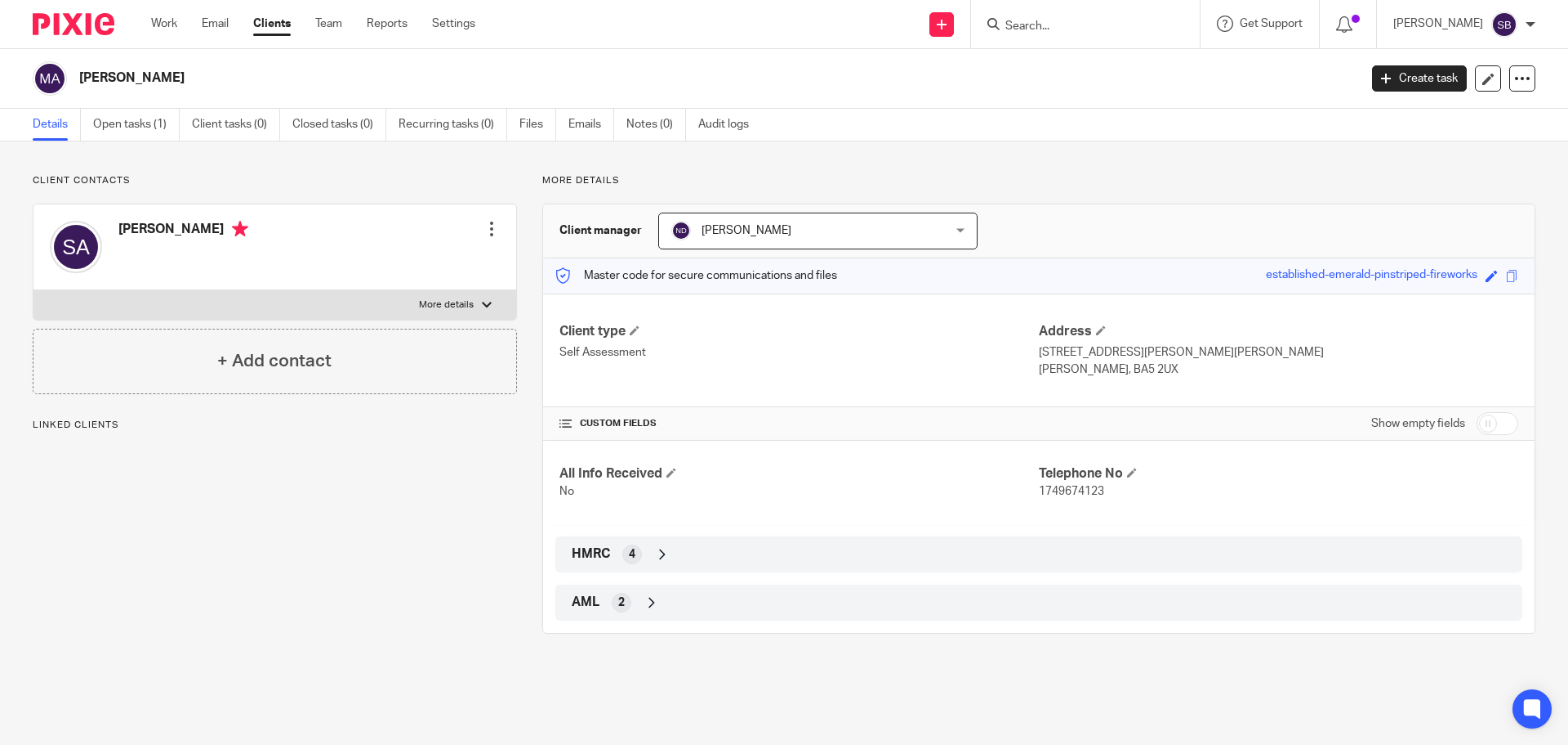
click at [488, 228] on div at bounding box center [491, 229] width 17 height 17
click at [388, 267] on link "Edit contact" at bounding box center [414, 265] width 156 height 24
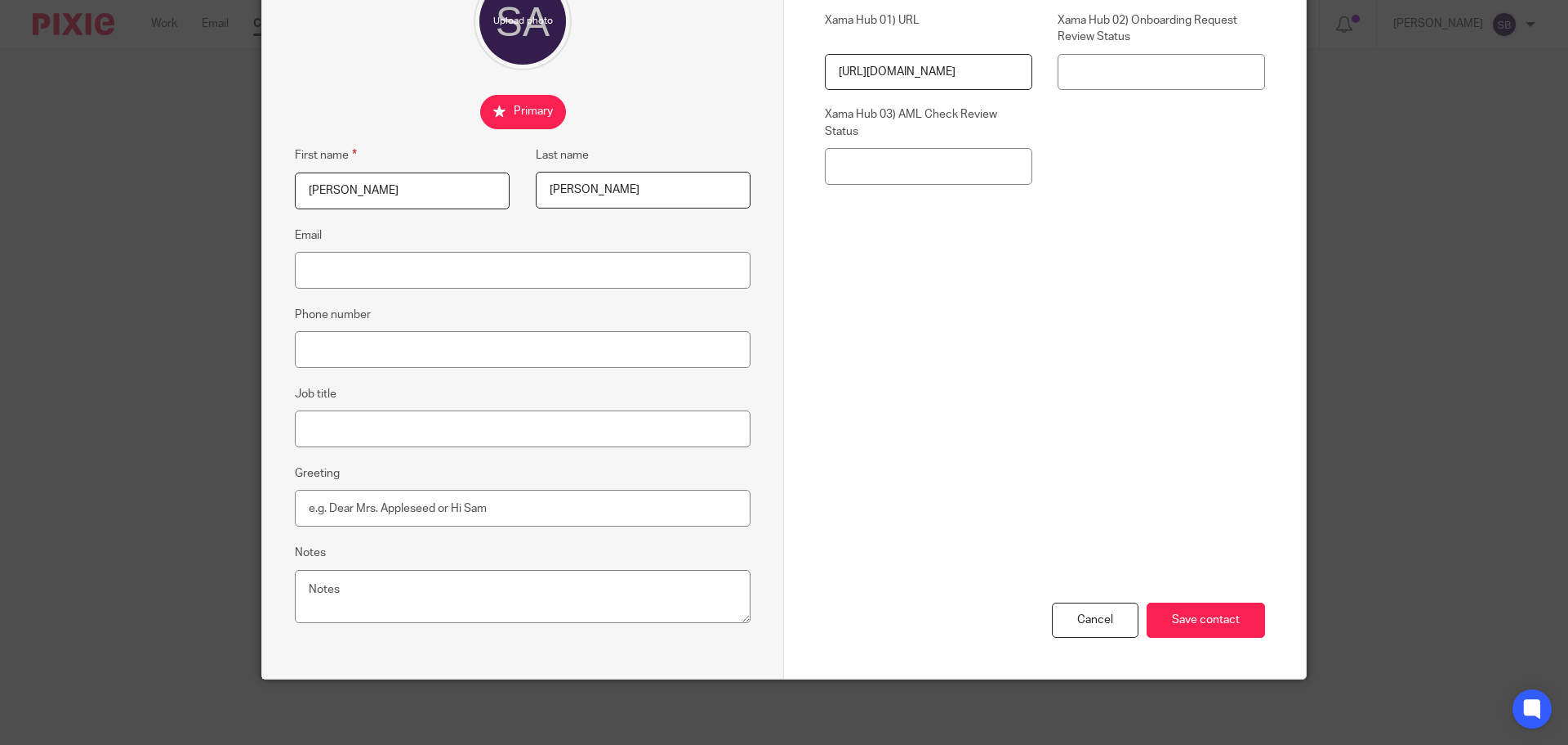
scroll to position [100, 0]
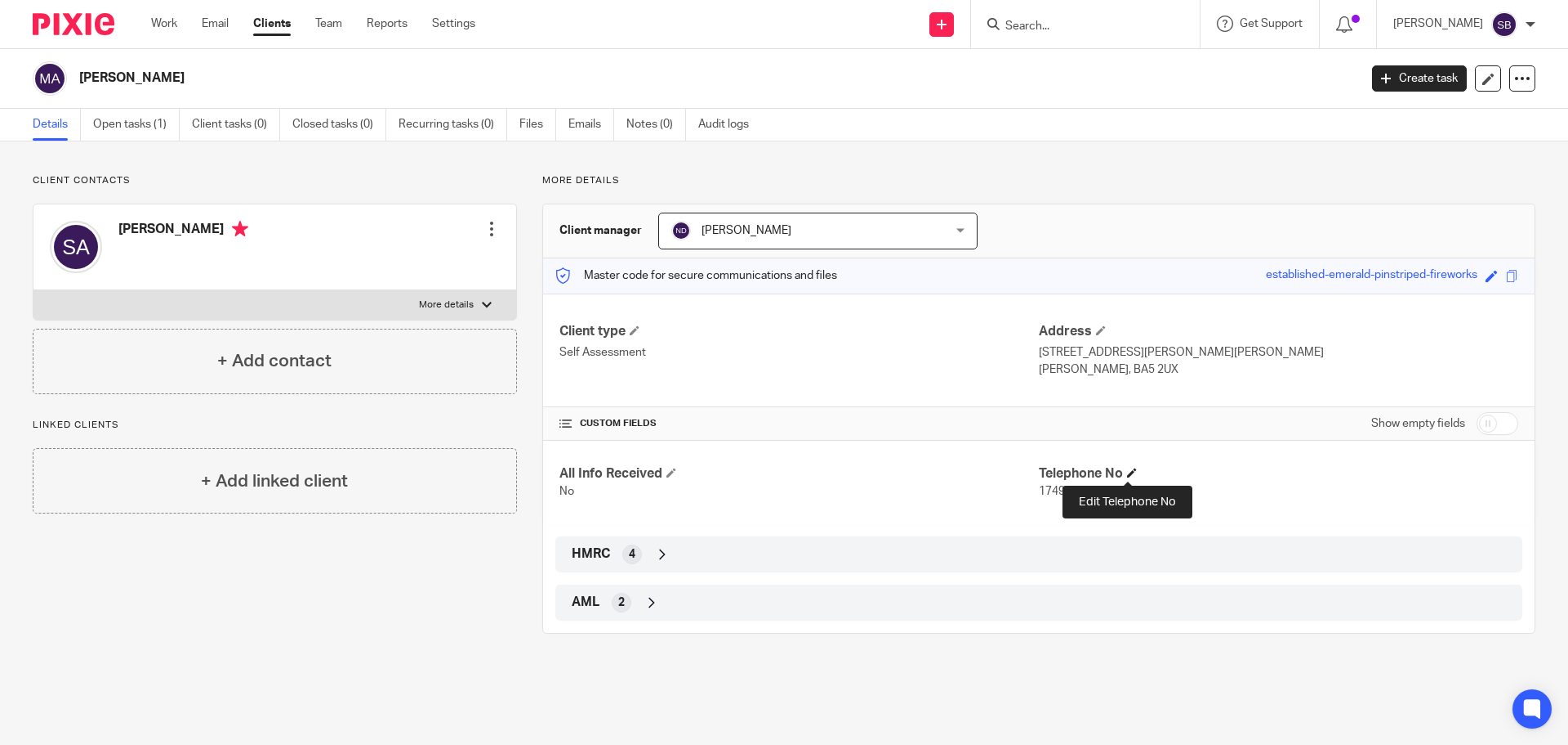
click at [1127, 474] on span at bounding box center [1132, 473] width 10 height 10
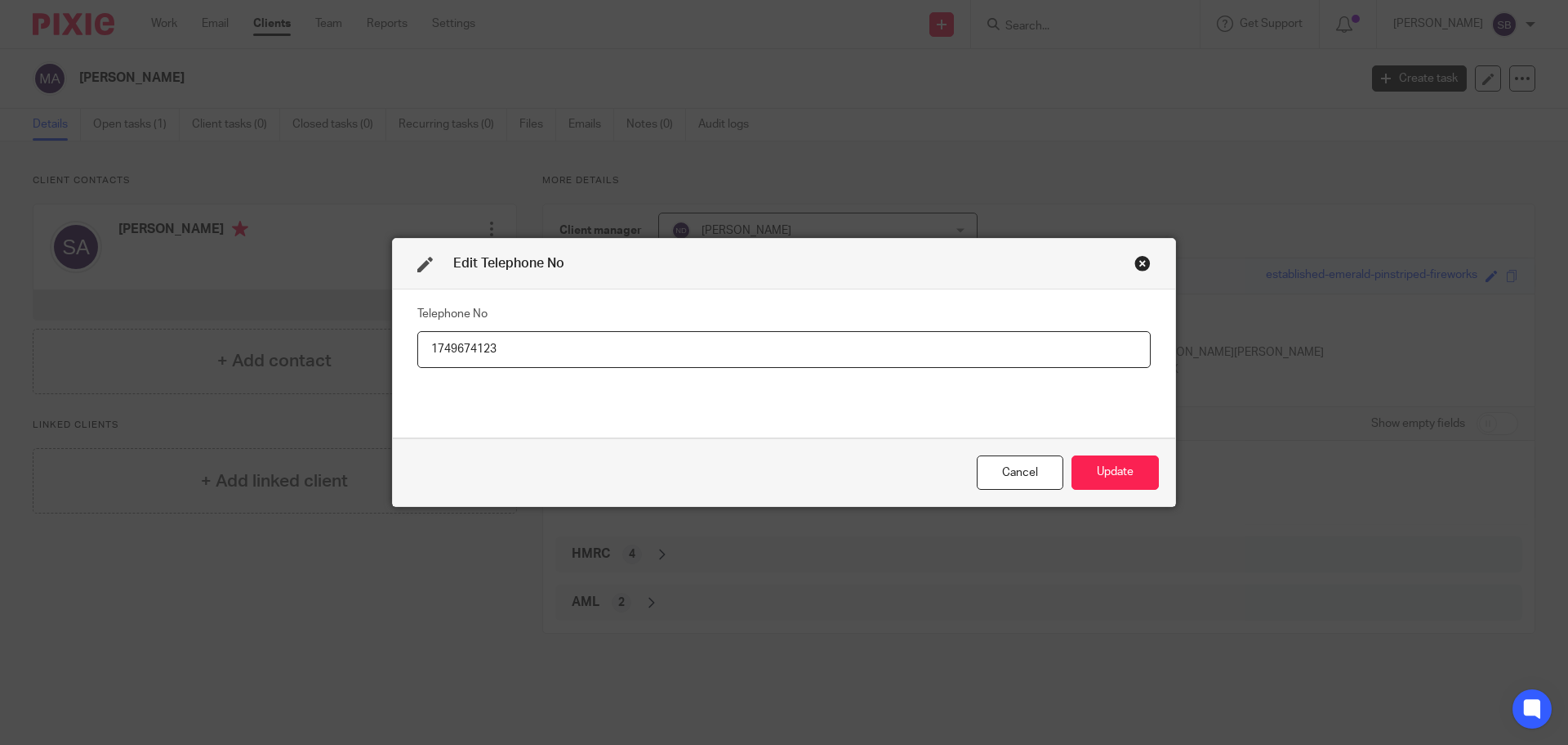
click at [422, 348] on input "1749674123" at bounding box center [784, 348] width 734 height 37
type input "01749674123"
click at [1134, 471] on button "Update" at bounding box center [1115, 473] width 88 height 36
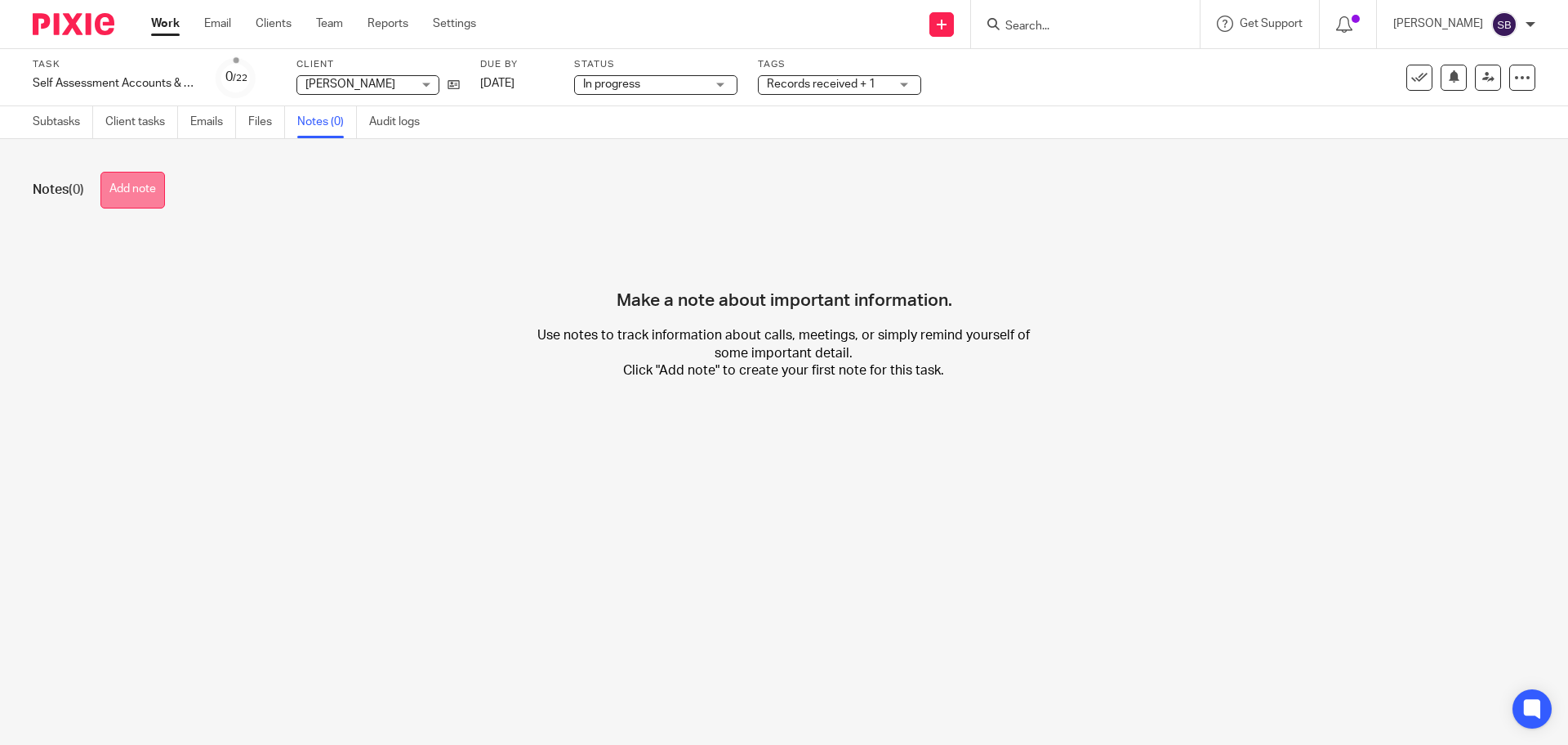
click at [148, 193] on button "Add note" at bounding box center [132, 189] width 64 height 37
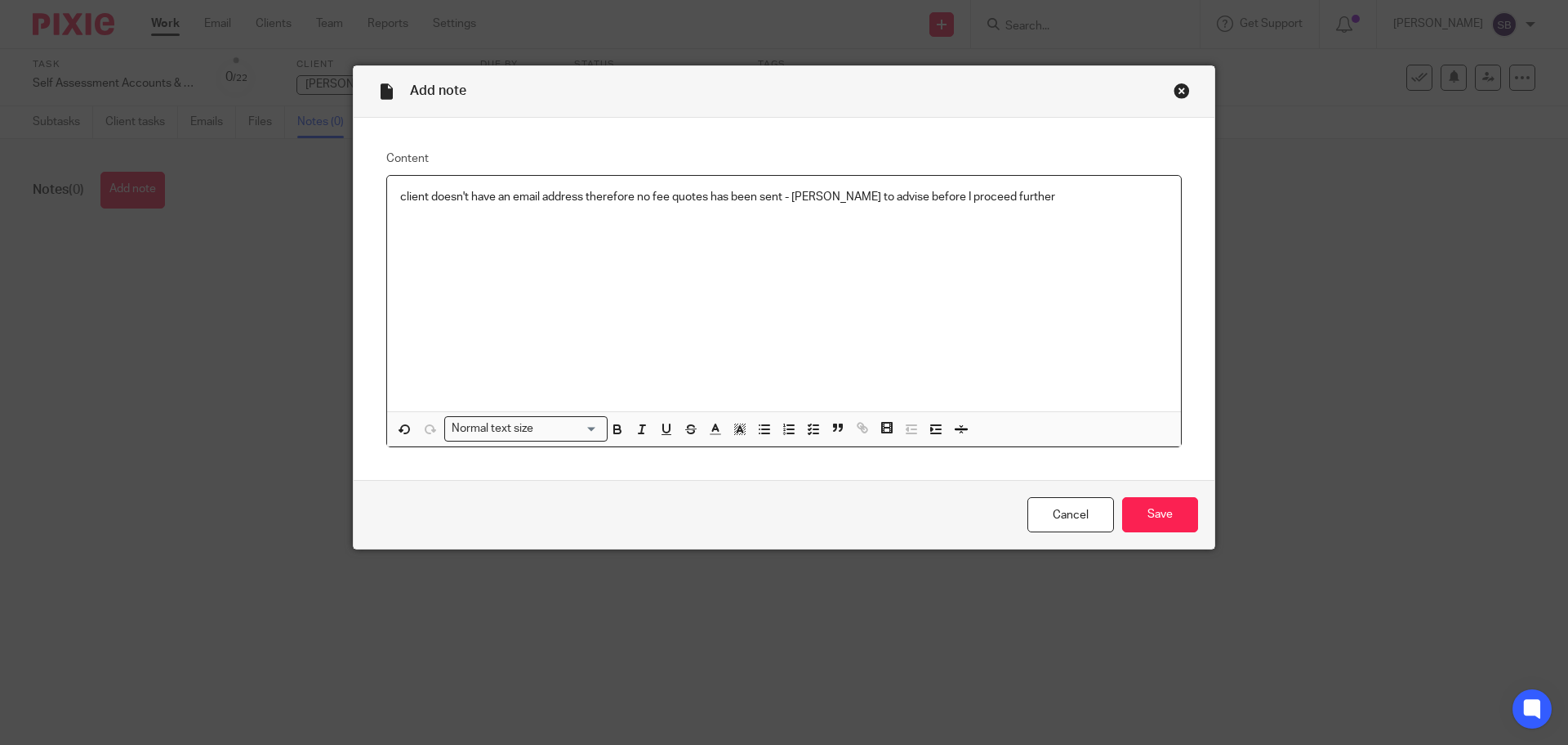
click at [796, 198] on p "client doesn't have an email address therefore no fee quotes has been sent - Na…" at bounding box center [784, 196] width 768 height 17
drag, startPoint x: 1152, startPoint y: 521, endPoint x: 1105, endPoint y: 460, distance: 77.0
click at [1152, 520] on input "Save" at bounding box center [1160, 515] width 76 height 36
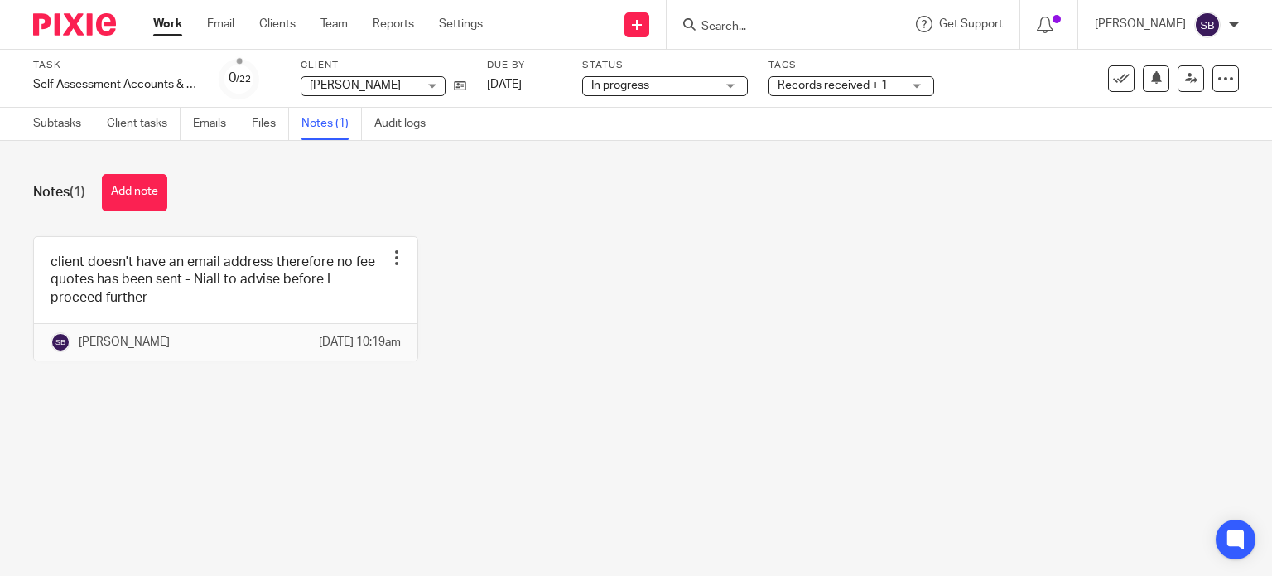
click at [173, 23] on link "Work" at bounding box center [167, 24] width 29 height 17
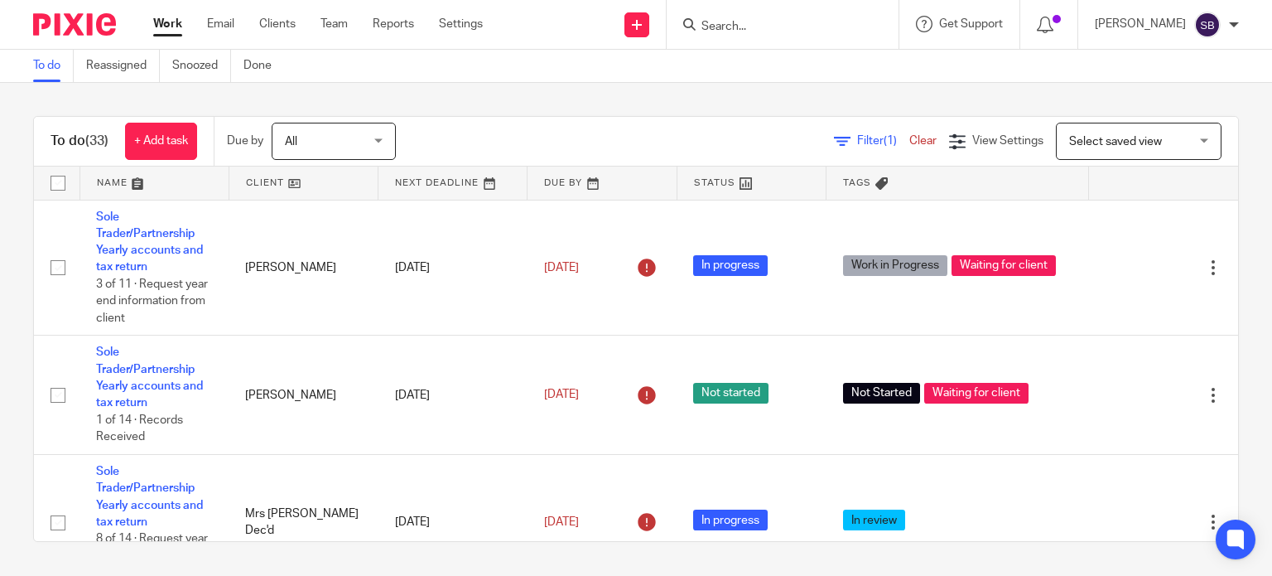
click at [821, 20] on input "Search" at bounding box center [774, 27] width 149 height 15
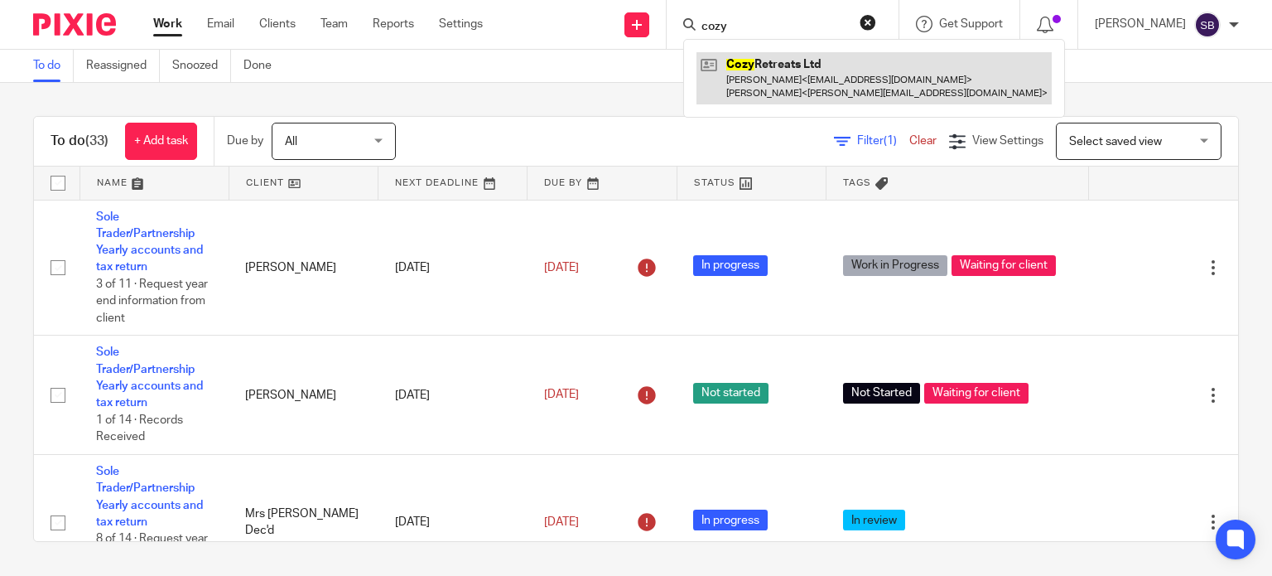
type input "cozy"
click at [797, 85] on link at bounding box center [874, 77] width 355 height 51
